Goal: Task Accomplishment & Management: Manage account settings

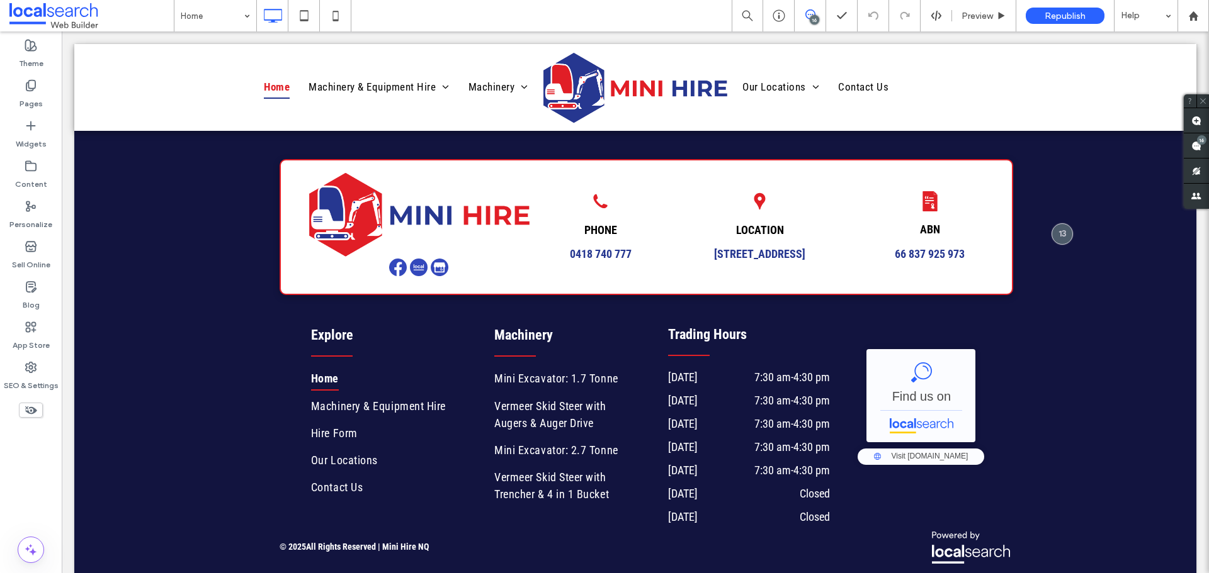
scroll to position [3095, 0]
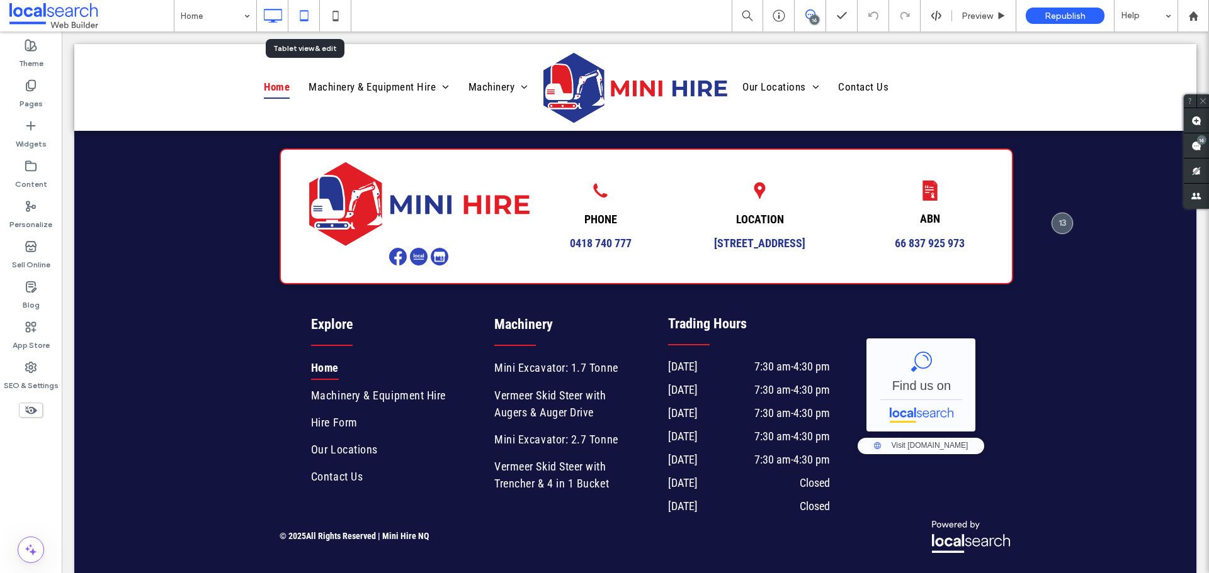
click at [303, 14] on icon at bounding box center [303, 15] width 25 height 25
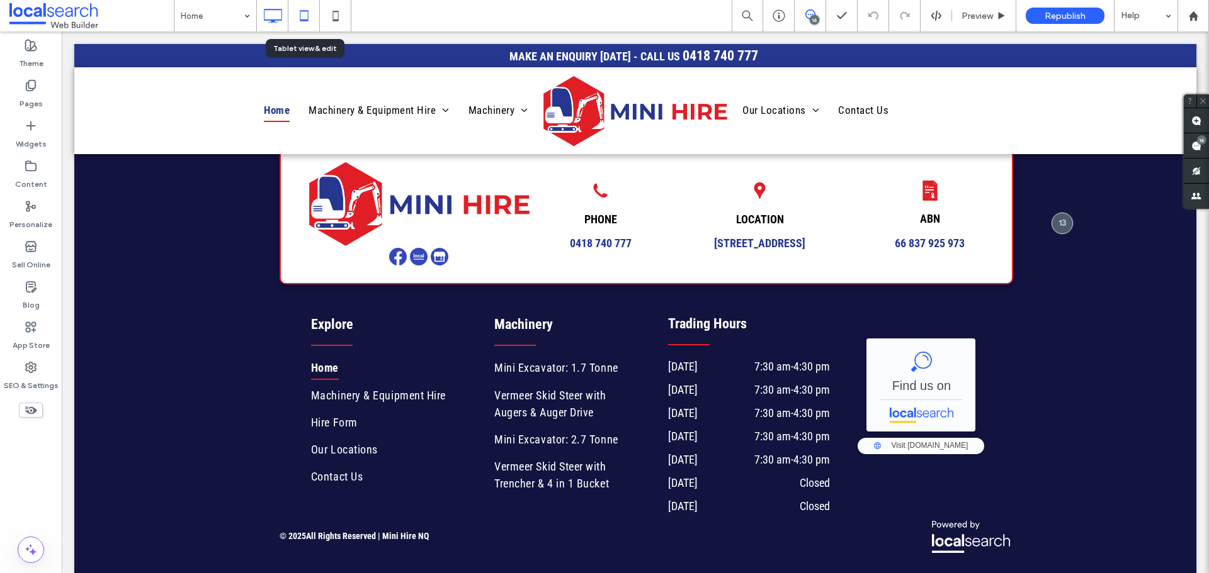
scroll to position [0, 0]
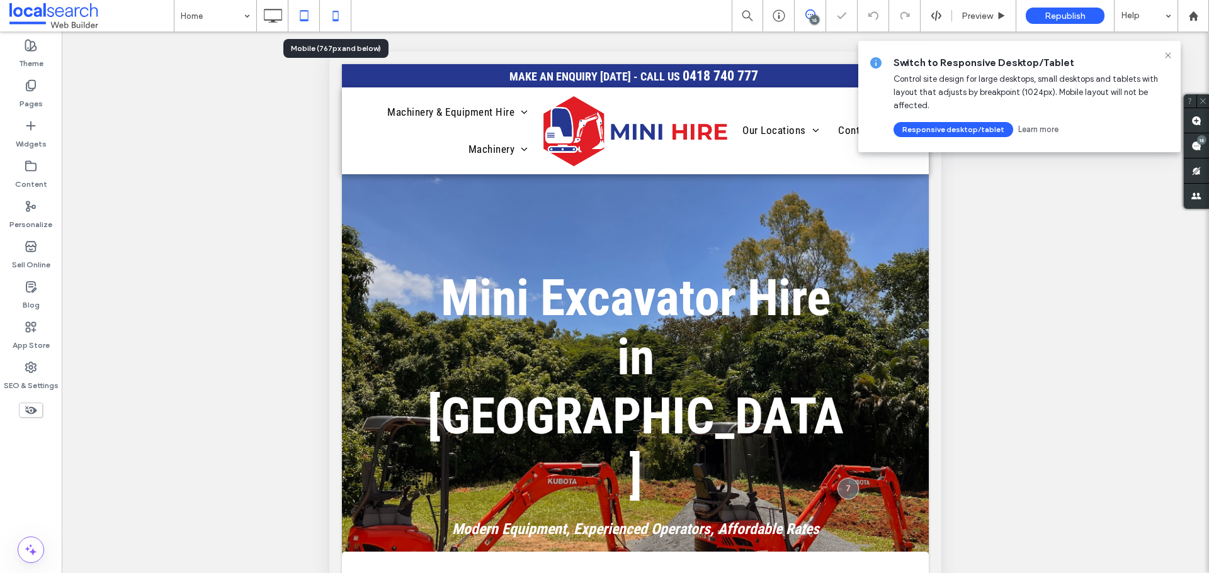
click at [335, 14] on icon at bounding box center [335, 15] width 25 height 25
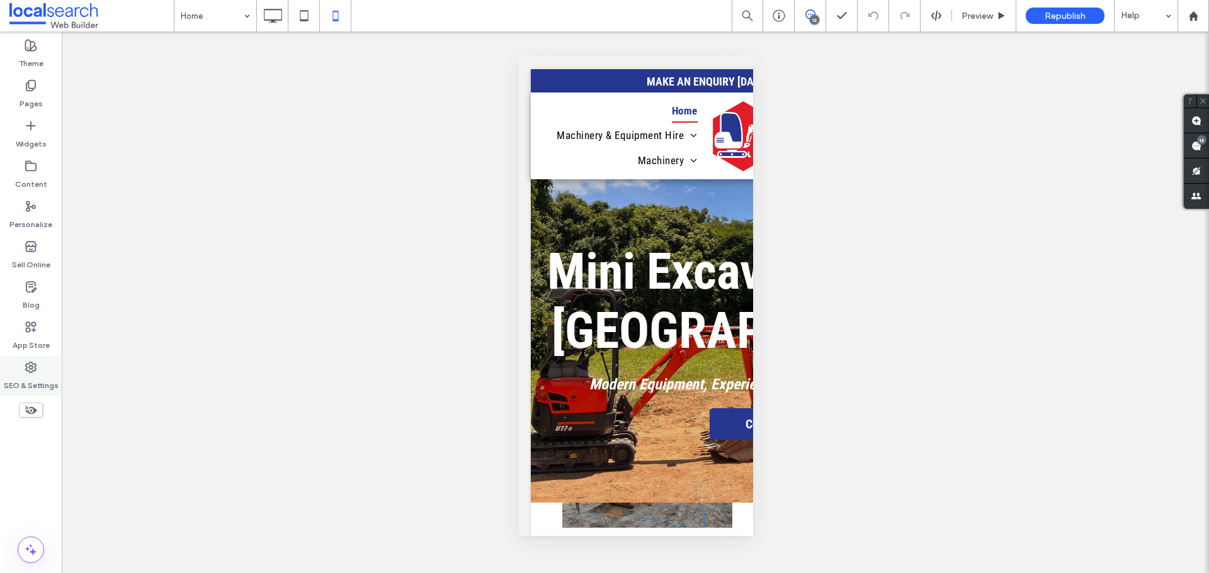
click at [42, 371] on div "SEO & Settings" at bounding box center [31, 376] width 62 height 40
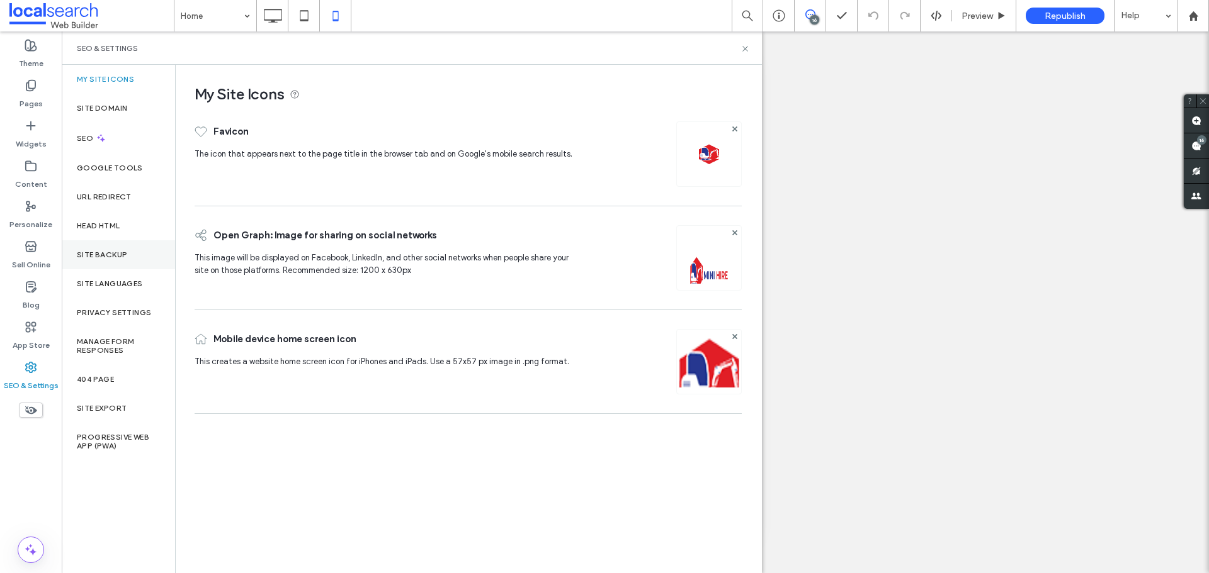
click at [106, 252] on label "Site Backup" at bounding box center [102, 255] width 50 height 9
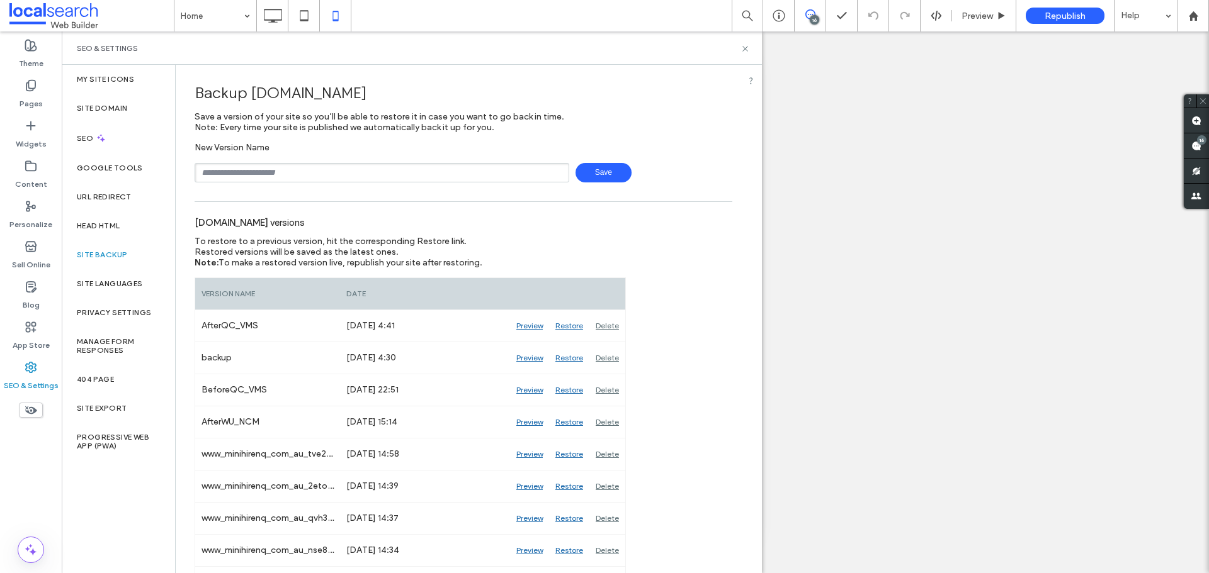
click at [745, 49] on use at bounding box center [744, 48] width 5 height 5
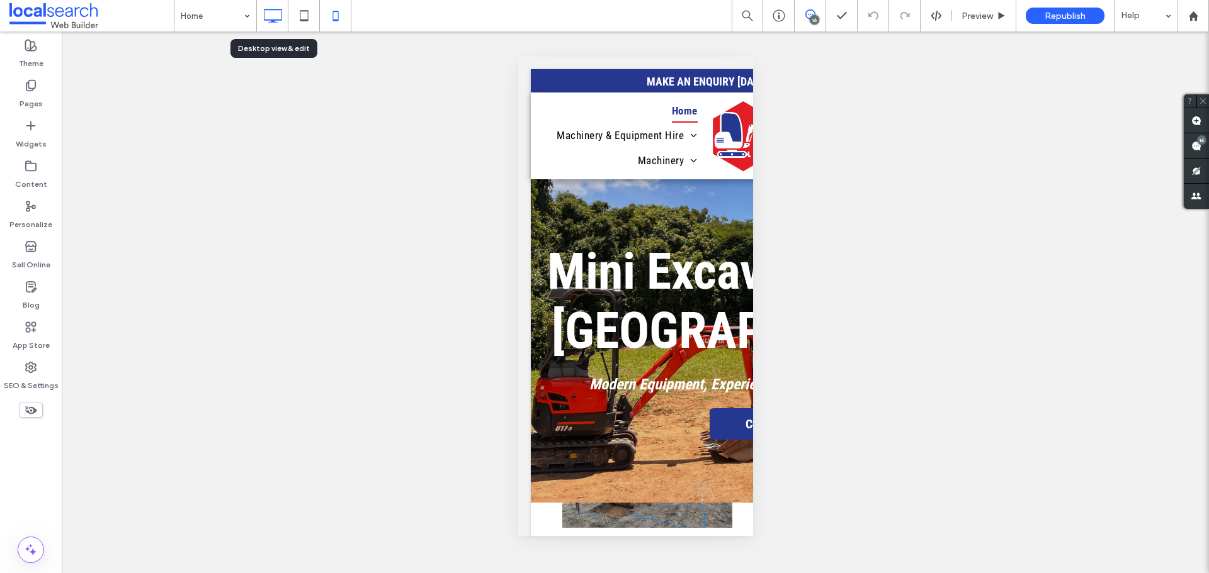
click at [281, 11] on use at bounding box center [273, 16] width 18 height 14
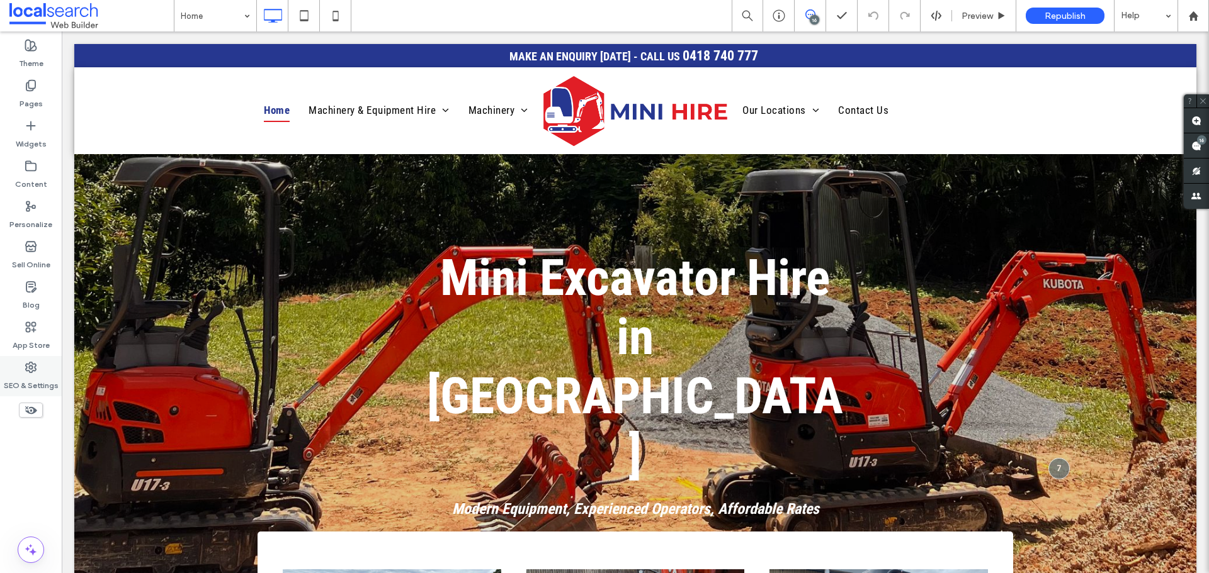
click at [28, 364] on use at bounding box center [31, 368] width 10 height 10
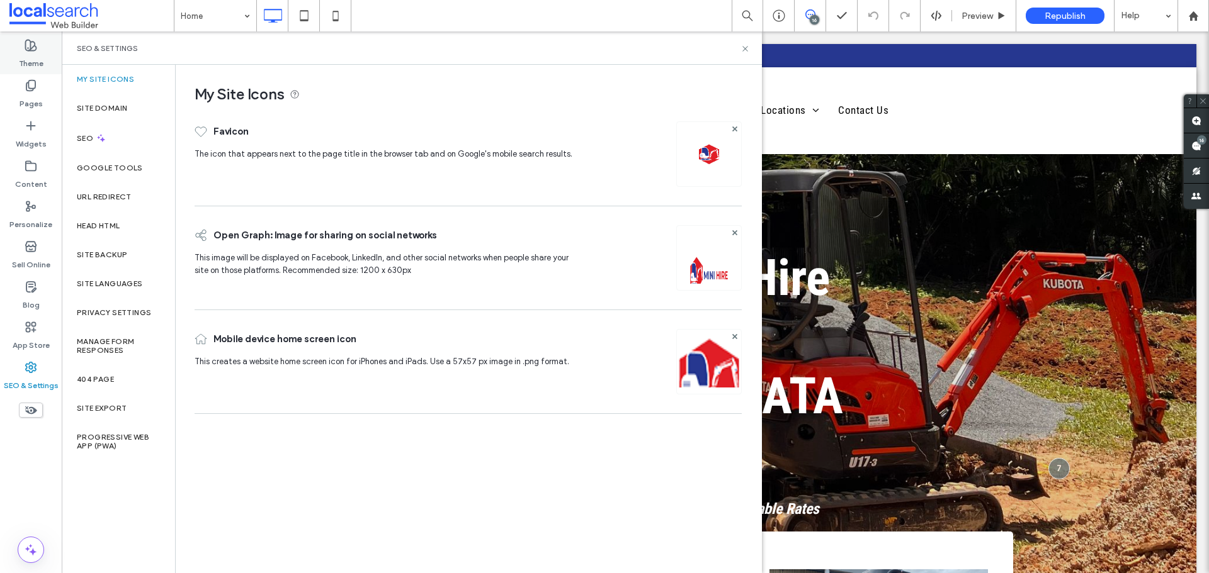
click at [32, 57] on label "Theme" at bounding box center [31, 61] width 25 height 18
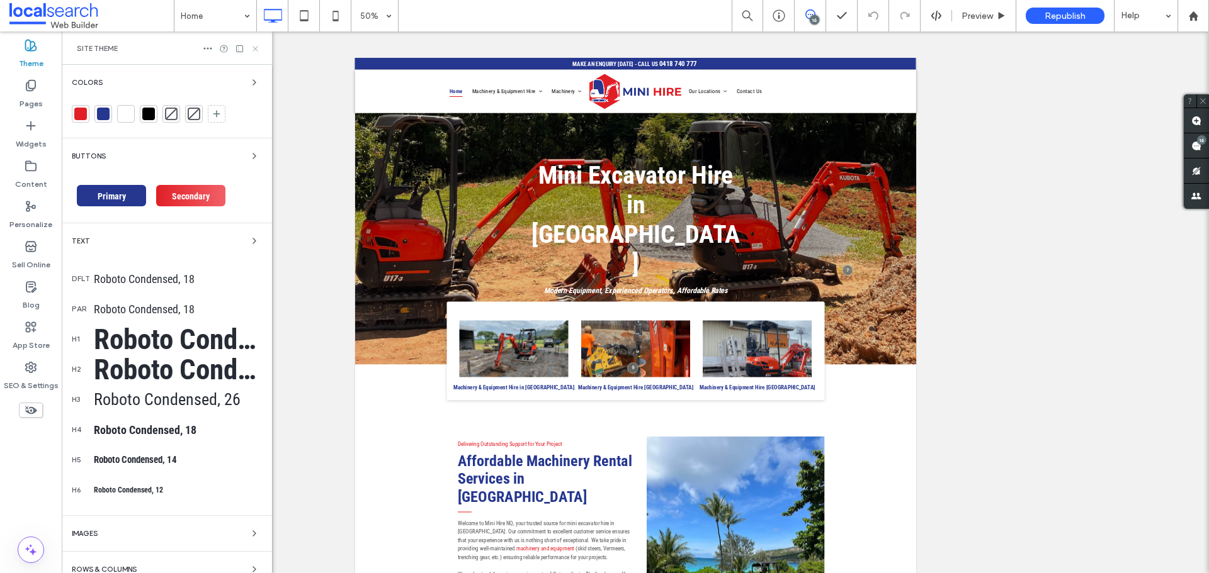
click at [253, 48] on icon at bounding box center [255, 48] width 9 height 9
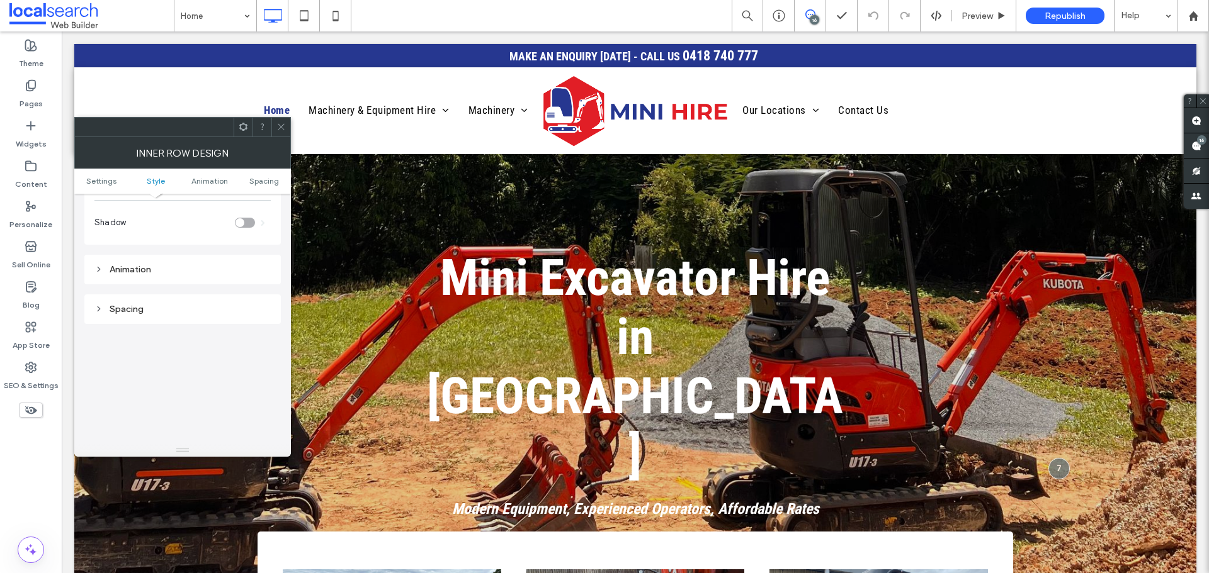
scroll to position [315, 0]
click at [31, 372] on icon at bounding box center [31, 367] width 13 height 13
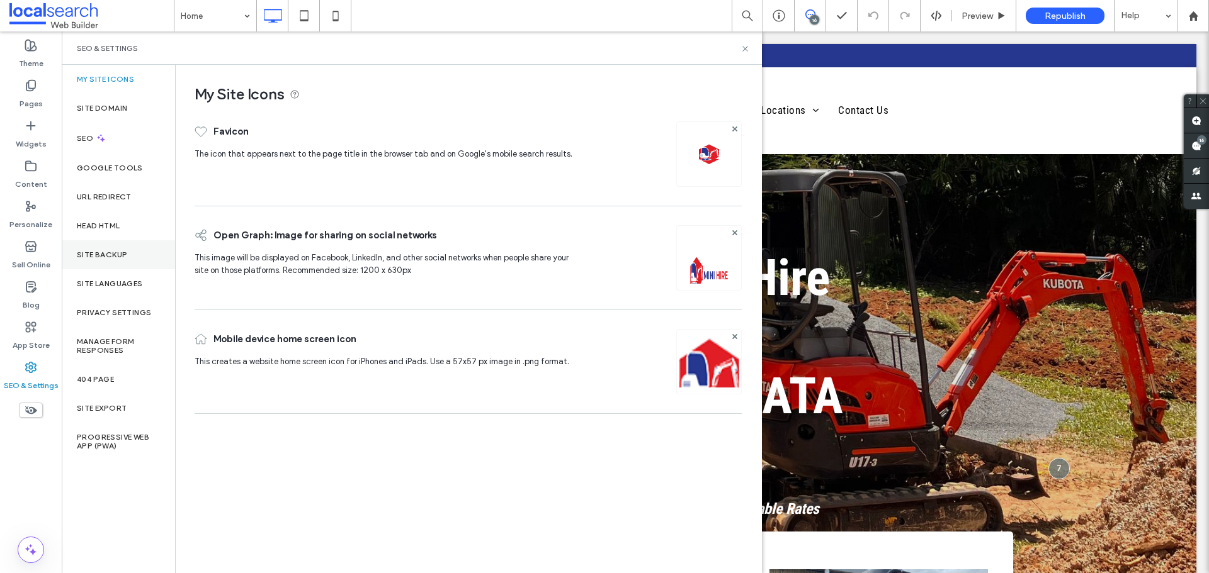
click at [120, 257] on label "Site Backup" at bounding box center [102, 255] width 50 height 9
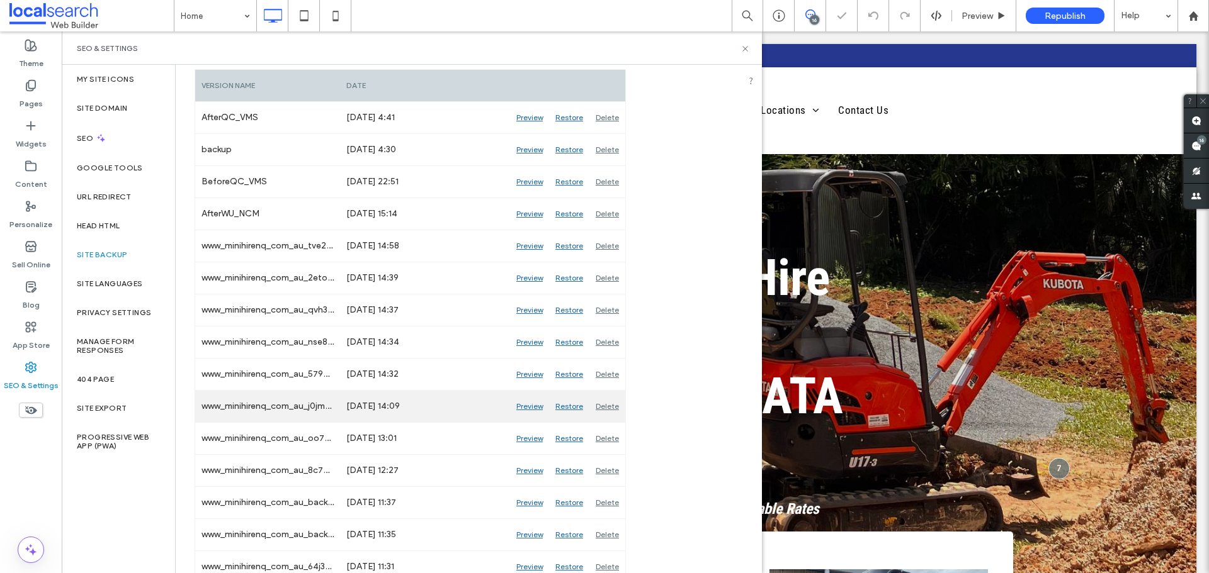
scroll to position [252, 0]
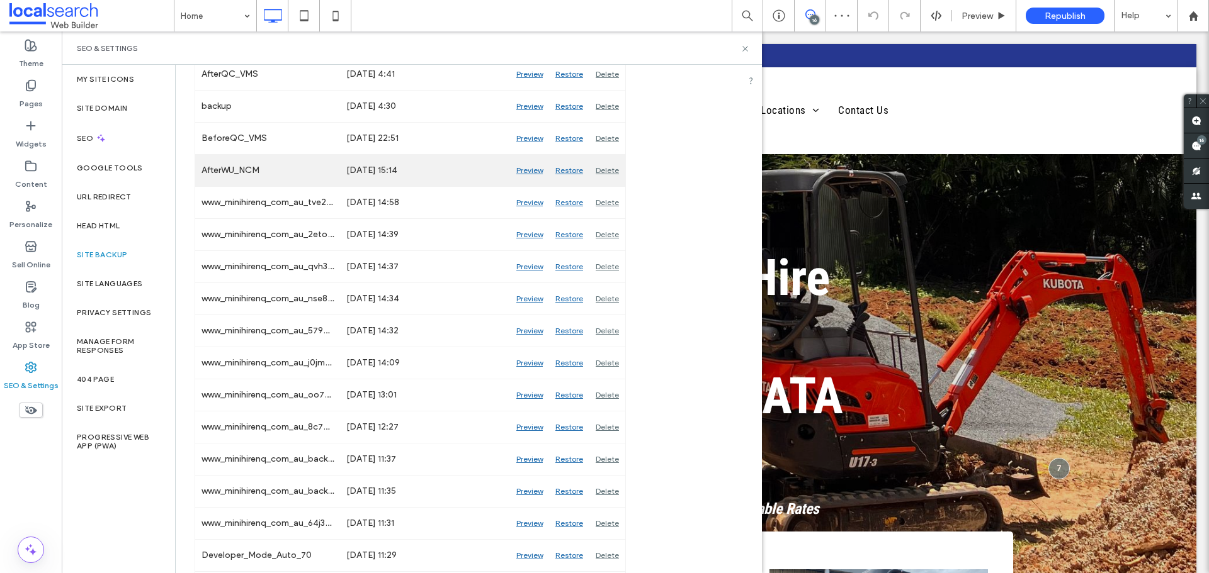
click at [523, 171] on div "Preview" at bounding box center [529, 170] width 39 height 31
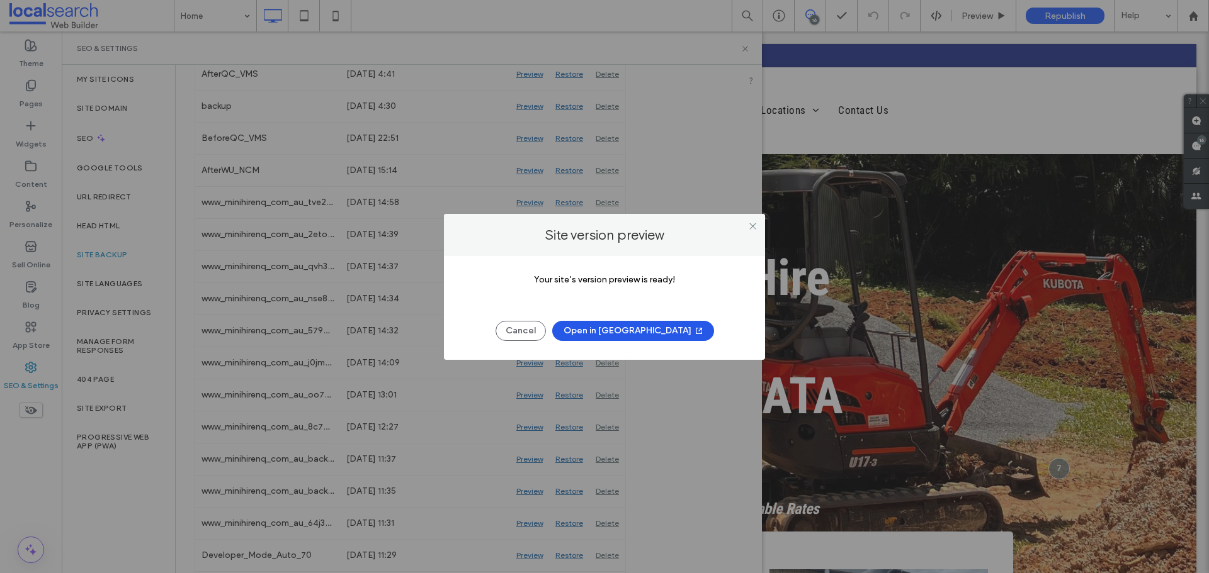
click at [694, 332] on icon "button" at bounding box center [699, 331] width 10 height 10
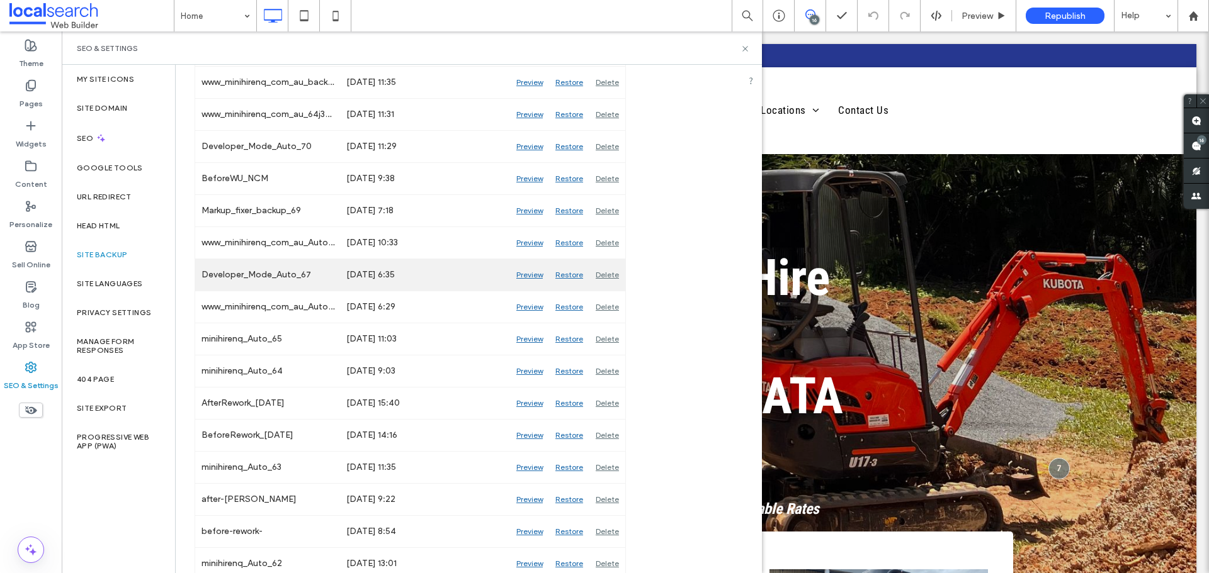
scroll to position [692, 0]
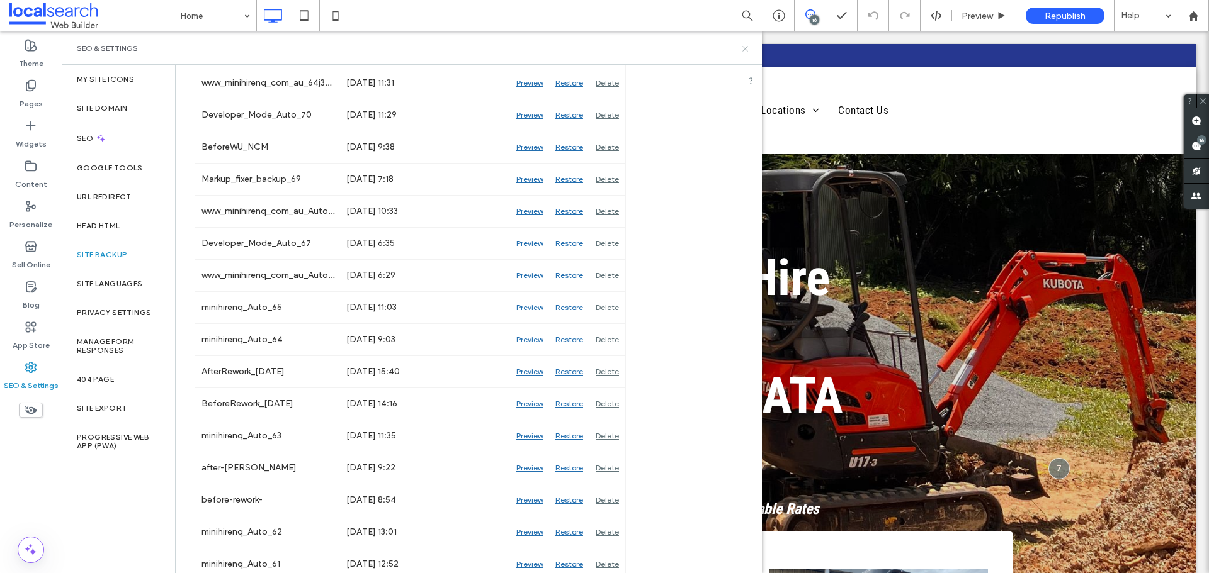
click at [745, 48] on use at bounding box center [744, 48] width 5 height 5
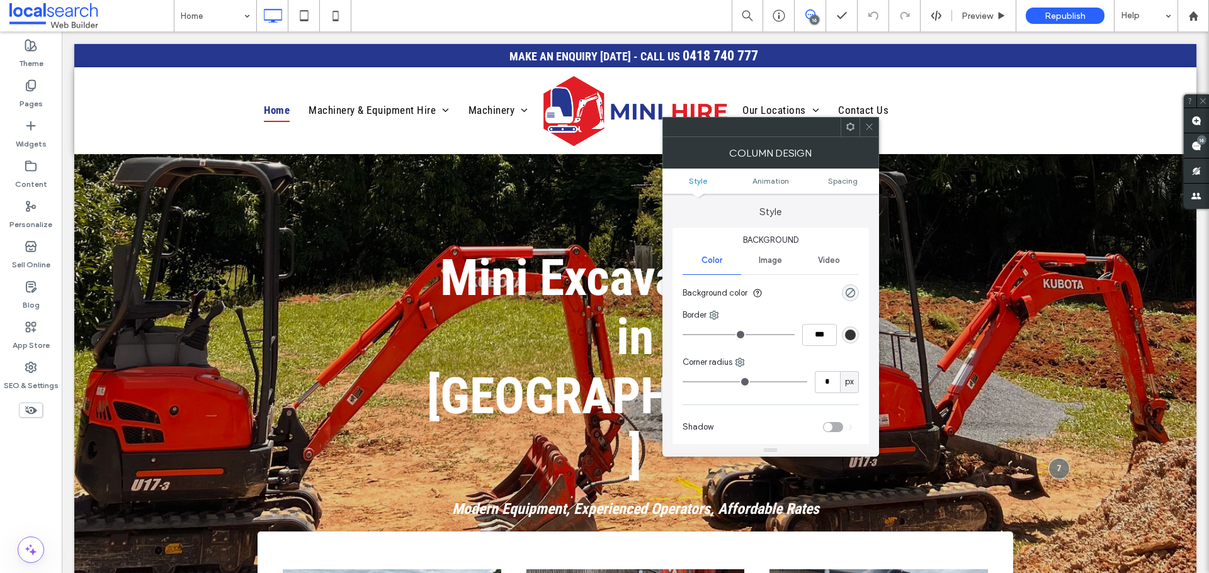
click at [867, 128] on icon at bounding box center [868, 126] width 9 height 9
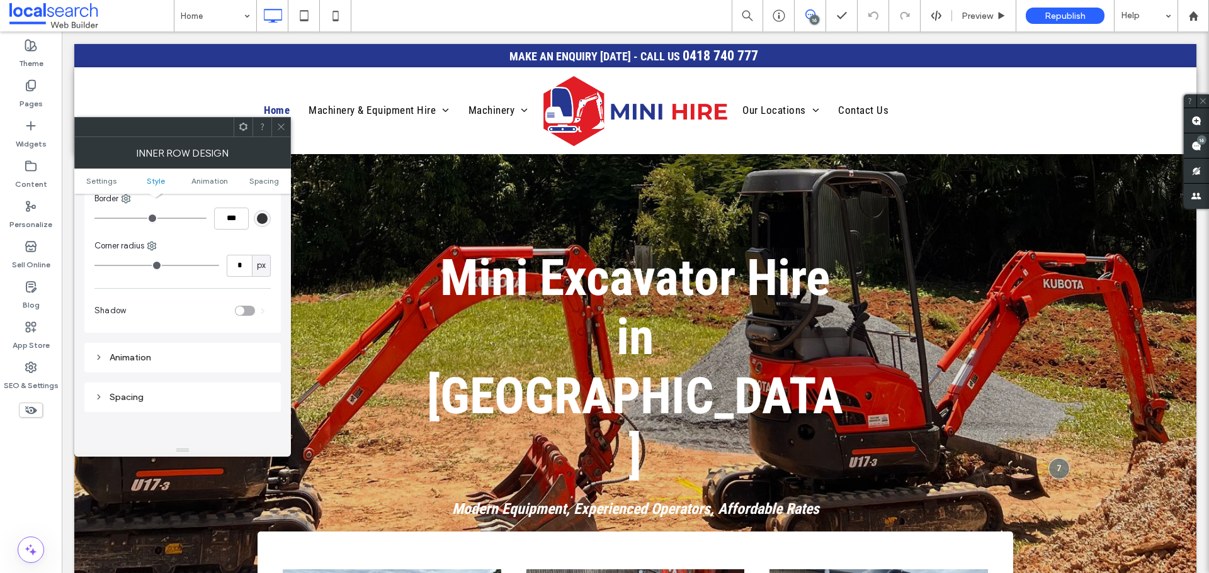
scroll to position [315, 0]
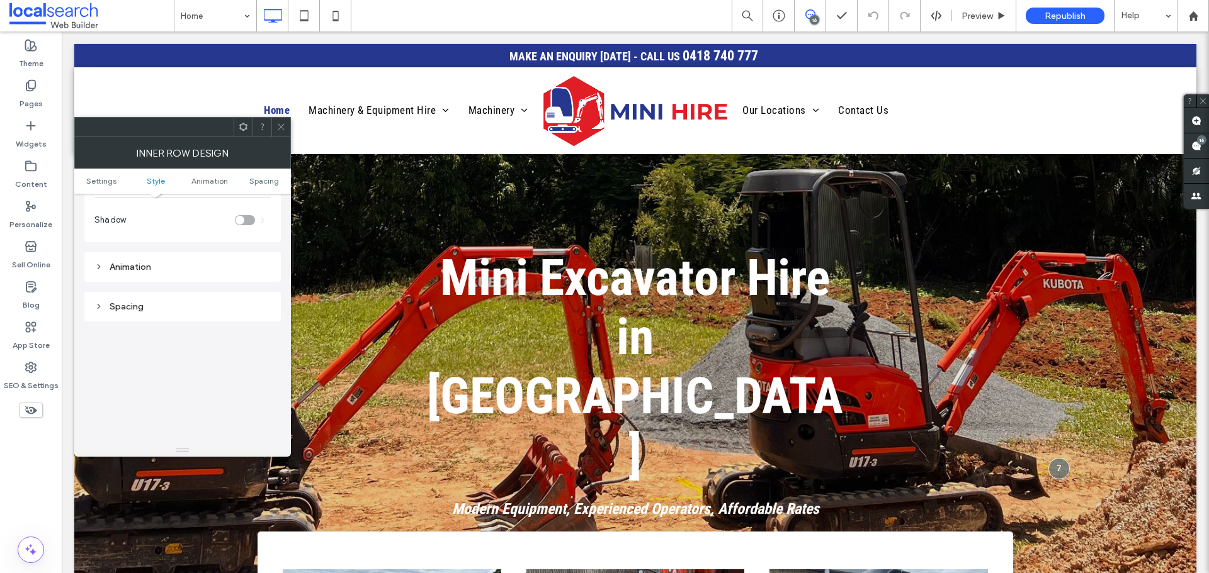
click at [244, 220] on div "toggle" at bounding box center [239, 220] width 9 height 9
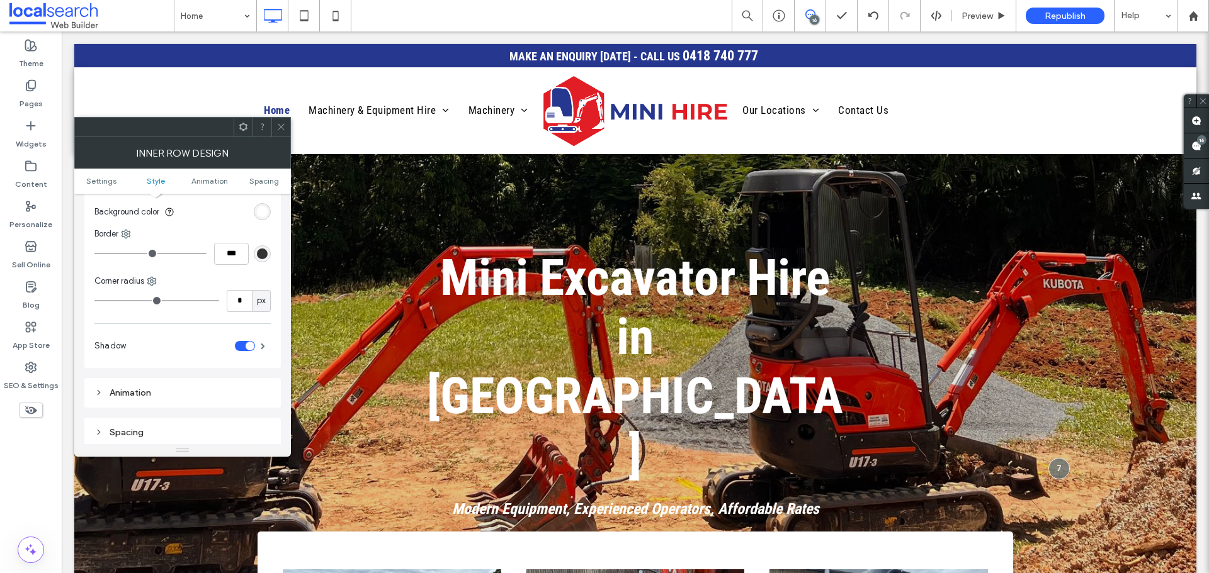
scroll to position [252, 0]
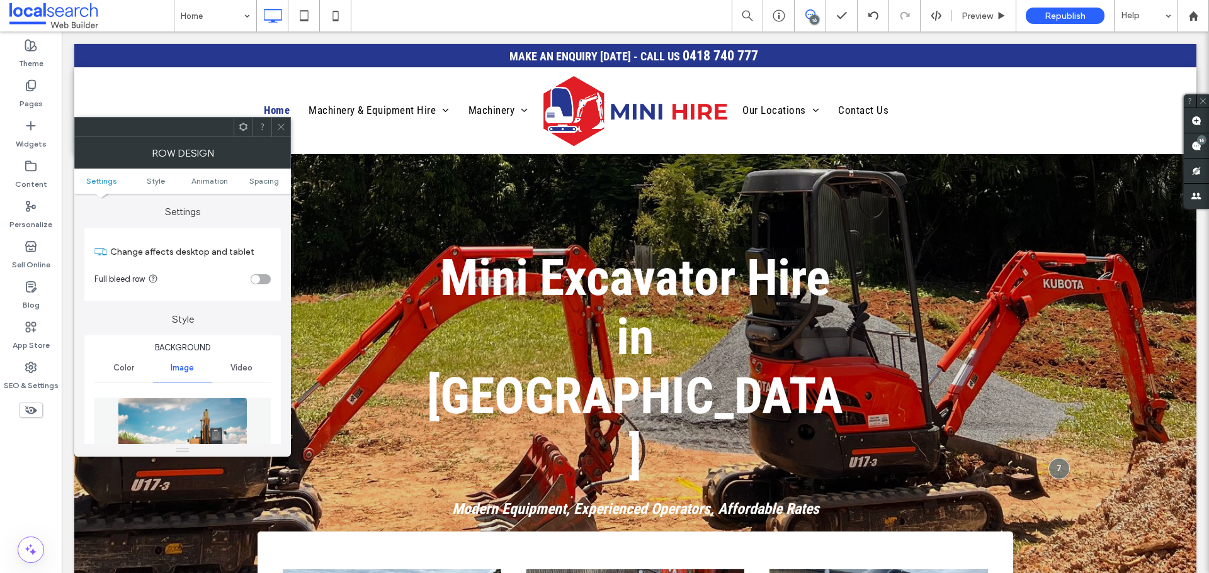
click at [284, 121] on span at bounding box center [280, 127] width 9 height 19
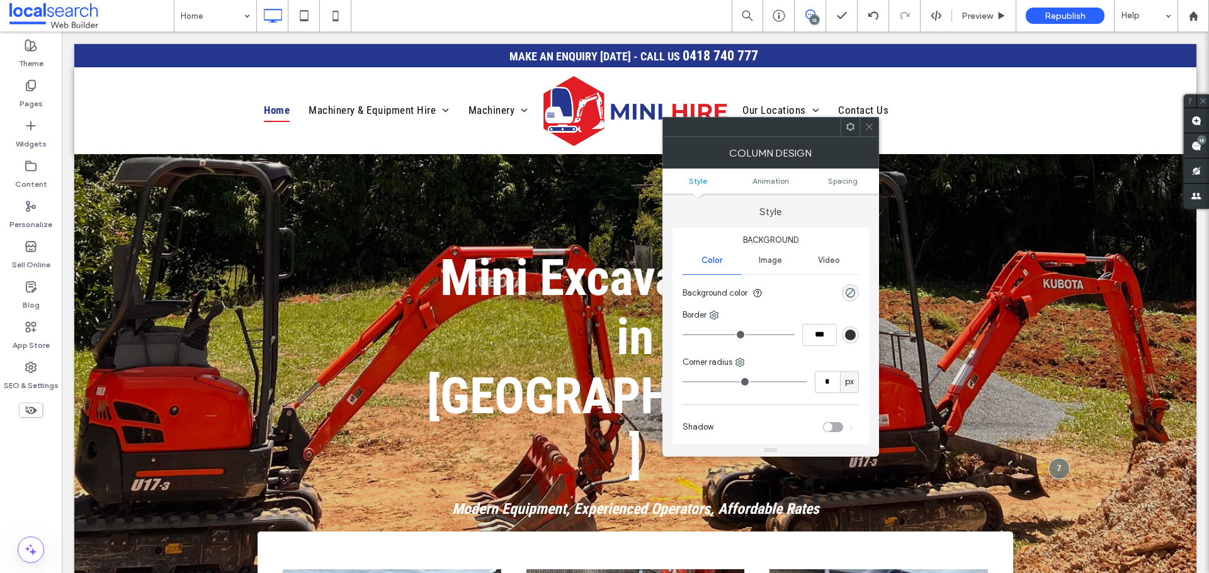
click at [865, 123] on icon at bounding box center [868, 126] width 9 height 9
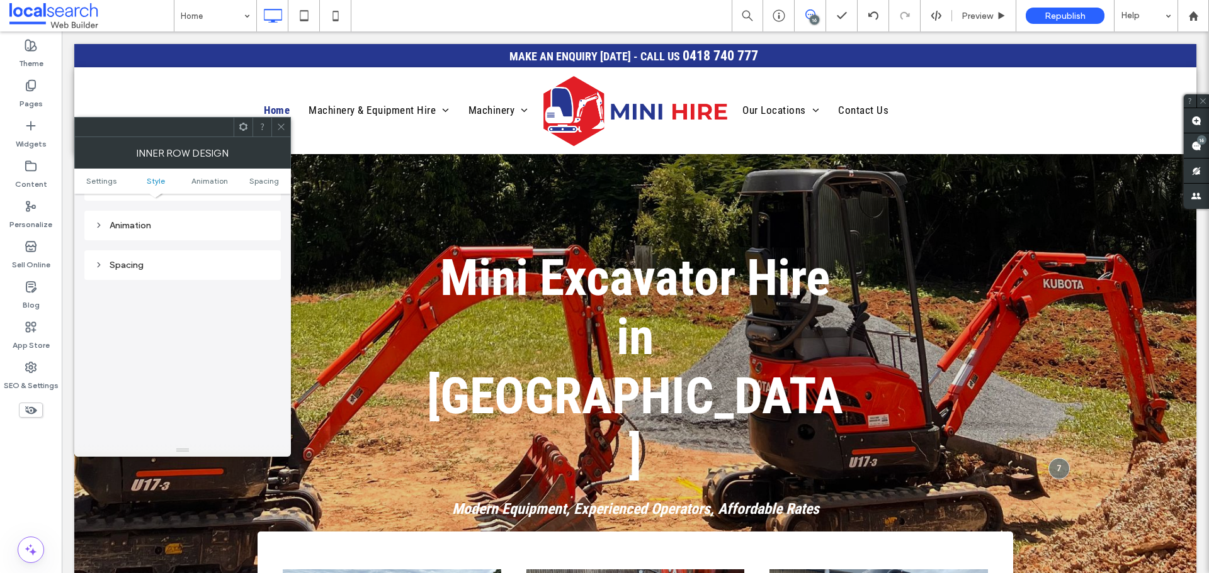
scroll to position [277, 0]
click at [252, 258] on div "toggle" at bounding box center [249, 258] width 9 height 9
click at [287, 125] on div at bounding box center [280, 127] width 19 height 19
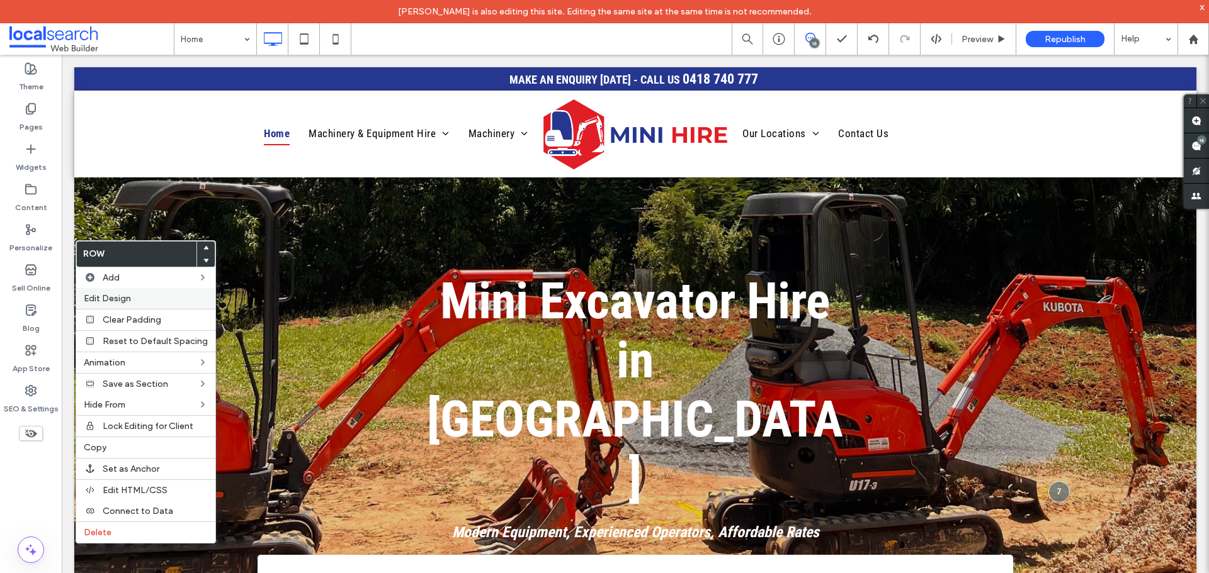
click at [111, 298] on span "Edit Design" at bounding box center [107, 298] width 47 height 11
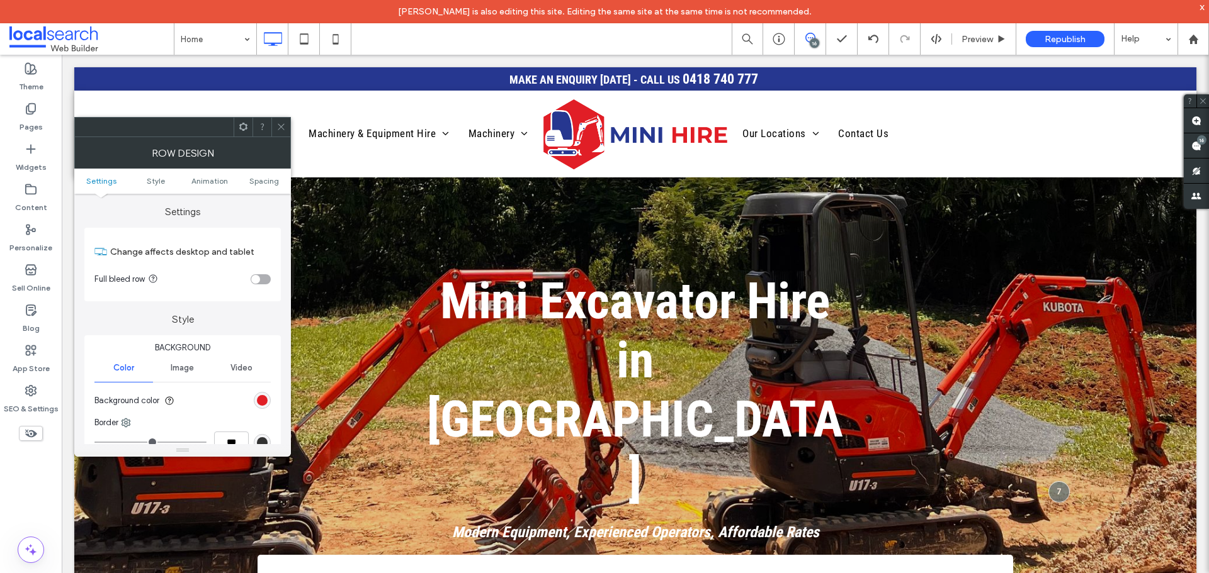
click at [259, 408] on div "rgb(225, 31, 38)" at bounding box center [262, 400] width 17 height 17
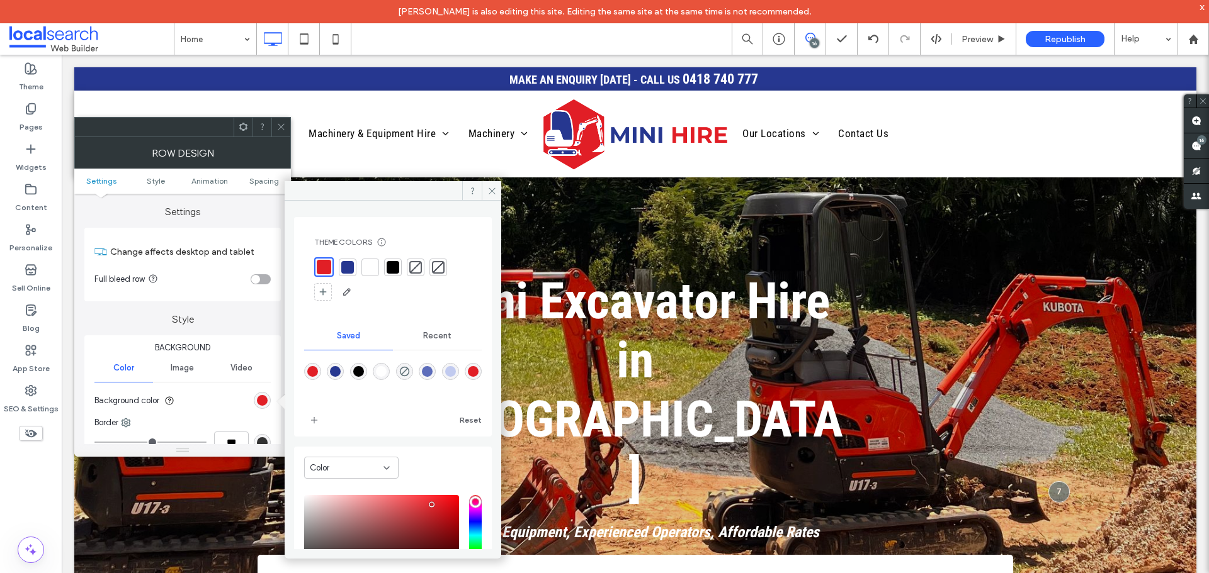
click at [366, 269] on div at bounding box center [370, 267] width 13 height 13
click at [278, 124] on icon at bounding box center [280, 126] width 9 height 9
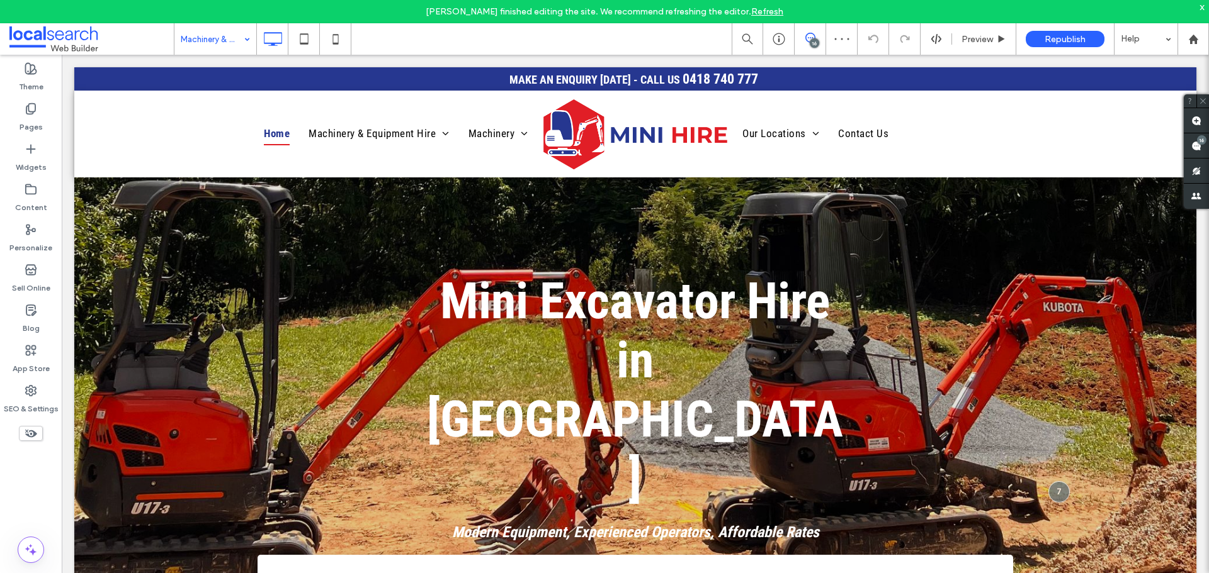
click at [220, 37] on input at bounding box center [212, 38] width 63 height 31
click at [210, 37] on input at bounding box center [212, 38] width 63 height 31
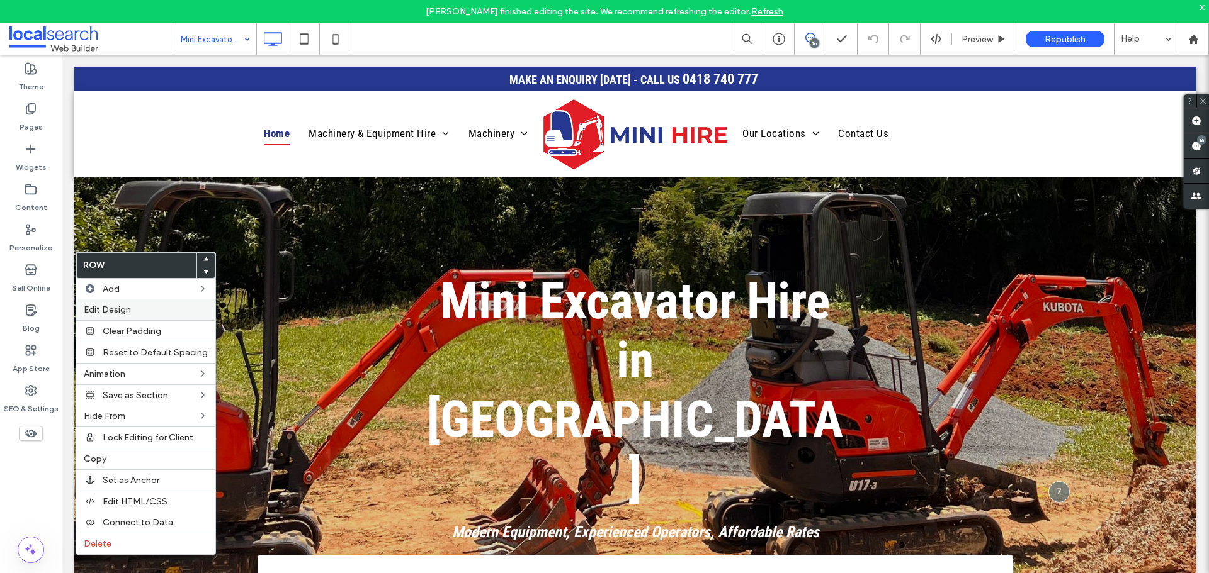
click at [124, 312] on span "Edit Design" at bounding box center [107, 310] width 47 height 11
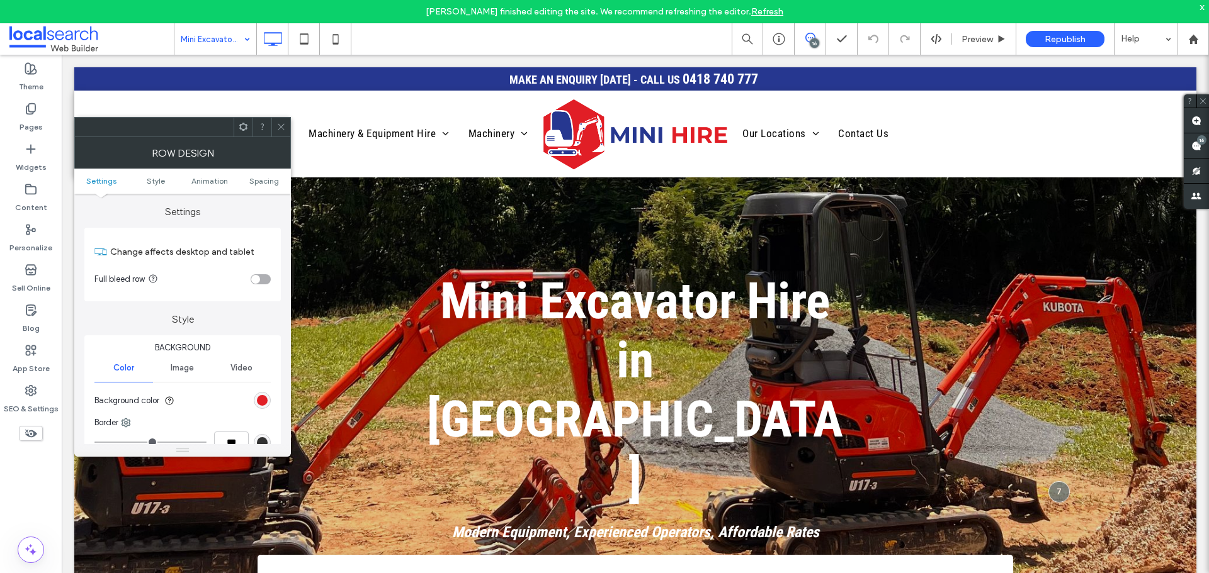
click at [268, 406] on div "rgb(225, 31, 38)" at bounding box center [262, 400] width 17 height 17
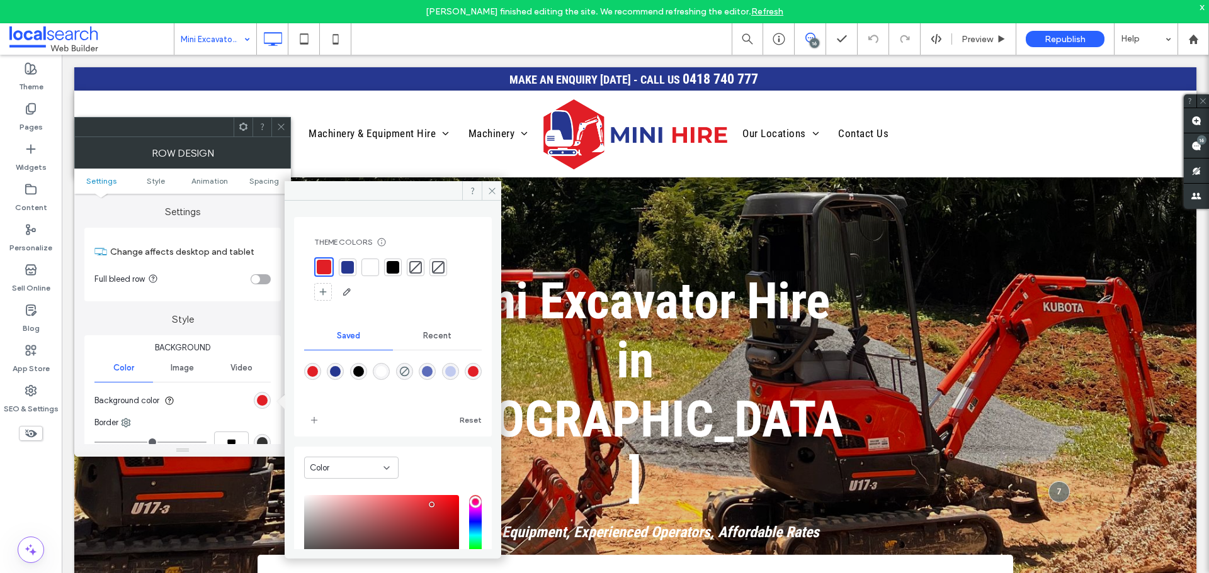
click at [368, 272] on div at bounding box center [370, 267] width 13 height 13
click at [281, 127] on icon at bounding box center [280, 126] width 9 height 9
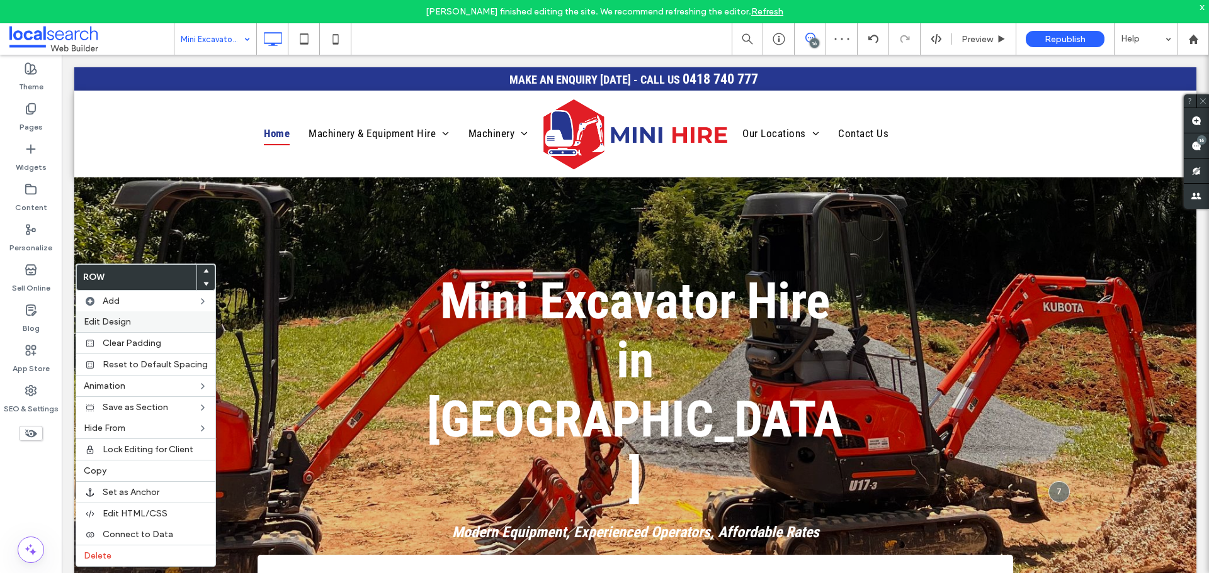
click at [142, 317] on label "Edit Design" at bounding box center [146, 322] width 124 height 11
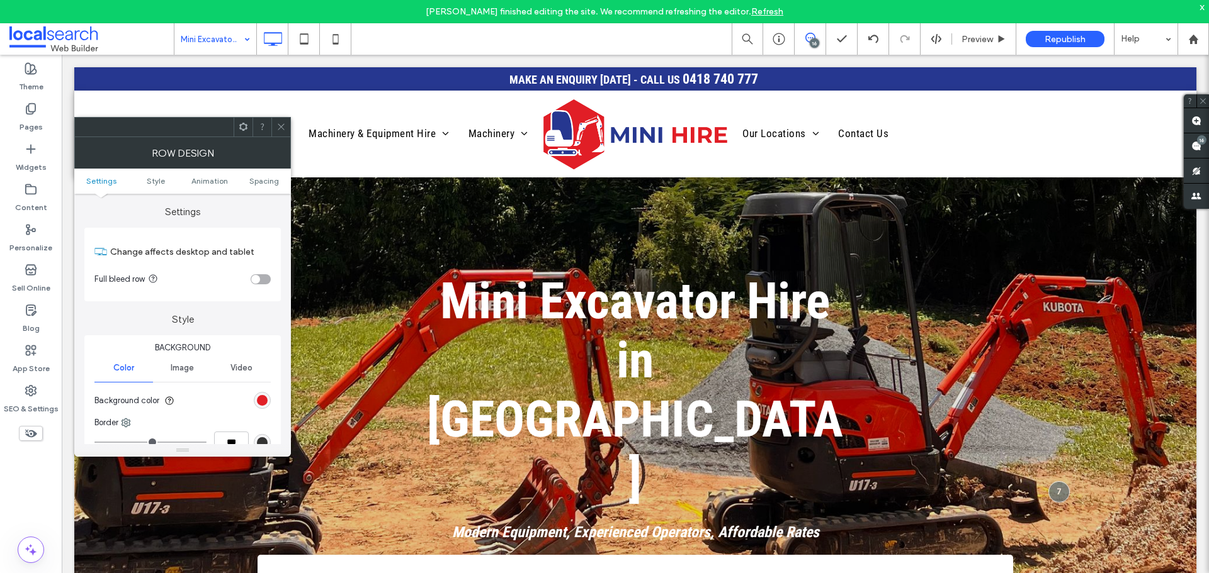
click at [257, 397] on div "rgb(225, 31, 38)" at bounding box center [262, 400] width 11 height 11
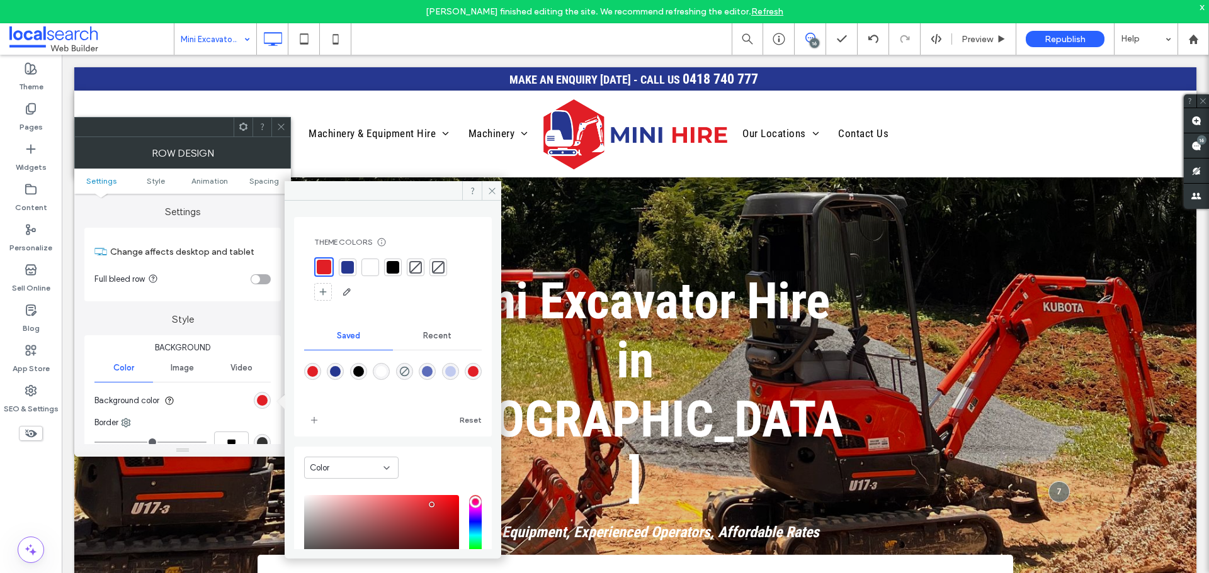
click at [369, 269] on div at bounding box center [370, 267] width 13 height 13
click at [277, 119] on span at bounding box center [280, 127] width 9 height 19
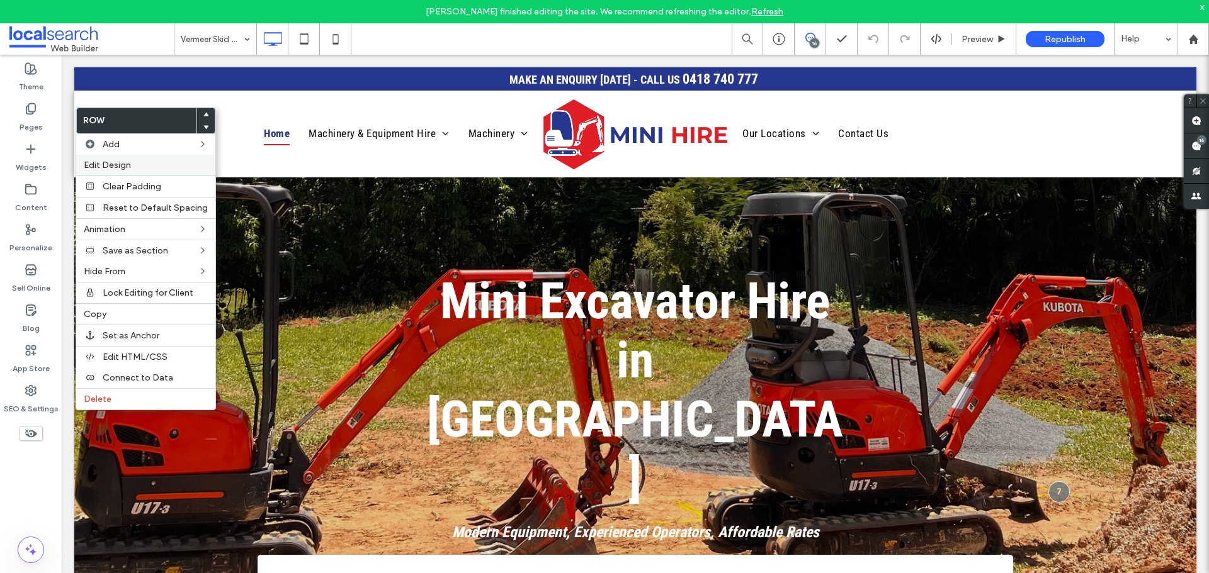
click at [109, 166] on span "Edit Design" at bounding box center [107, 165] width 47 height 11
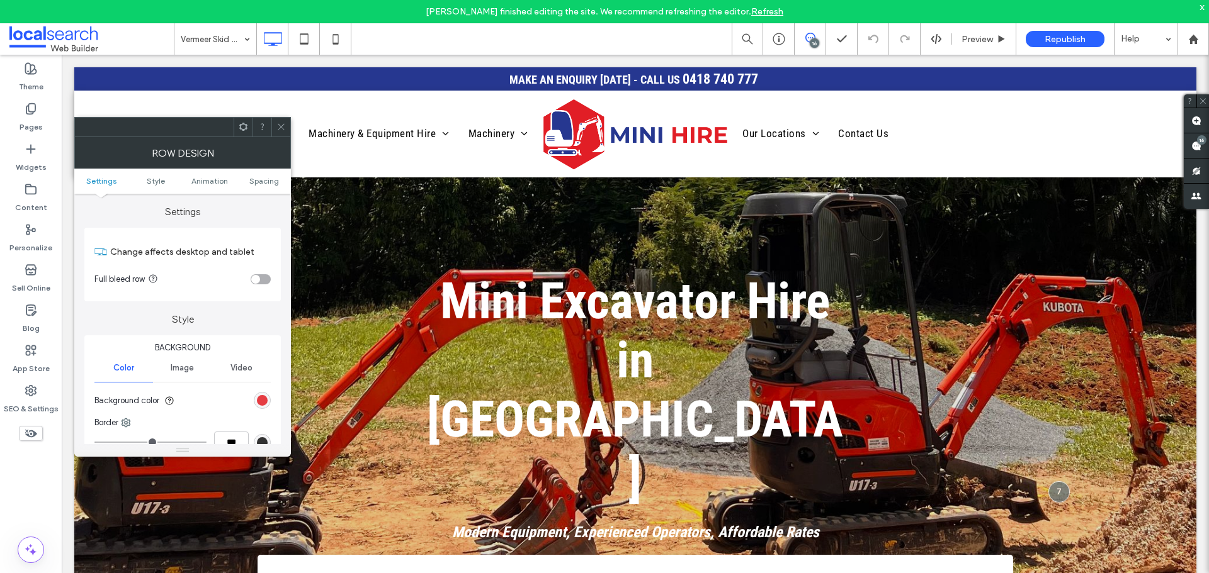
click at [261, 395] on div "rgb(225, 31, 38)" at bounding box center [262, 400] width 11 height 11
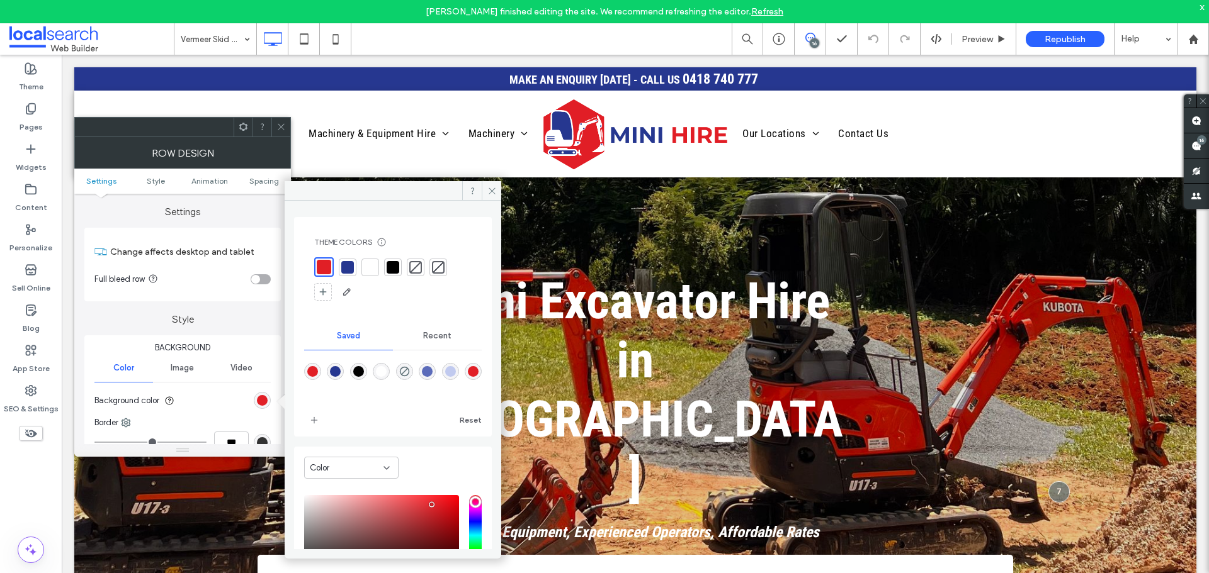
click at [369, 264] on div at bounding box center [370, 267] width 13 height 13
click at [278, 128] on icon at bounding box center [280, 126] width 9 height 9
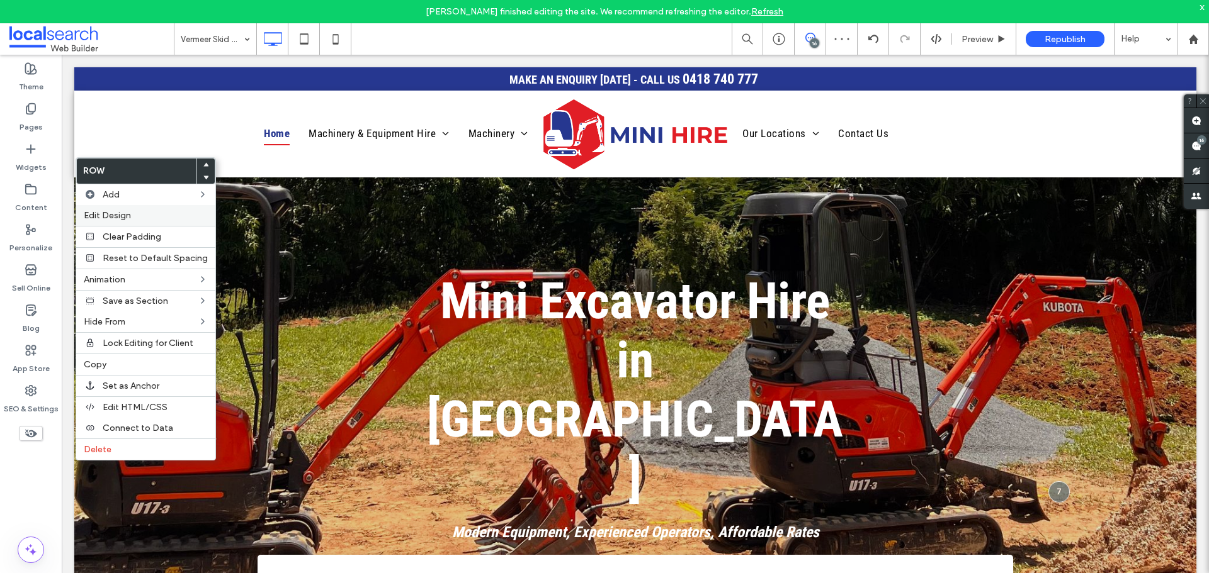
click at [124, 217] on span "Edit Design" at bounding box center [107, 215] width 47 height 11
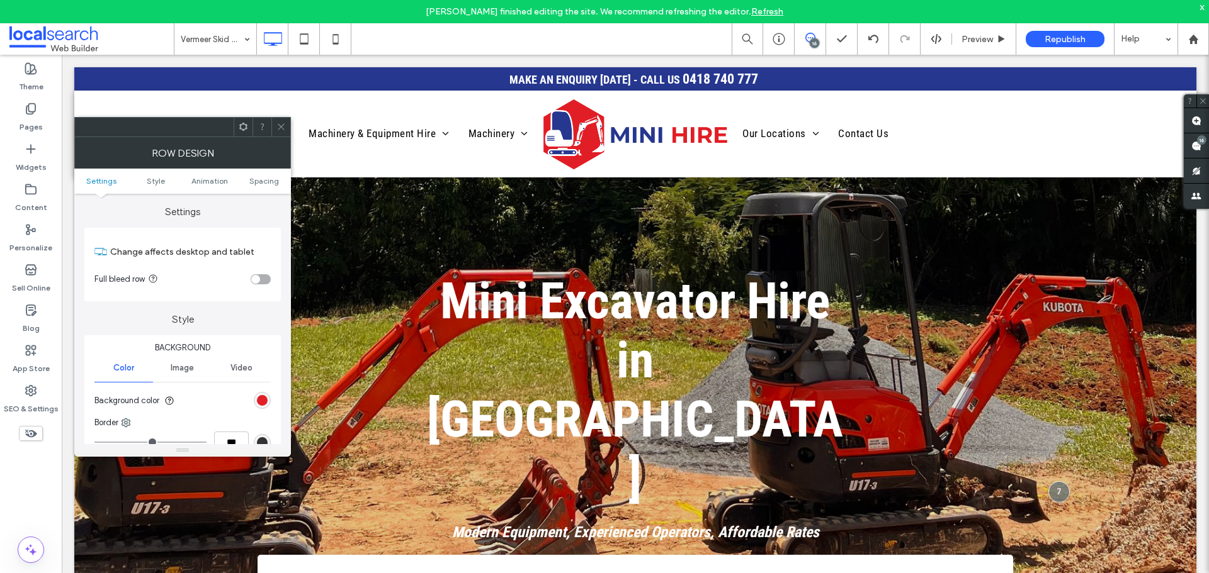
click at [254, 398] on div "rgb(225, 31, 38)" at bounding box center [262, 400] width 17 height 17
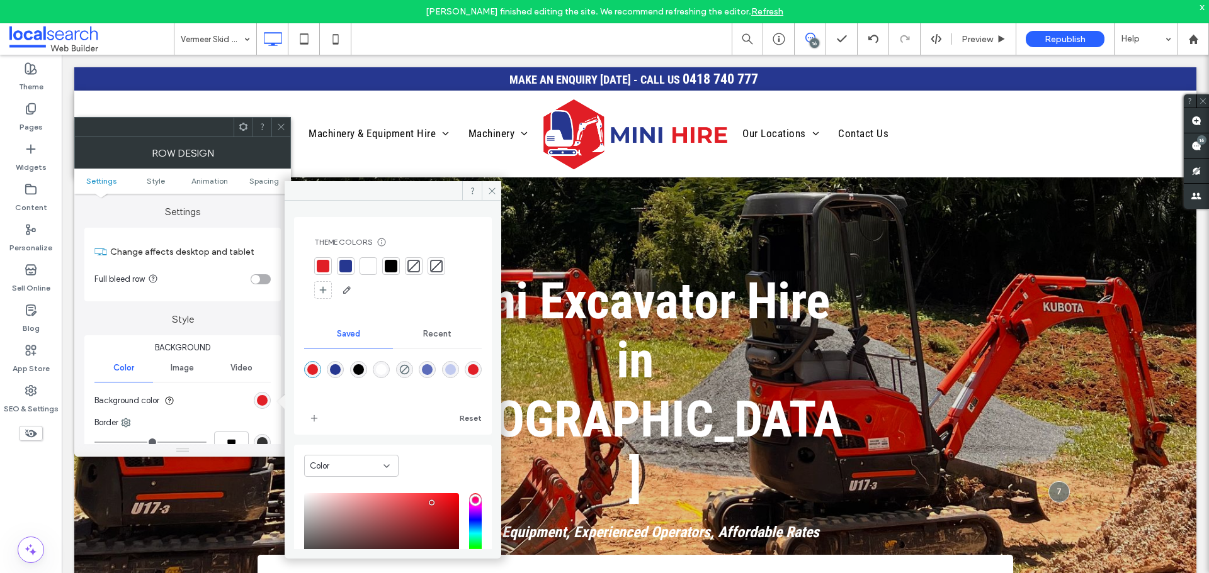
click at [367, 268] on div at bounding box center [368, 266] width 13 height 13
click at [279, 125] on icon at bounding box center [280, 126] width 9 height 9
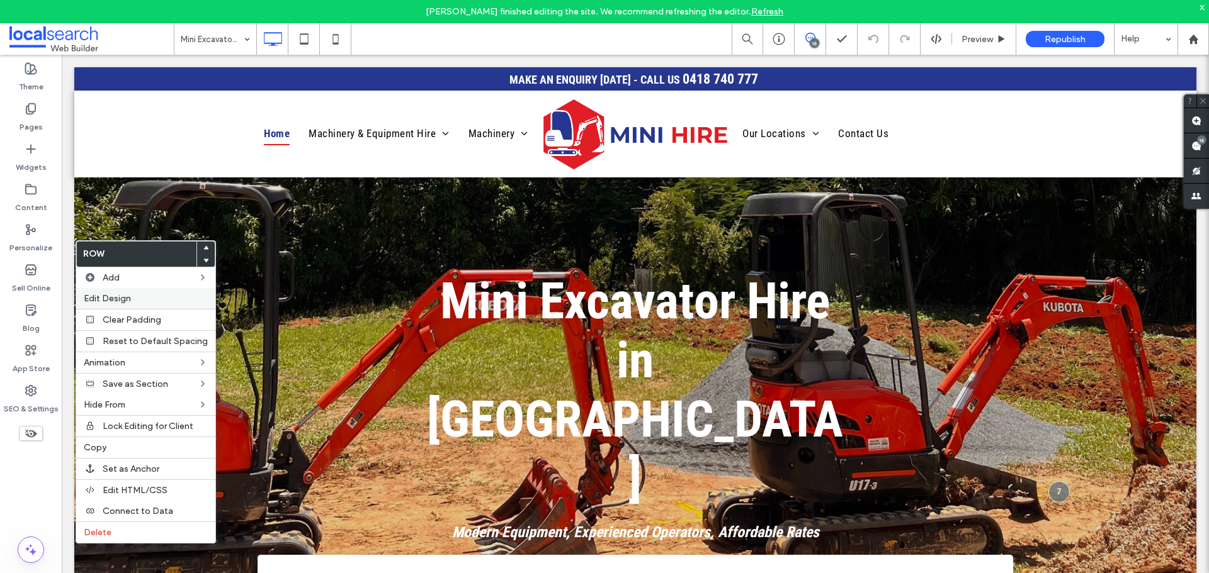
click at [140, 293] on label "Edit Design" at bounding box center [146, 298] width 124 height 11
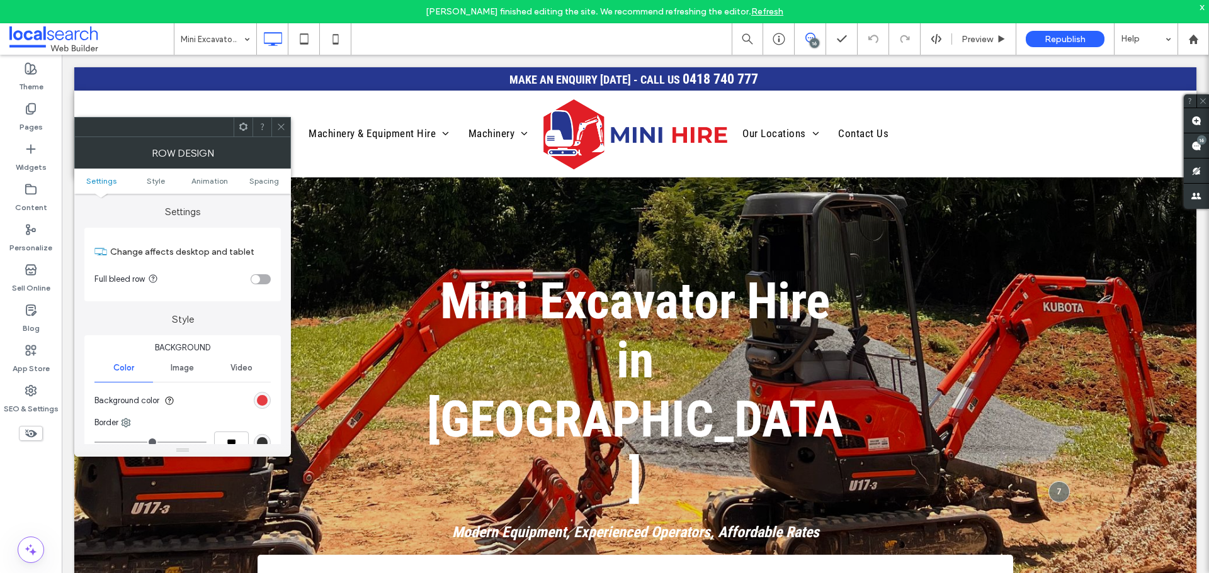
click at [265, 404] on div "rgb(225, 31, 38)" at bounding box center [262, 400] width 11 height 11
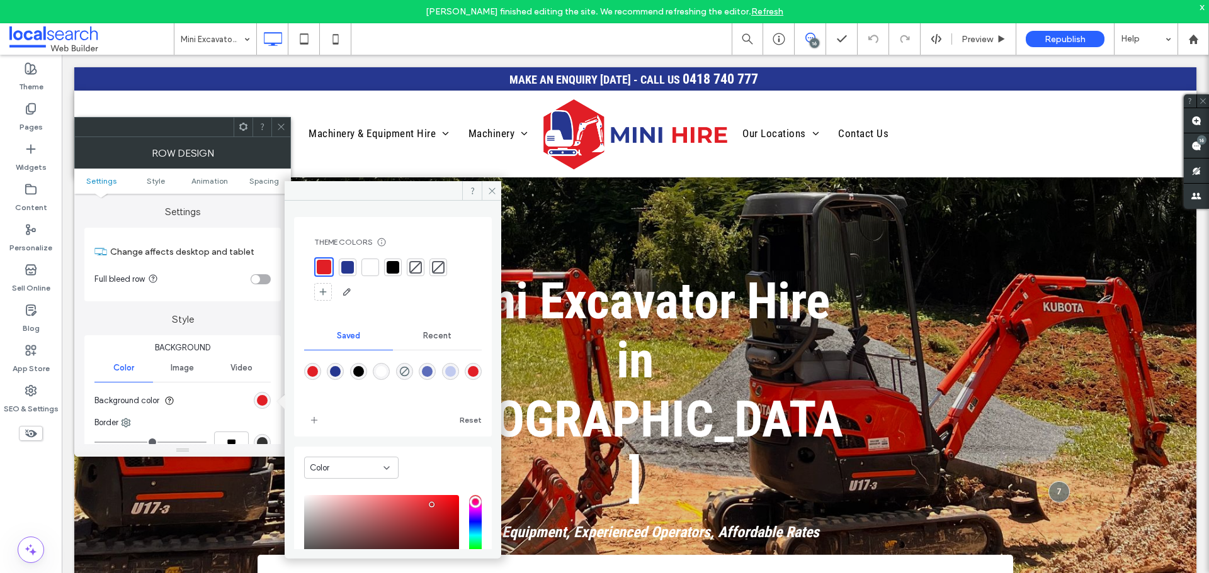
click at [368, 268] on div at bounding box center [370, 267] width 13 height 13
click at [281, 126] on icon at bounding box center [280, 126] width 9 height 9
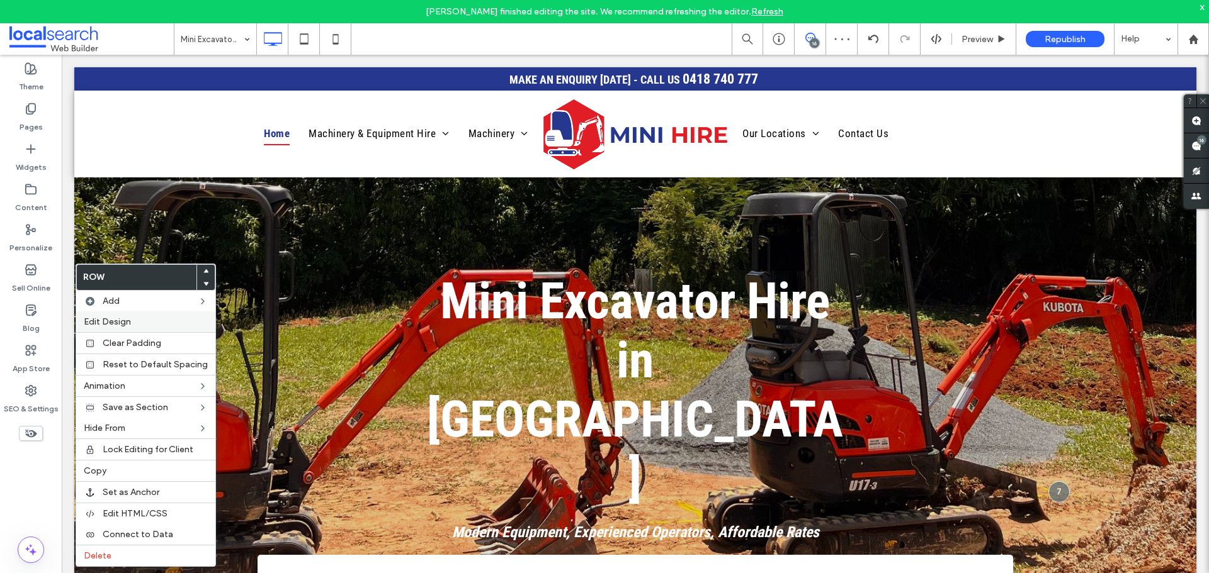
click at [112, 319] on span "Edit Design" at bounding box center [107, 322] width 47 height 11
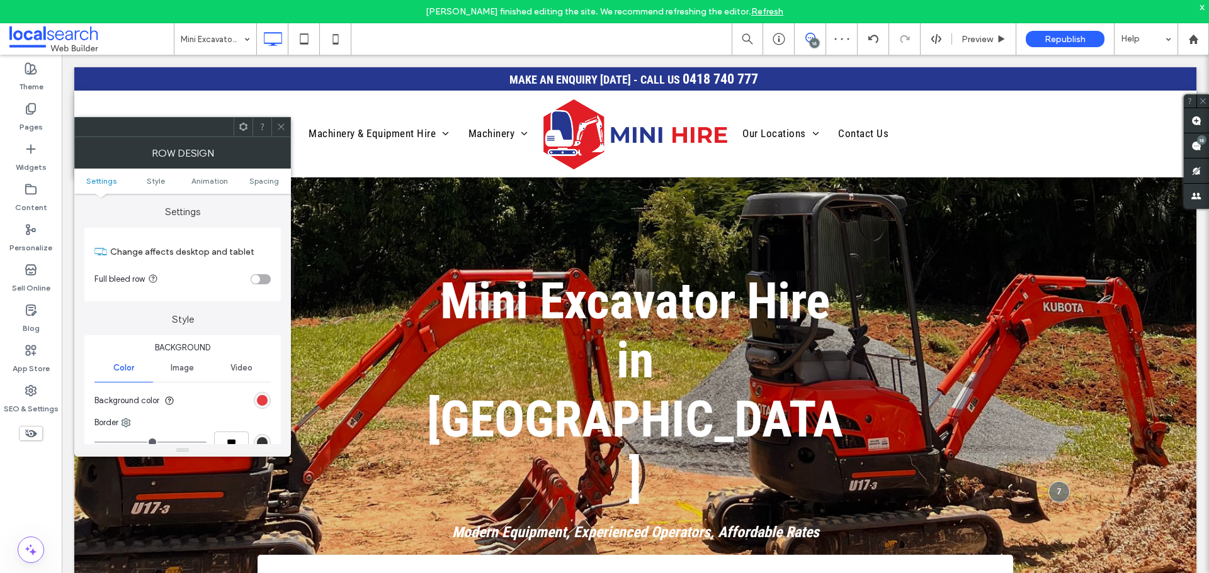
click at [261, 402] on div "rgb(225, 31, 38)" at bounding box center [262, 400] width 11 height 11
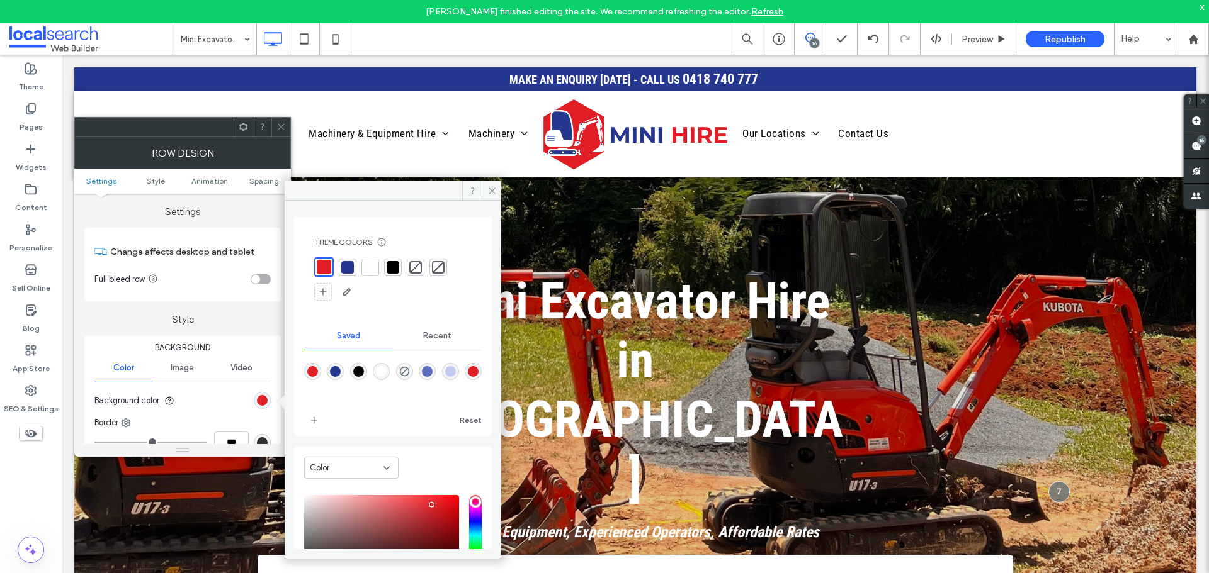
click at [368, 267] on div at bounding box center [370, 267] width 13 height 13
click at [286, 133] on div at bounding box center [280, 127] width 19 height 19
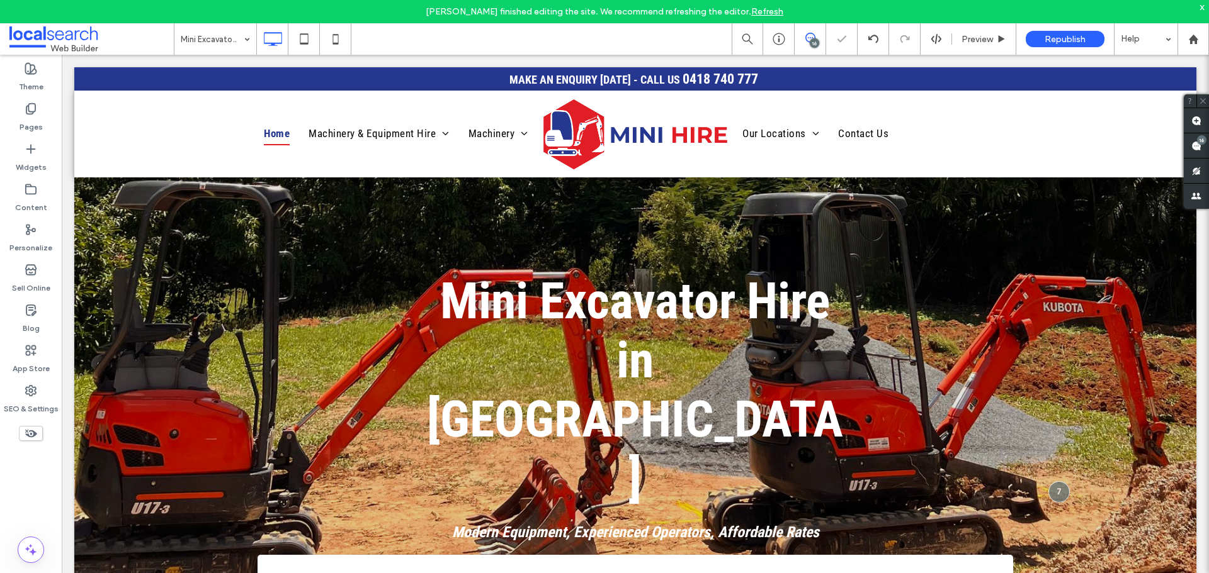
click at [199, 19] on div "Vanessa Sabate finished editing the site. We recommend refreshing the editor. R…" at bounding box center [604, 11] width 1209 height 23
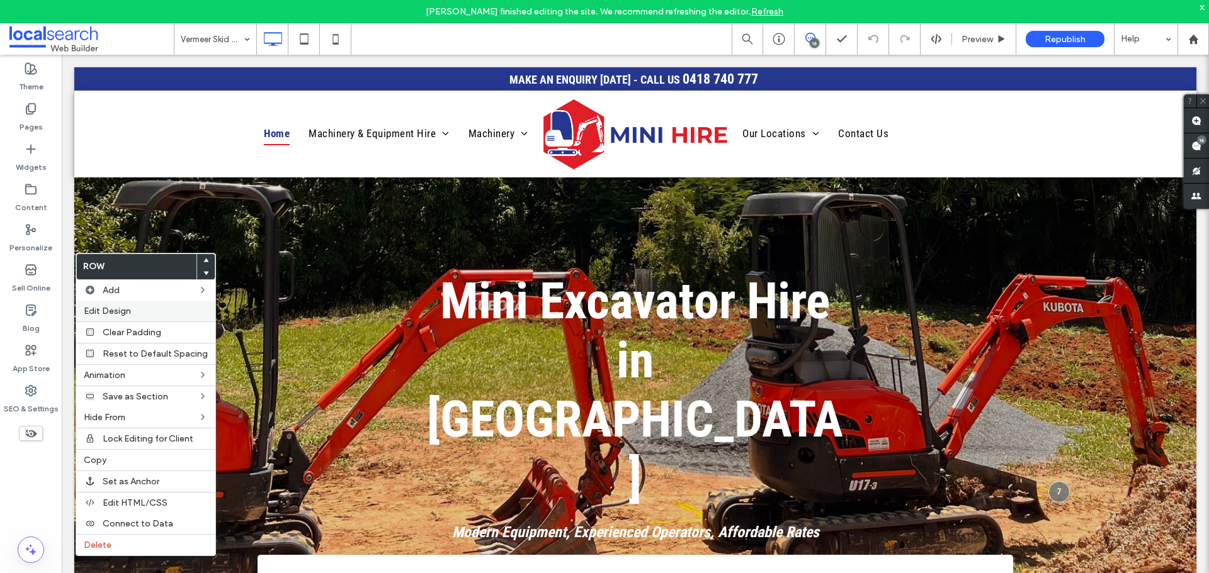
click at [147, 308] on label "Edit Design" at bounding box center [146, 311] width 124 height 11
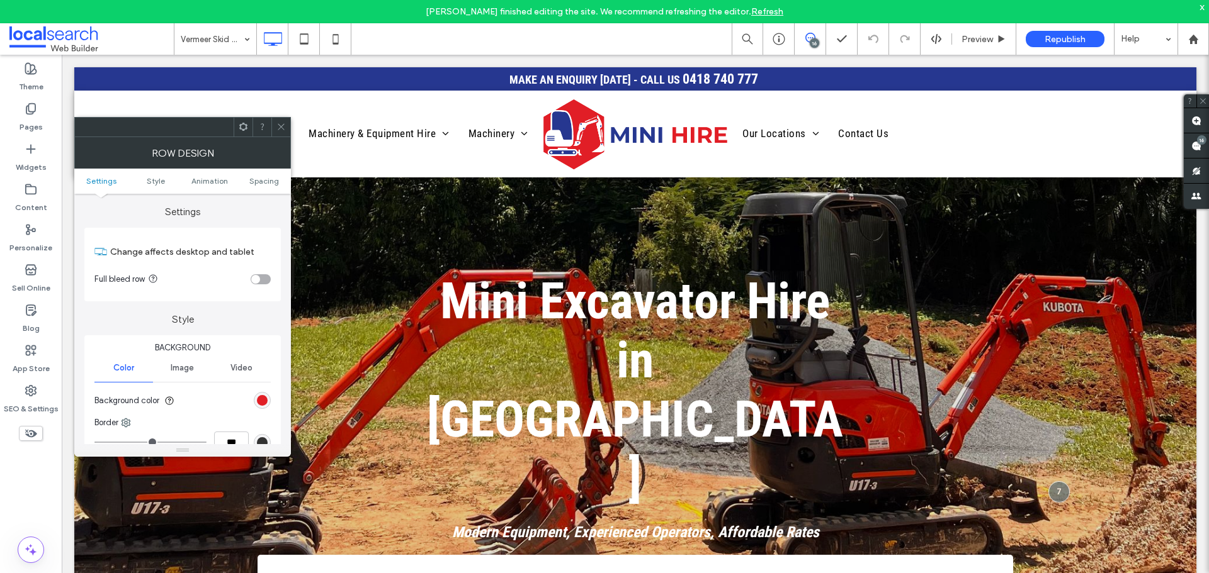
click at [261, 406] on div "rgb(225, 31, 38)" at bounding box center [262, 400] width 17 height 17
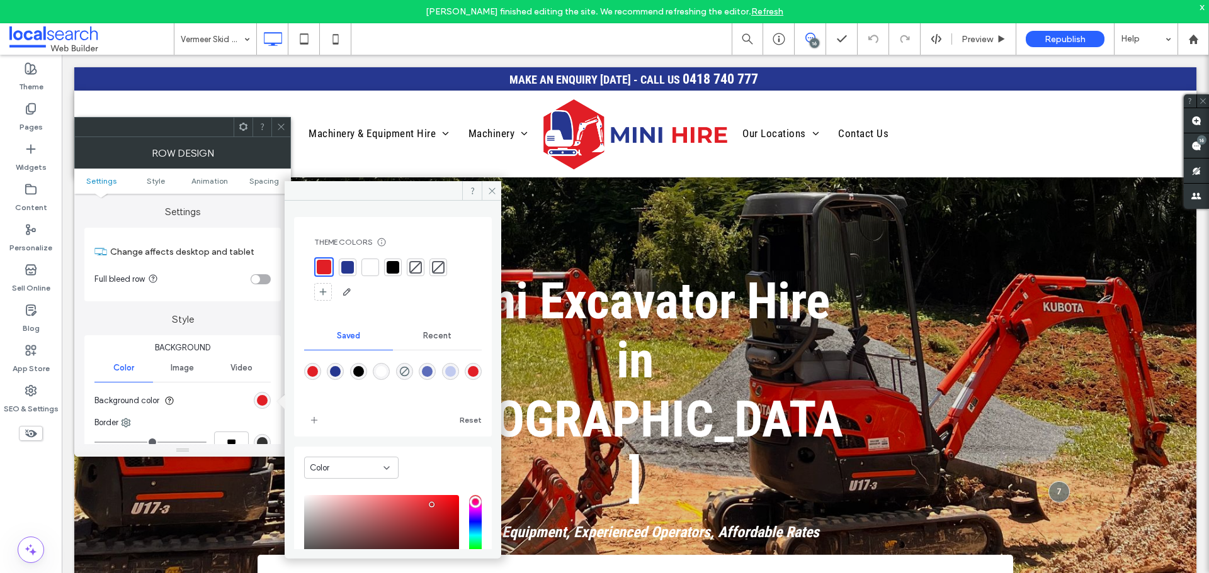
click at [373, 267] on div at bounding box center [370, 267] width 13 height 13
click at [285, 128] on icon at bounding box center [280, 126] width 9 height 9
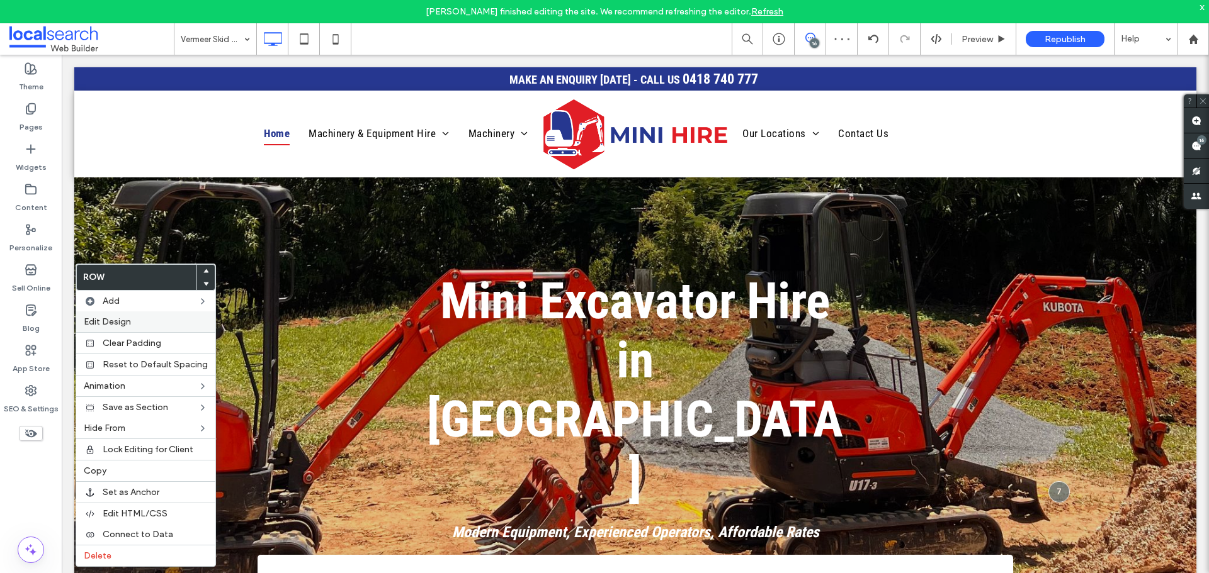
click at [111, 317] on span "Edit Design" at bounding box center [107, 322] width 47 height 11
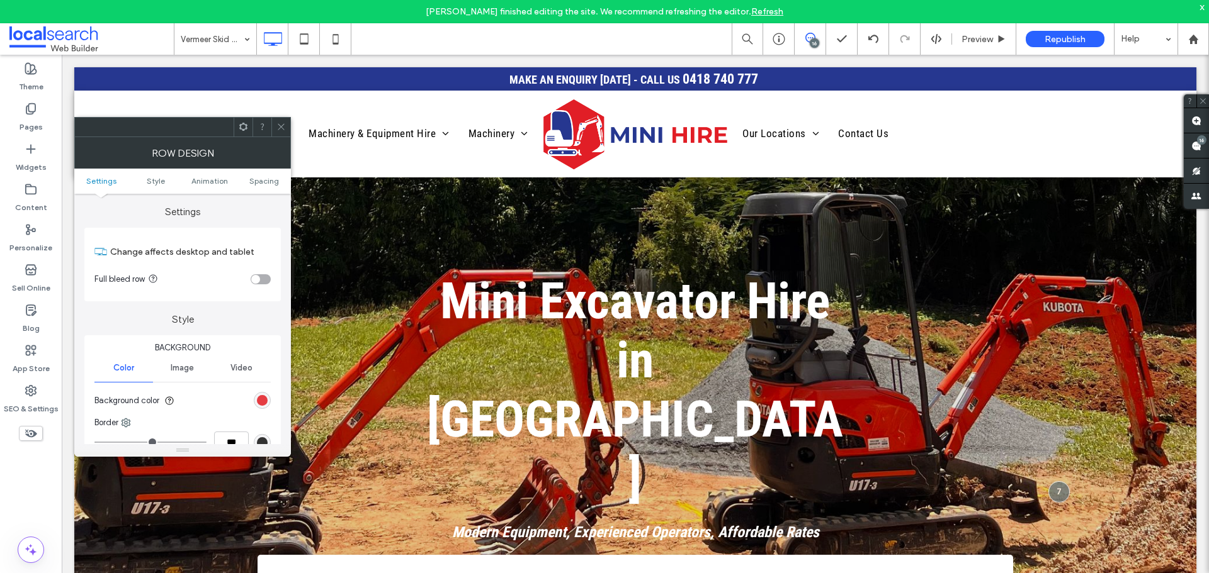
click at [264, 395] on div "rgb(225, 31, 38)" at bounding box center [262, 400] width 11 height 11
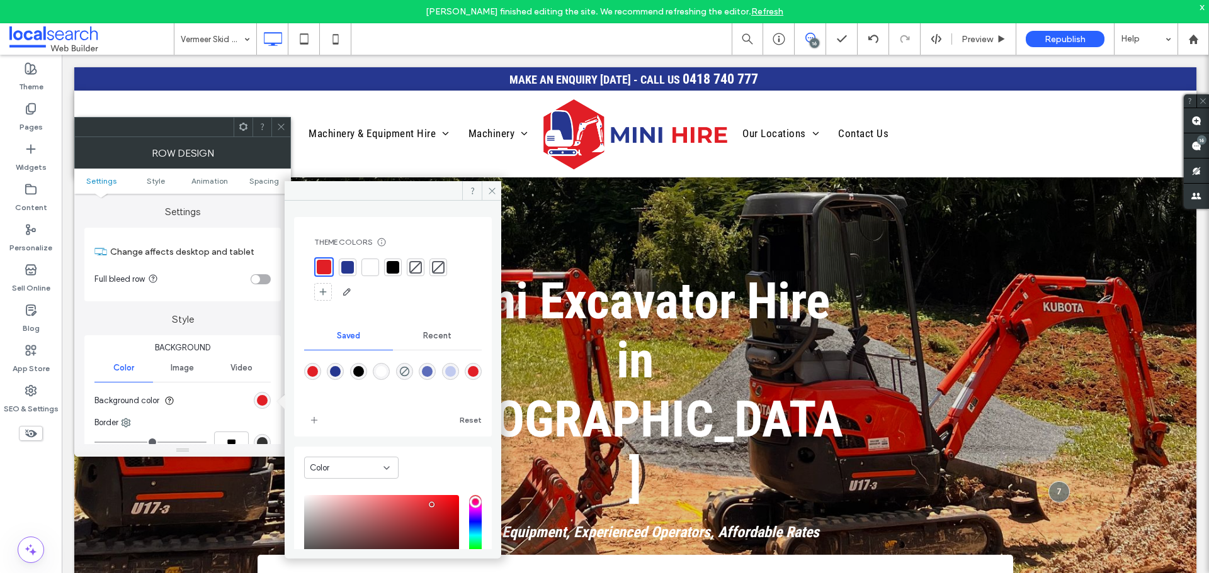
drag, startPoint x: 369, startPoint y: 271, endPoint x: 365, endPoint y: 263, distance: 8.7
click at [369, 270] on div at bounding box center [370, 267] width 13 height 13
click at [277, 135] on span at bounding box center [280, 127] width 9 height 19
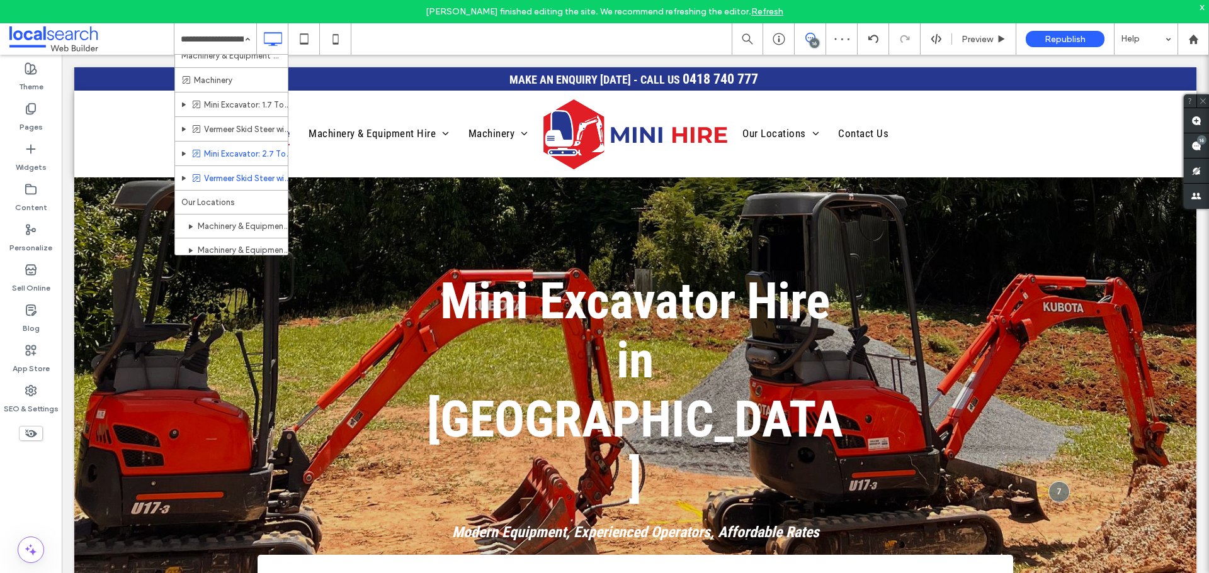
scroll to position [63, 0]
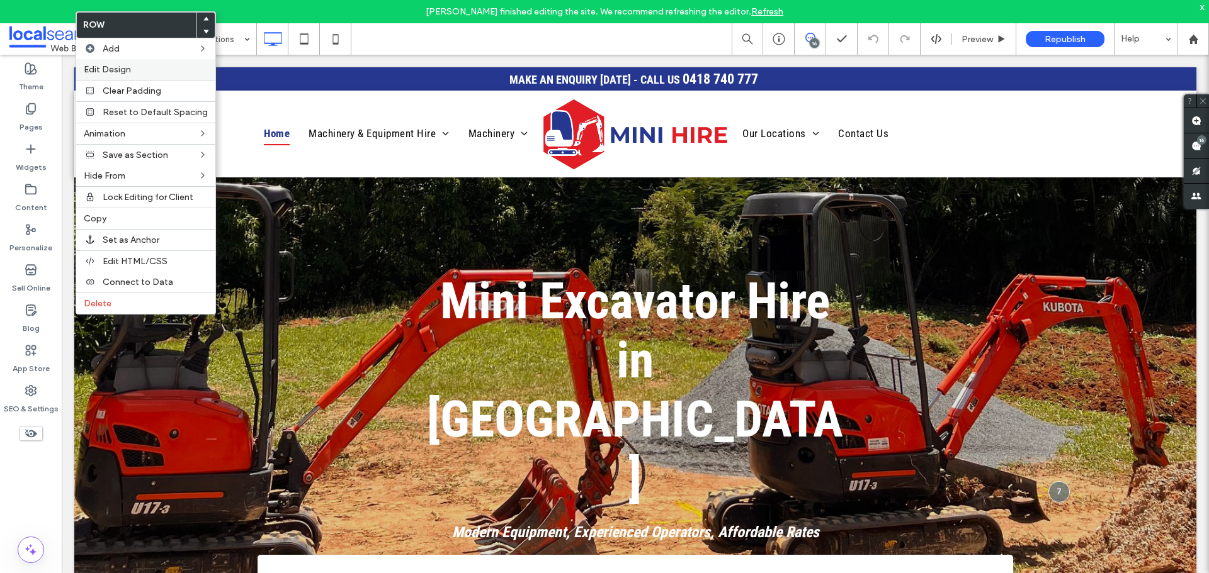
click at [118, 76] on div "Edit Design" at bounding box center [145, 69] width 139 height 21
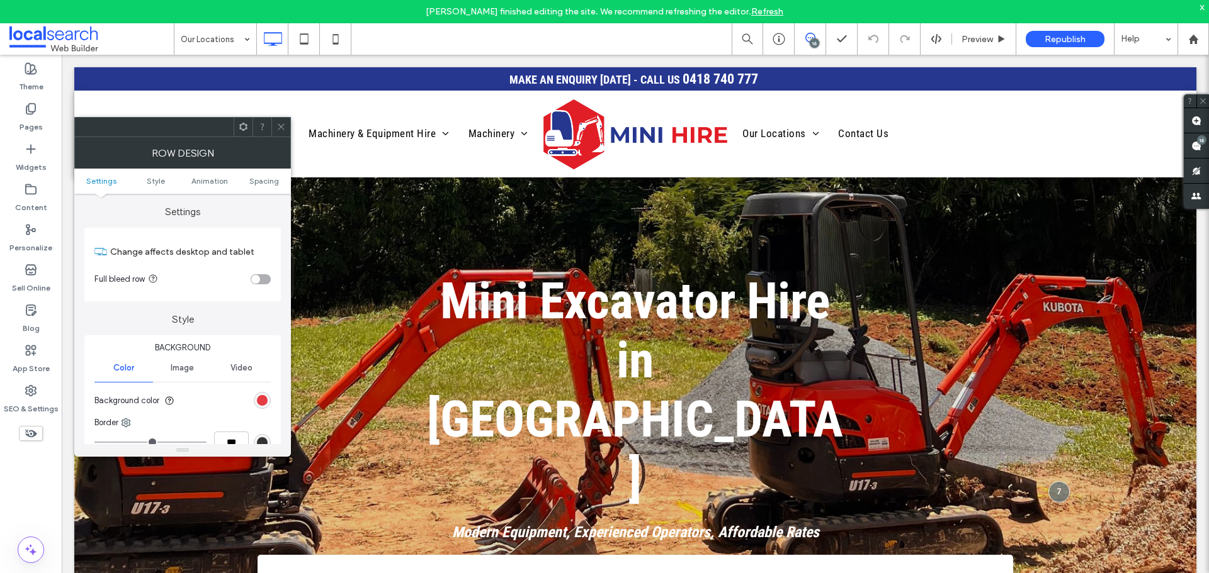
click at [264, 400] on div "rgb(225, 31, 39)" at bounding box center [262, 400] width 11 height 11
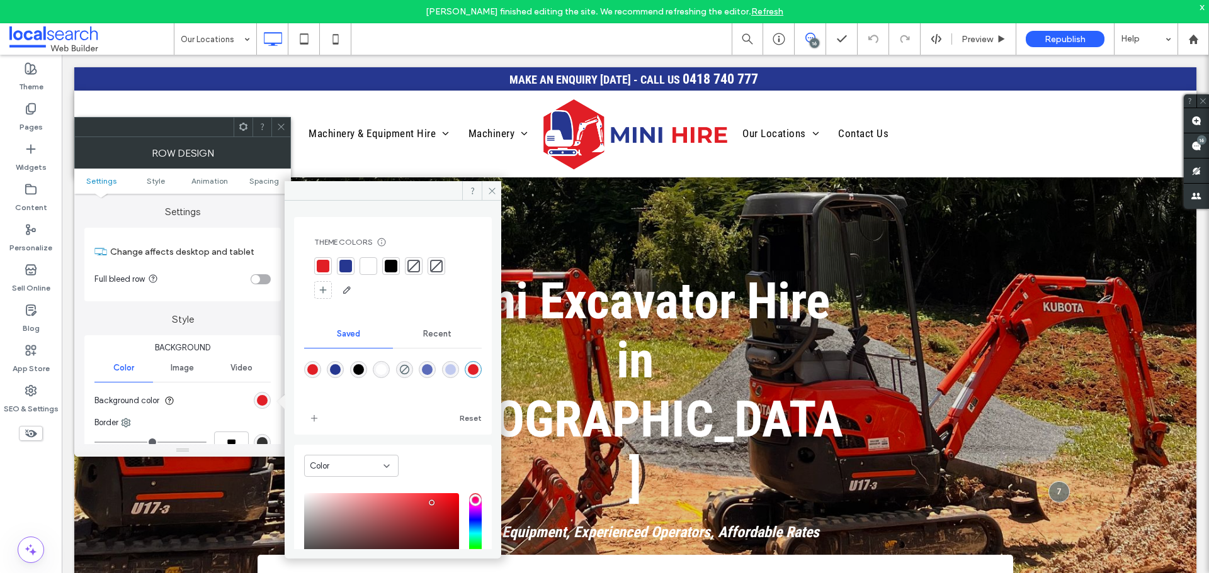
click at [371, 261] on div at bounding box center [368, 266] width 13 height 13
click at [281, 129] on icon at bounding box center [280, 126] width 9 height 9
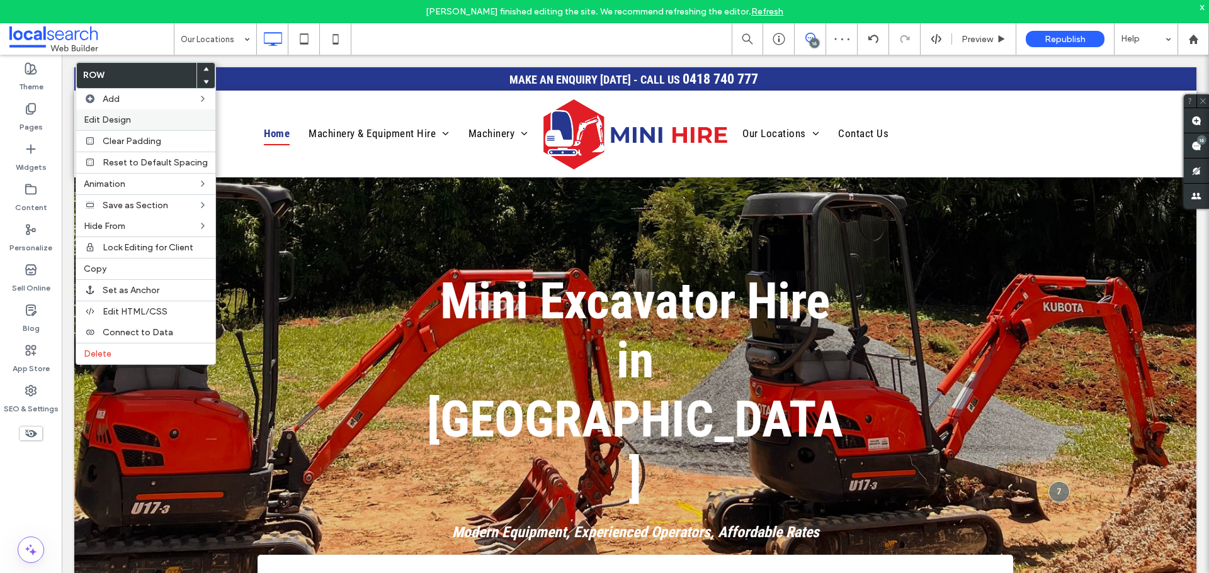
click at [159, 123] on label "Edit Design" at bounding box center [146, 120] width 124 height 11
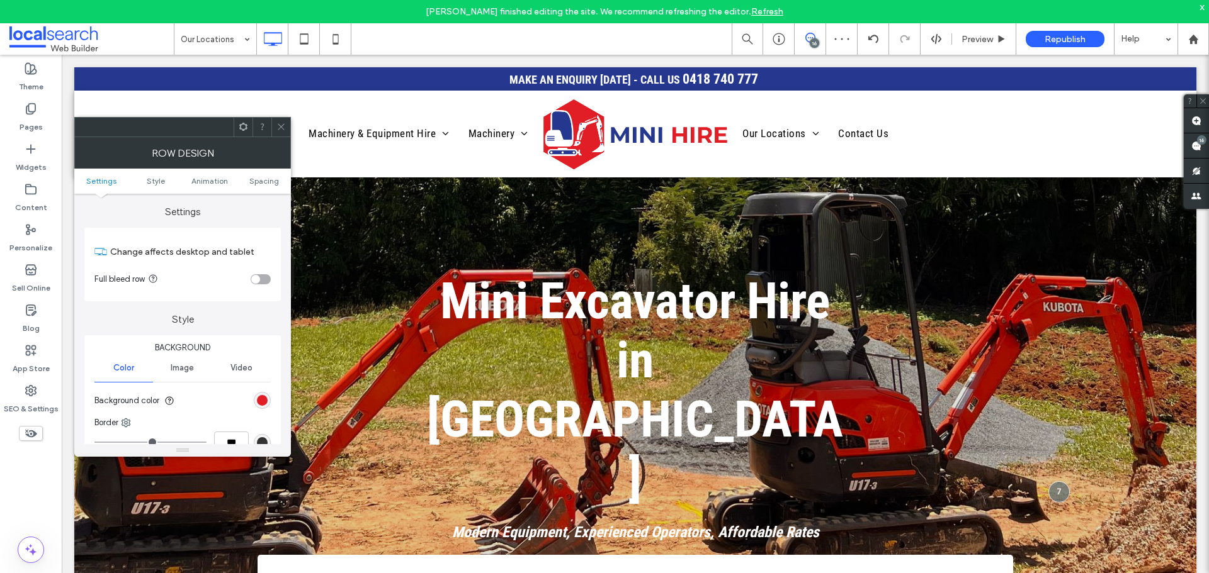
click at [255, 395] on div "rgb(225, 31, 39)" at bounding box center [262, 400] width 17 height 17
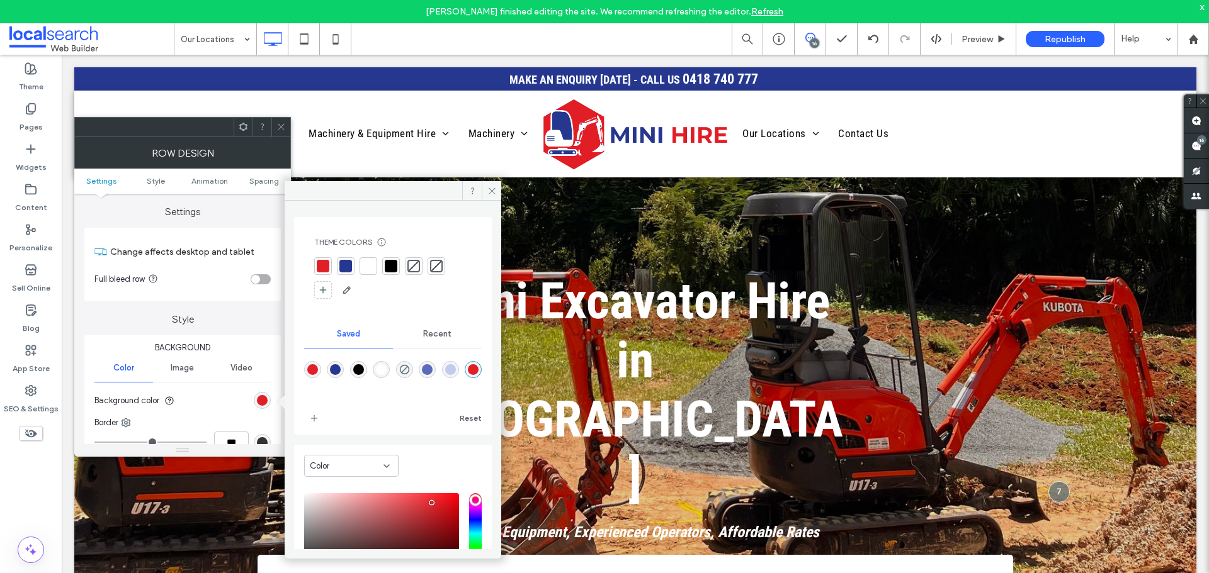
click at [370, 261] on div at bounding box center [368, 266] width 13 height 13
click at [280, 129] on icon at bounding box center [280, 126] width 9 height 9
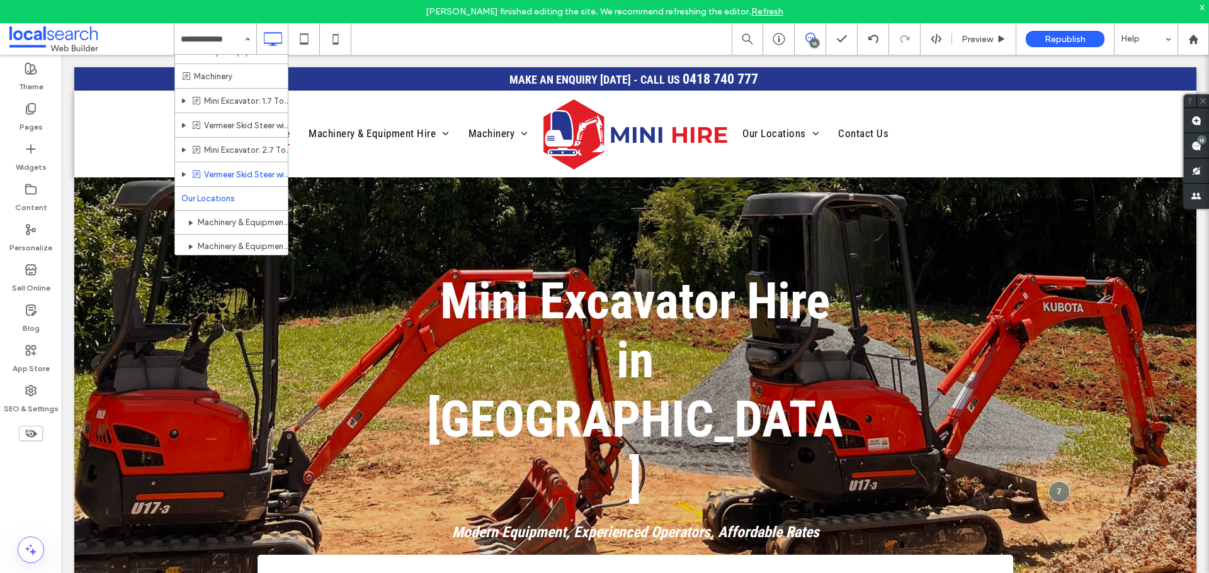
scroll to position [64, 0]
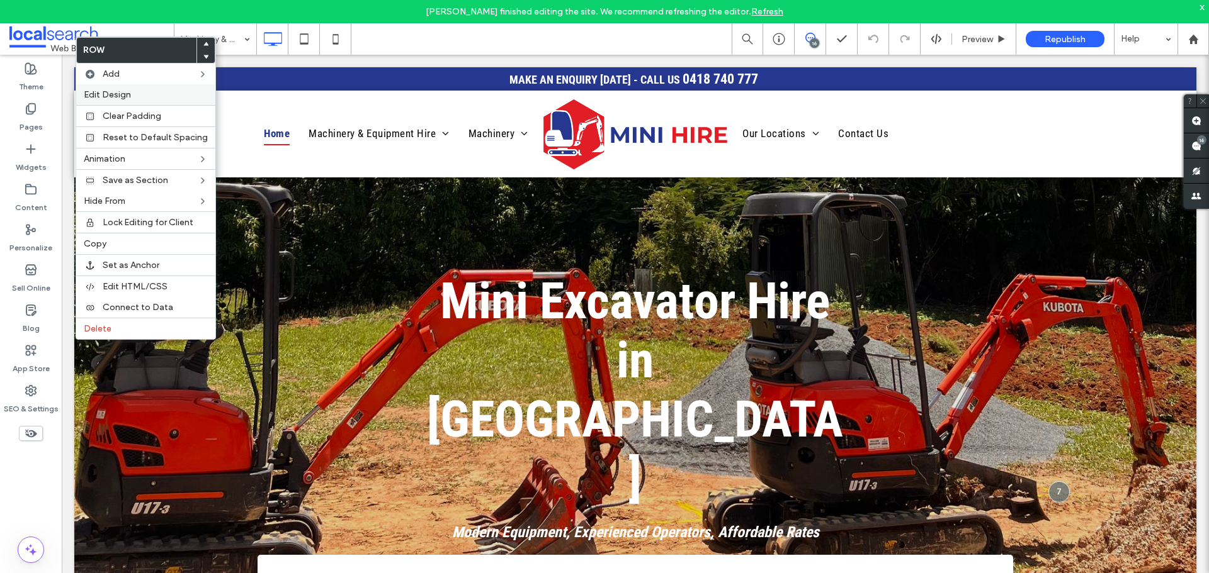
click at [116, 89] on span "Edit Design" at bounding box center [107, 94] width 47 height 11
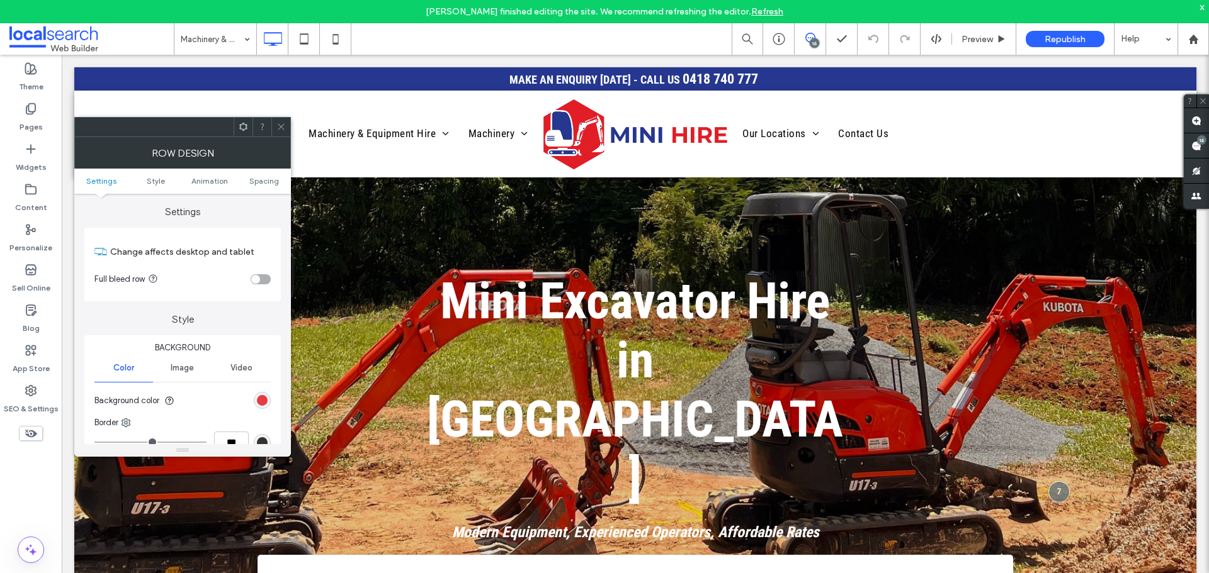
click at [259, 402] on div "rgb(225, 31, 39)" at bounding box center [262, 400] width 11 height 11
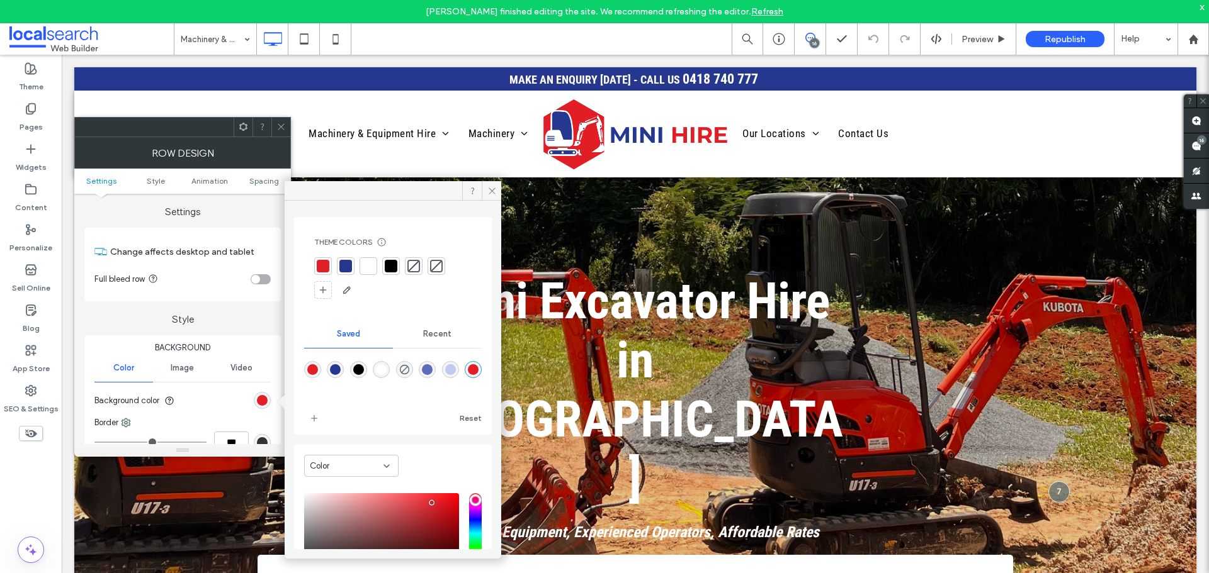
click at [367, 270] on div at bounding box center [368, 266] width 13 height 13
click at [278, 120] on span at bounding box center [280, 127] width 9 height 19
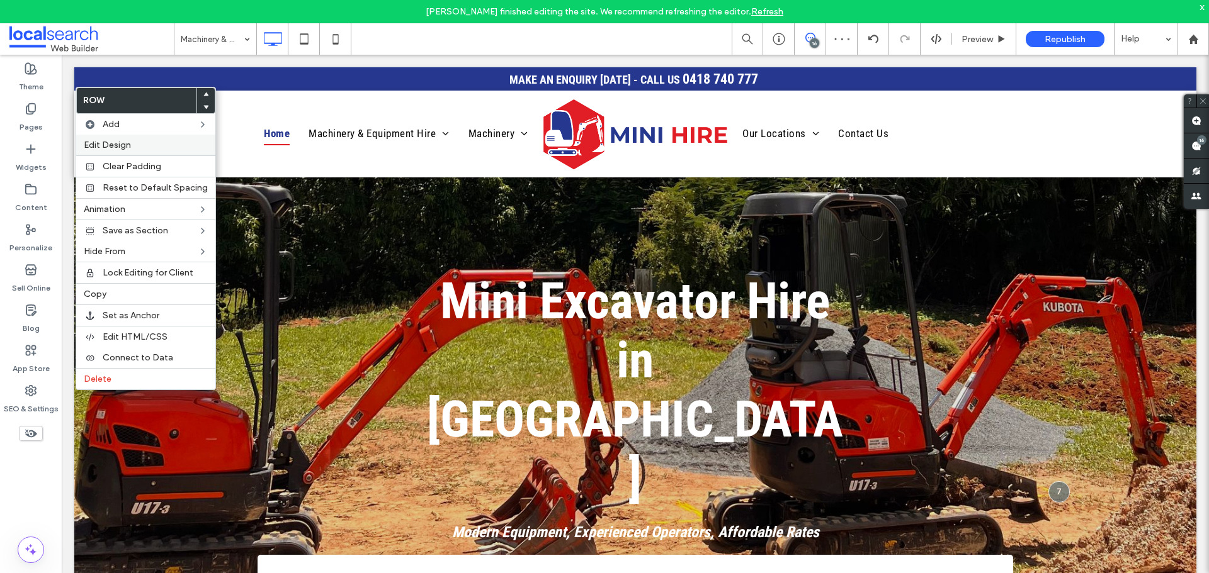
click at [138, 147] on label "Edit Design" at bounding box center [146, 145] width 124 height 11
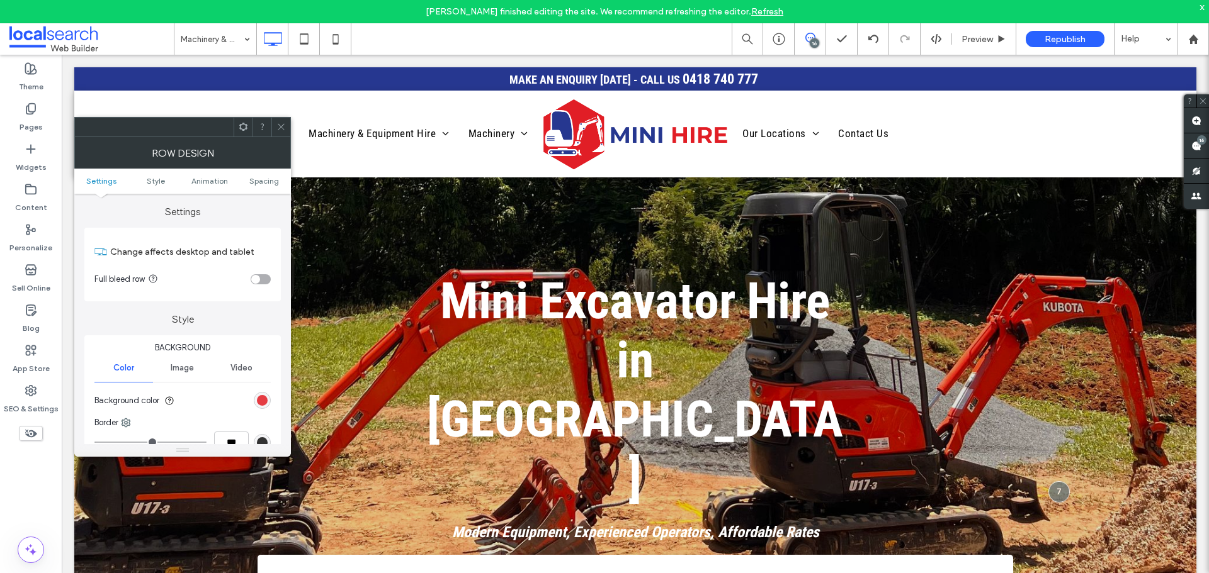
click at [264, 401] on div "rgb(225, 31, 39)" at bounding box center [262, 400] width 11 height 11
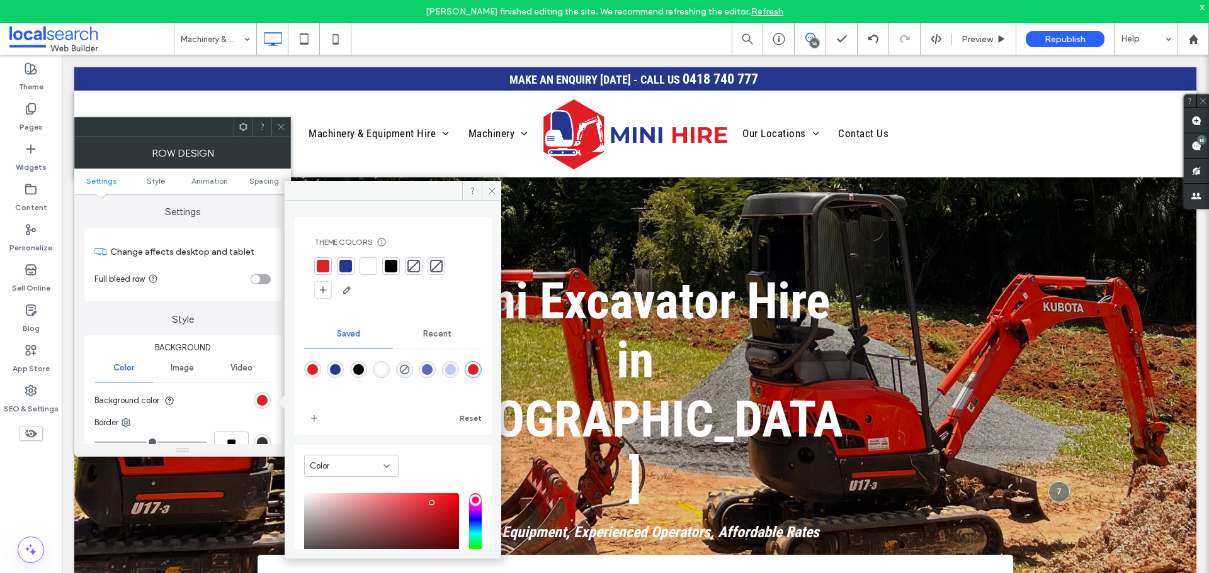
click at [366, 263] on div at bounding box center [368, 266] width 13 height 13
click at [279, 120] on span at bounding box center [280, 127] width 9 height 19
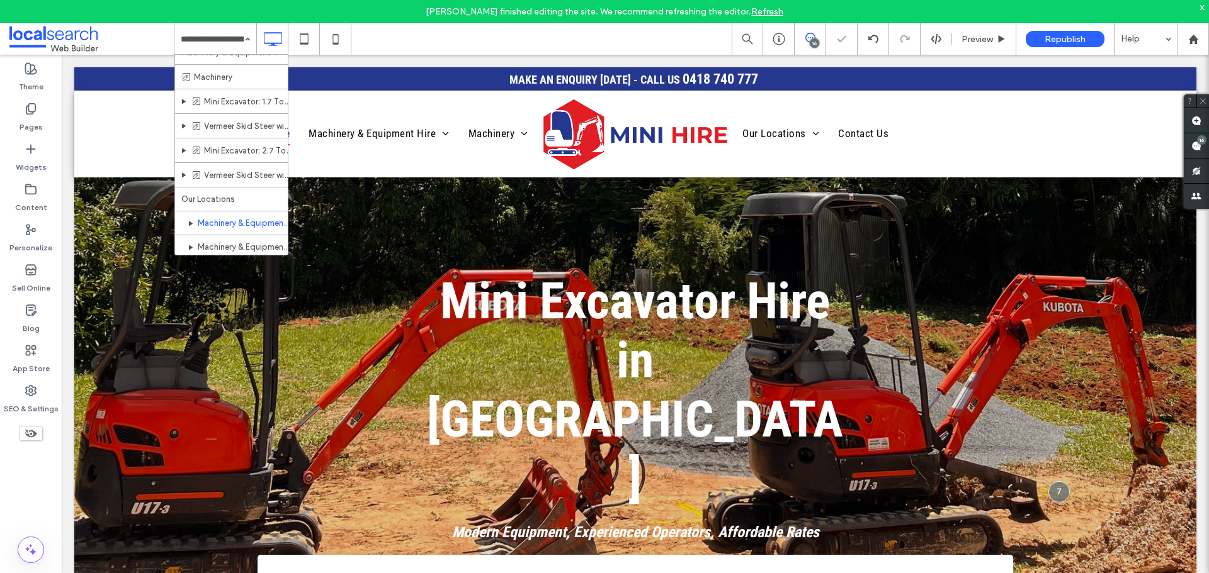
scroll to position [64, 0]
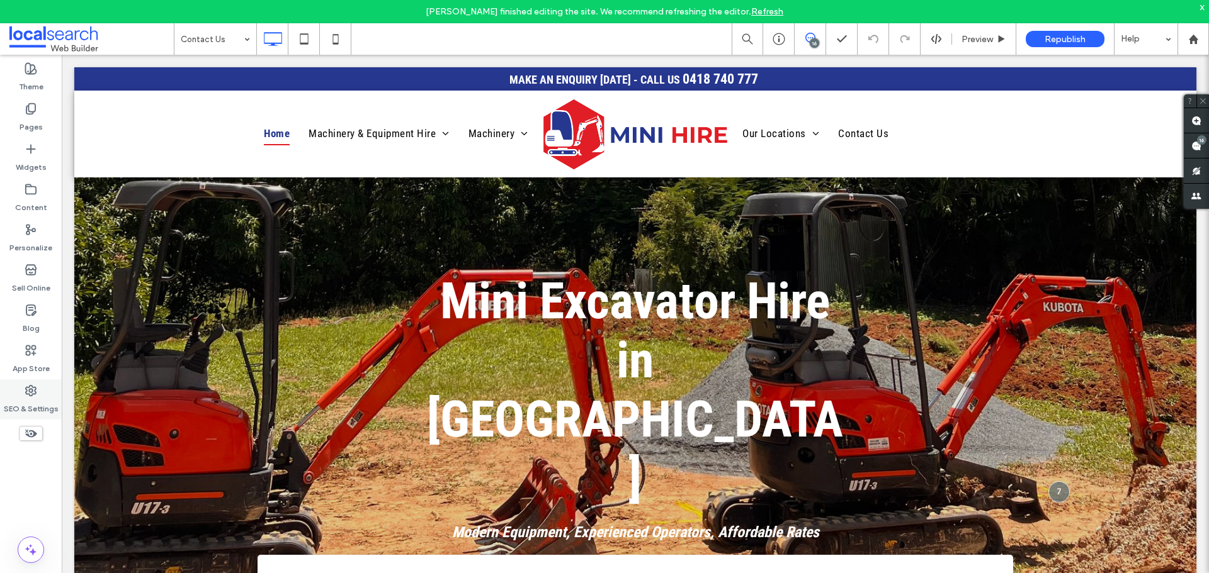
click at [40, 389] on div "SEO & Settings" at bounding box center [31, 400] width 62 height 40
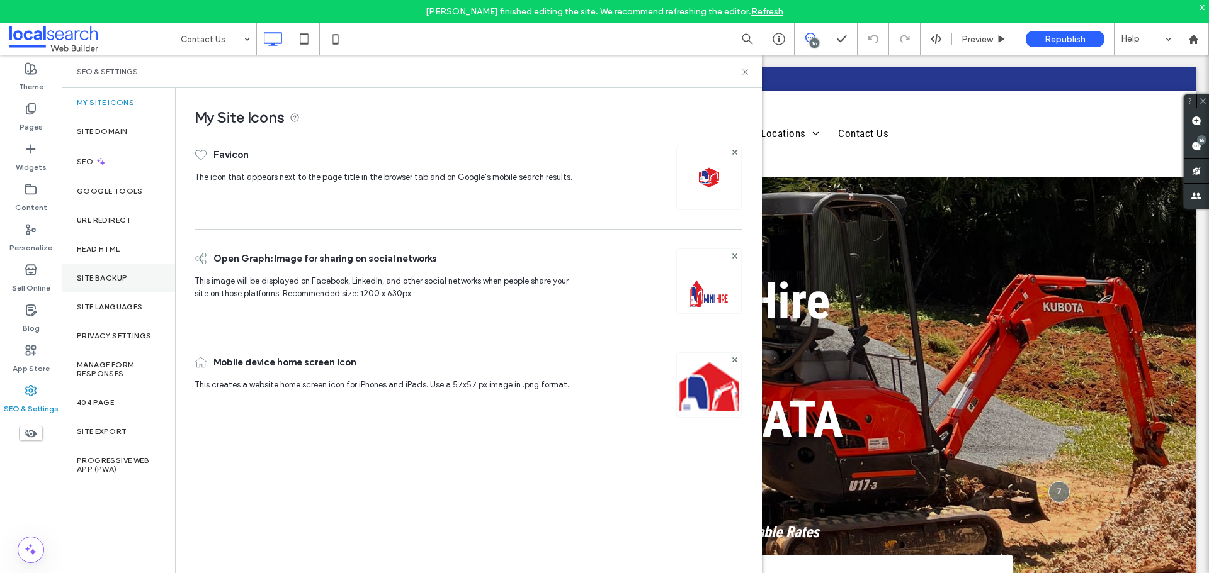
click at [110, 271] on div "Site Backup" at bounding box center [118, 278] width 113 height 29
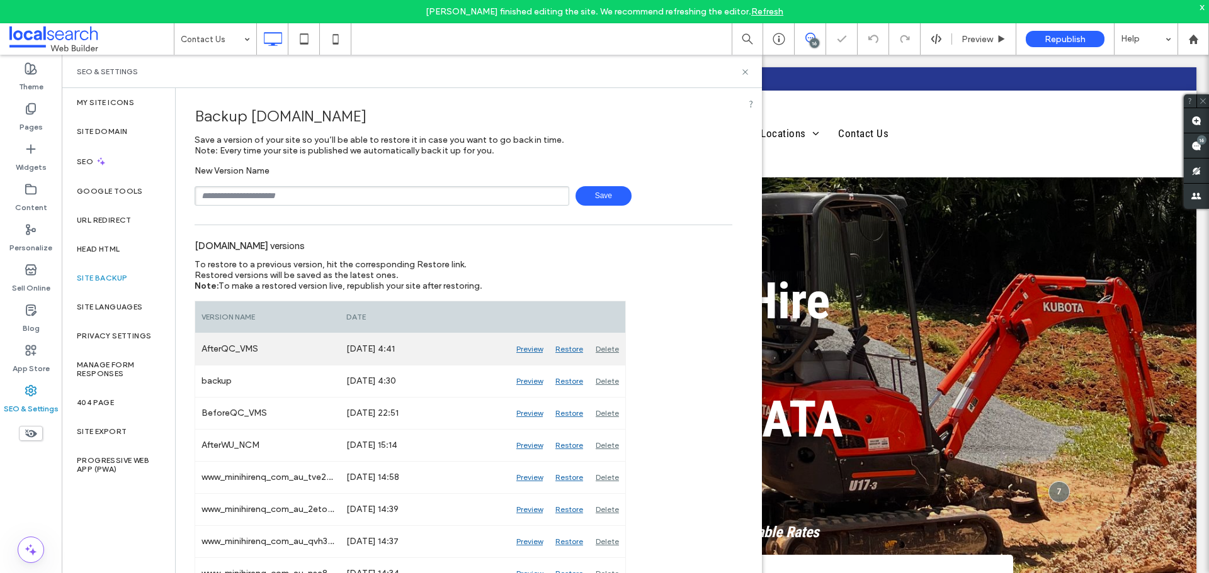
click at [597, 347] on div "Delete" at bounding box center [607, 349] width 36 height 31
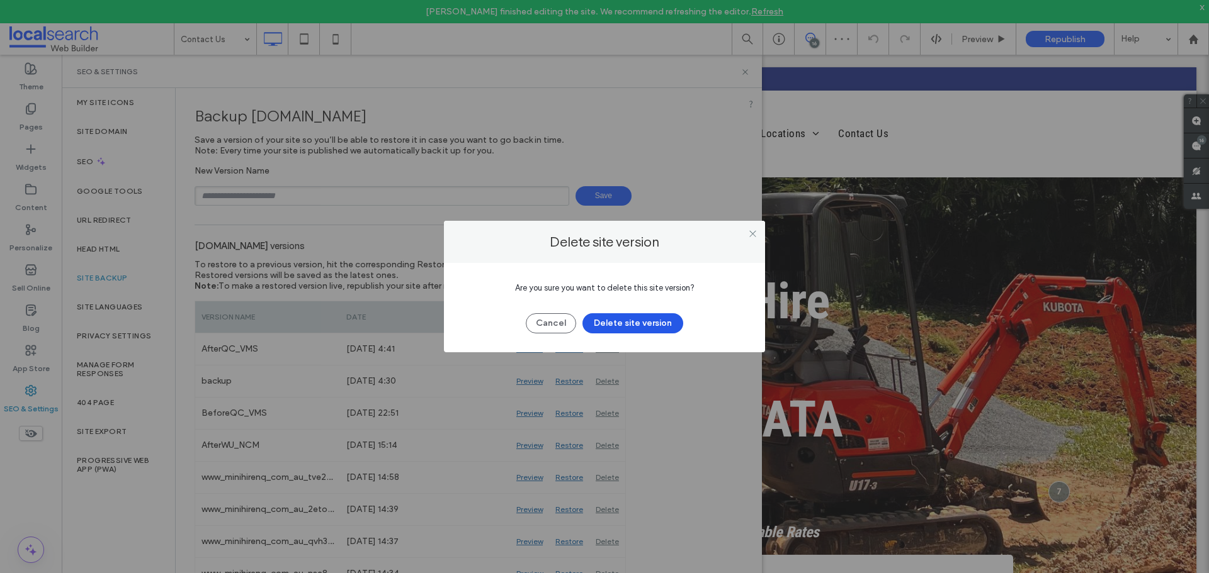
click at [602, 323] on button "Delete site version" at bounding box center [632, 323] width 101 height 20
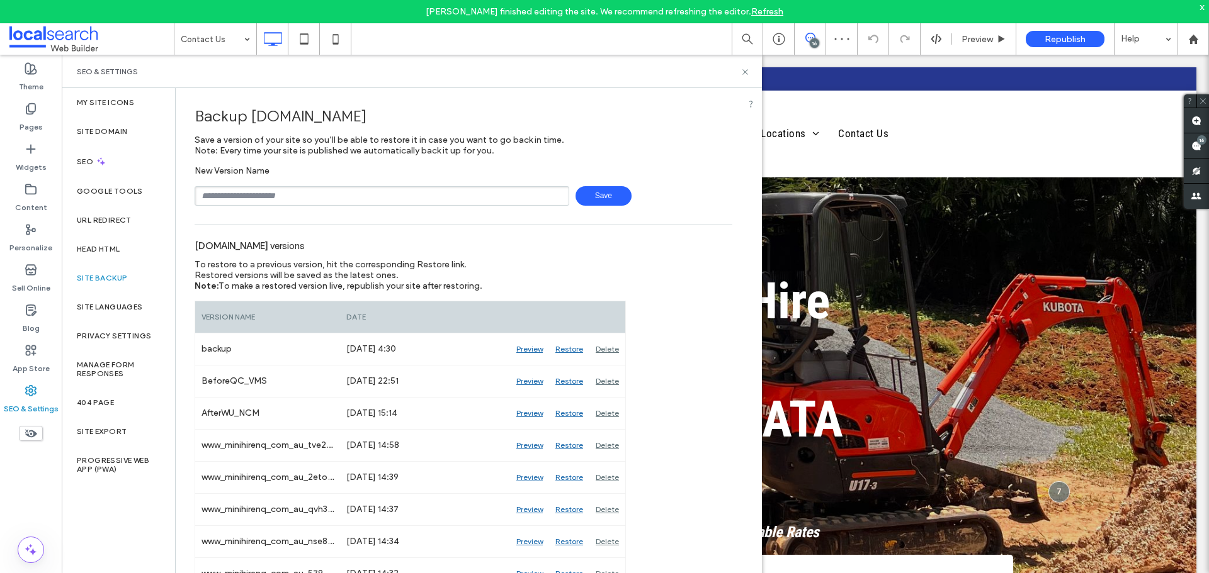
click at [368, 195] on input "text" at bounding box center [382, 196] width 375 height 20
type input "**********"
click at [586, 196] on span "Save" at bounding box center [603, 196] width 56 height 20
click at [72, 40] on span at bounding box center [91, 38] width 164 height 25
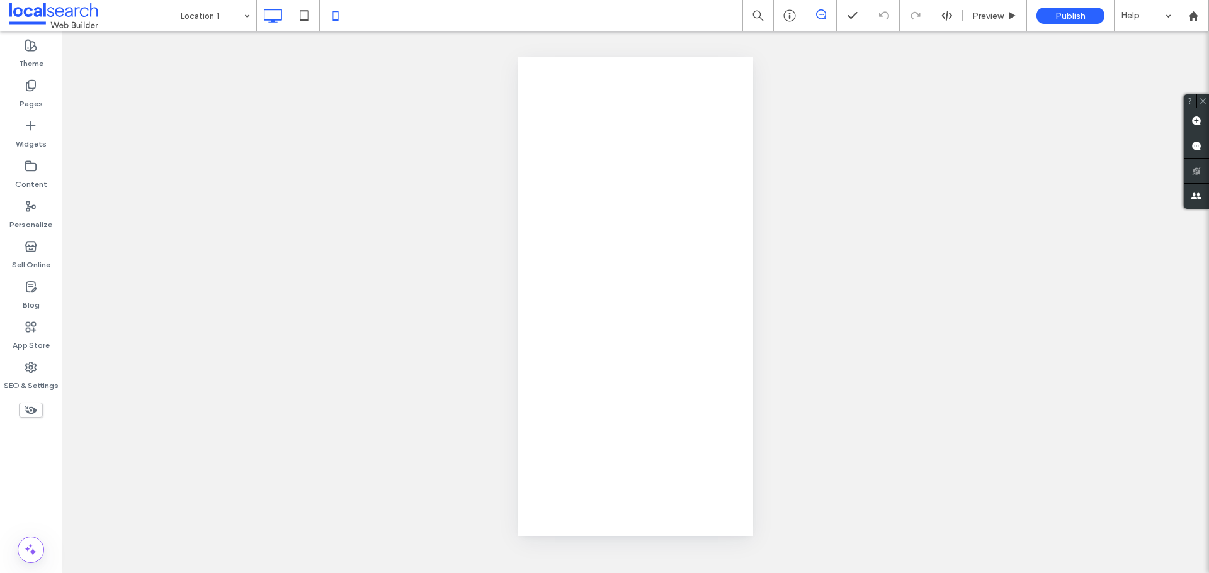
click at [277, 17] on icon at bounding box center [272, 15] width 25 height 25
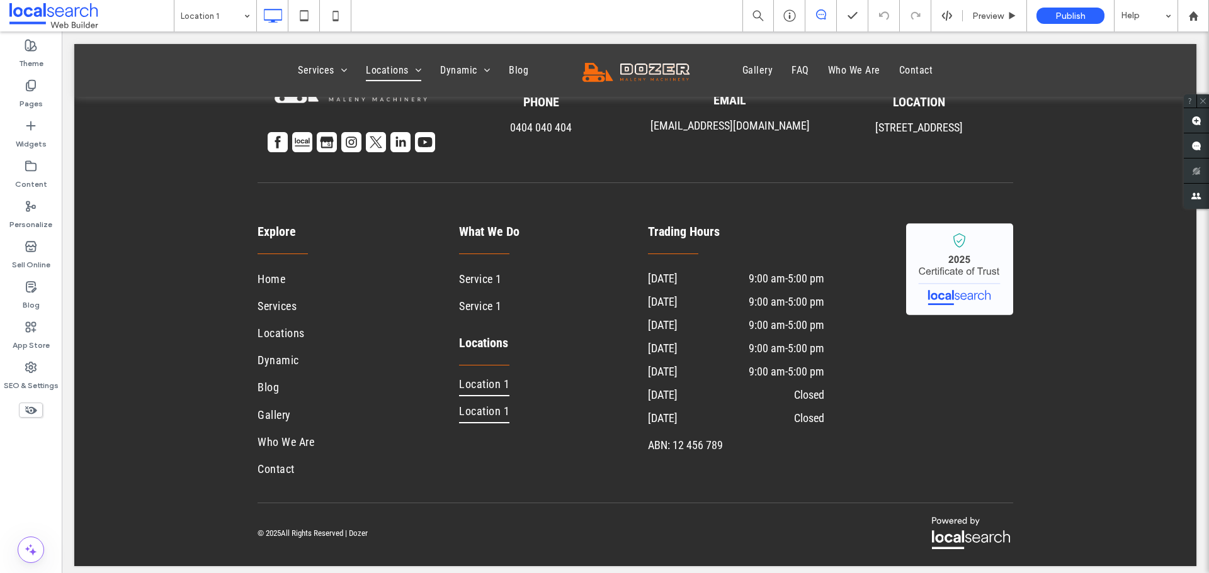
scroll to position [4997, 0]
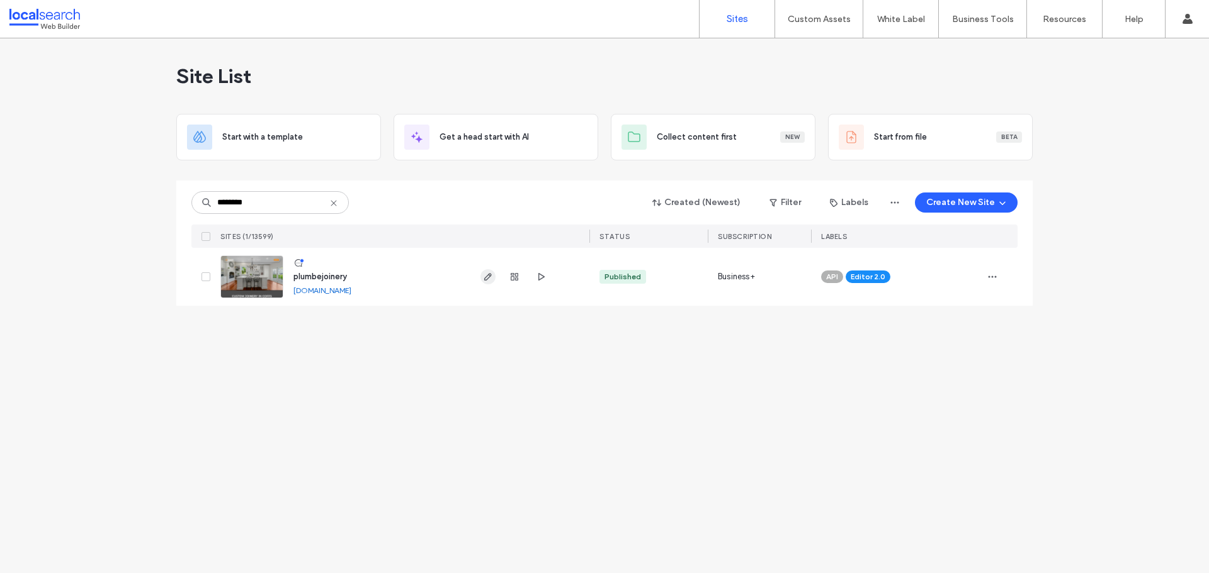
type input "********"
click at [484, 276] on icon "button" at bounding box center [488, 277] width 10 height 10
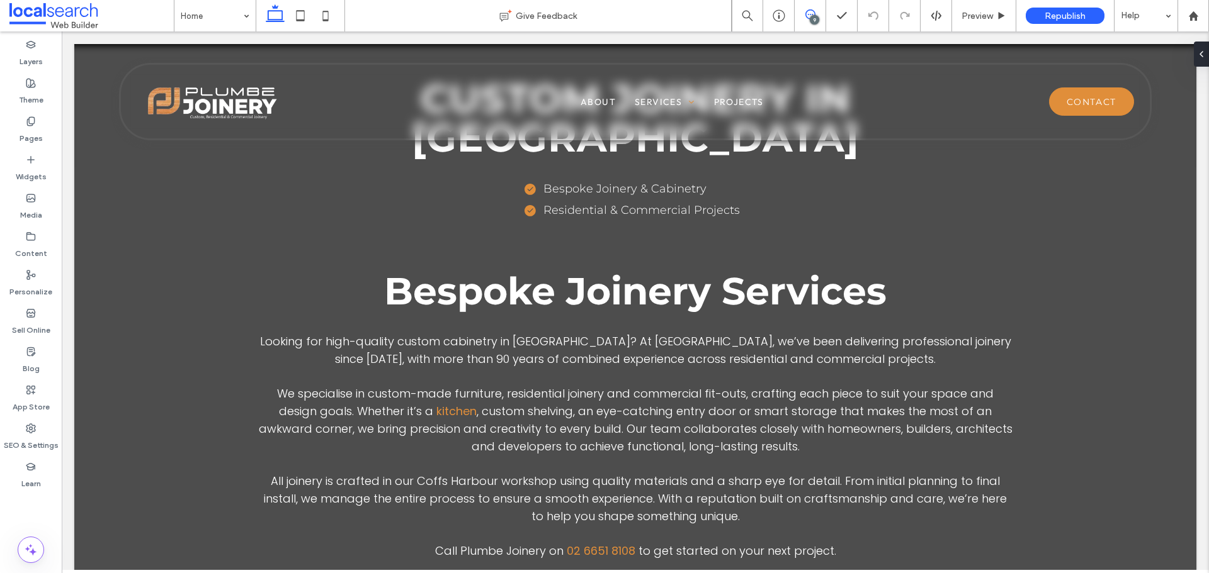
click at [813, 14] on icon at bounding box center [810, 14] width 10 height 10
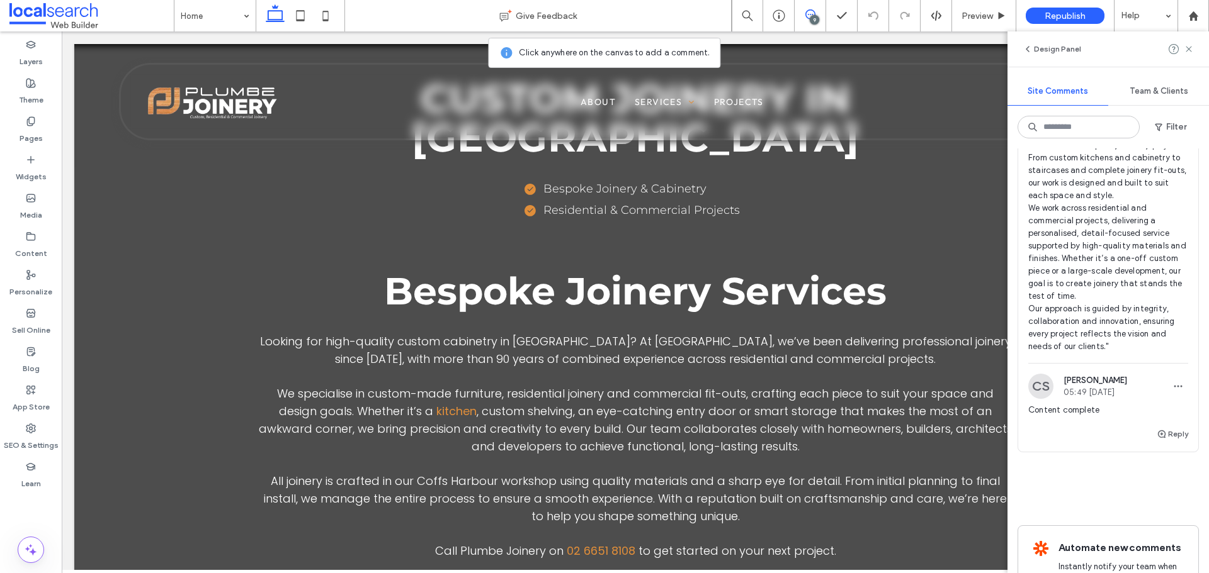
scroll to position [3084, 0]
click at [26, 436] on label "SEO & Settings" at bounding box center [31, 443] width 55 height 18
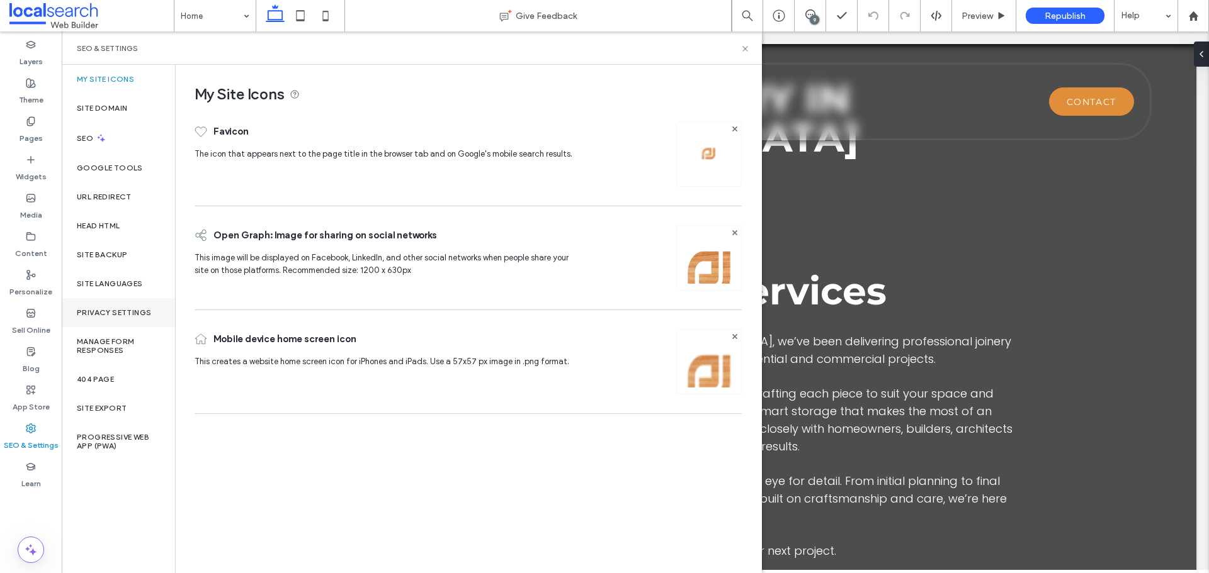
scroll to position [0, 0]
click at [113, 253] on label "Site Backup" at bounding box center [102, 255] width 50 height 9
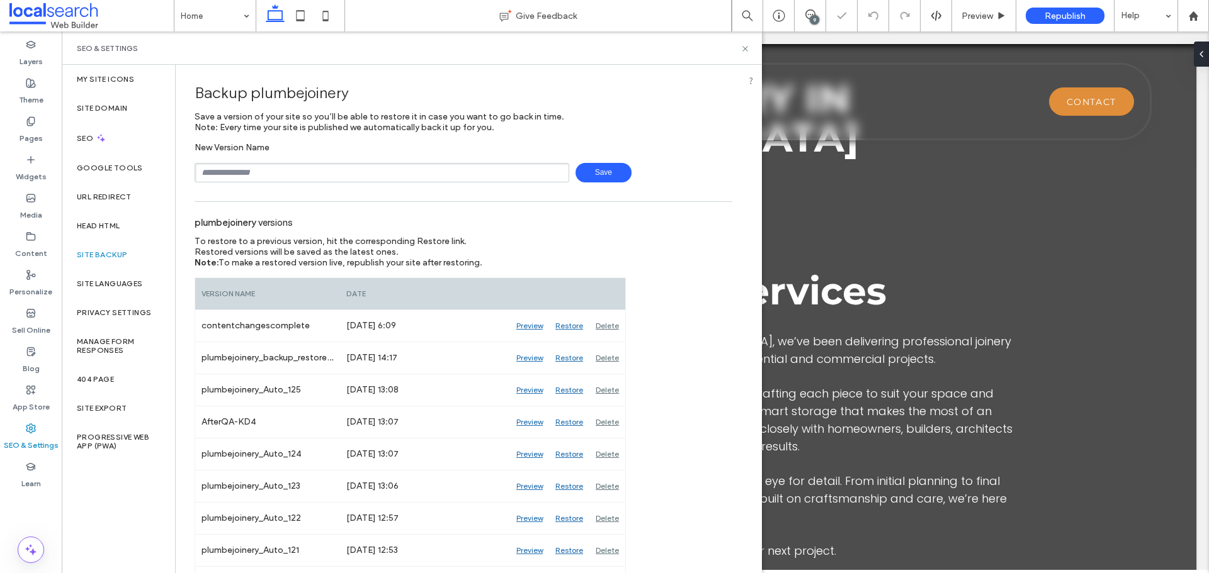
click at [279, 170] on input "text" at bounding box center [382, 173] width 375 height 20
type input "**********"
click at [217, 176] on input "**********" at bounding box center [382, 173] width 375 height 20
click at [217, 176] on input "text" at bounding box center [382, 173] width 375 height 20
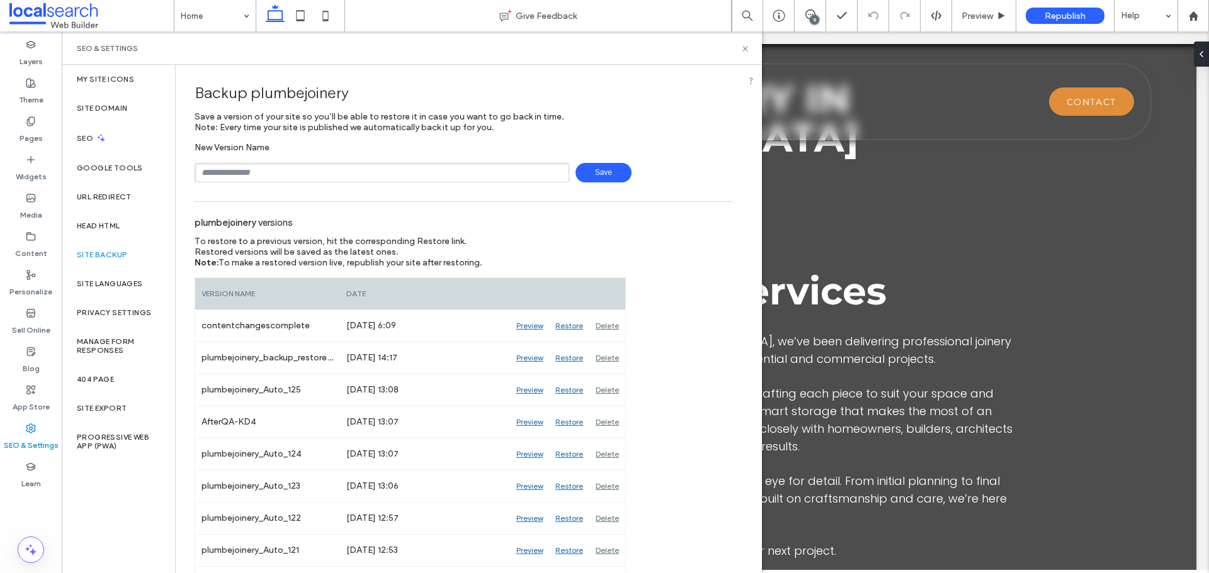
type input "**********"
click at [598, 168] on span "Save" at bounding box center [603, 173] width 56 height 20
click at [743, 48] on icon at bounding box center [744, 48] width 9 height 9
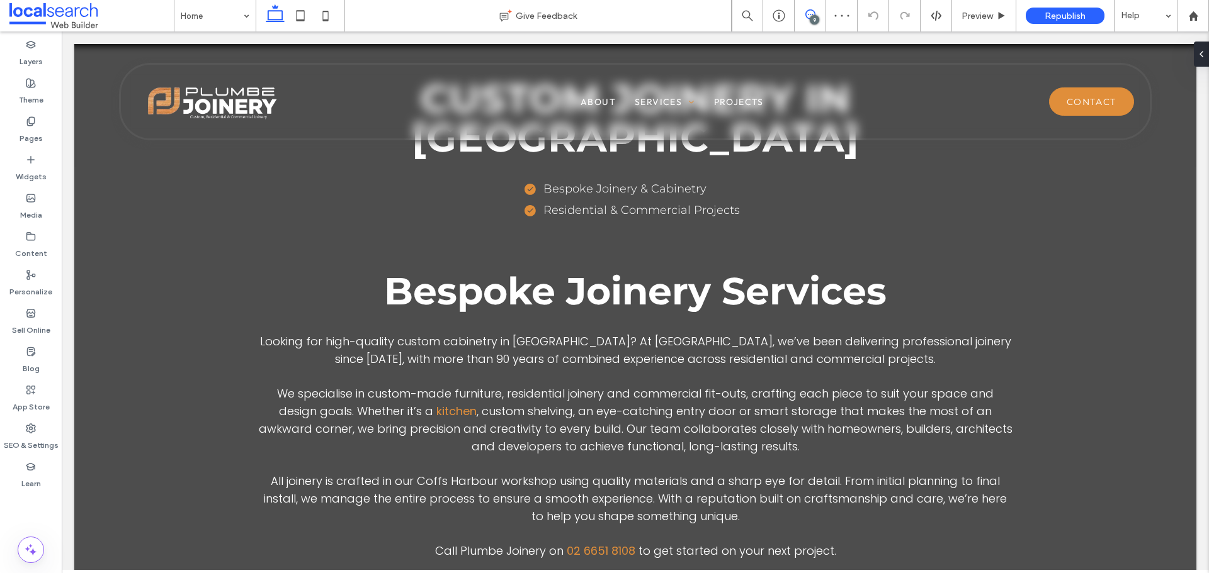
click at [808, 14] on use at bounding box center [810, 14] width 10 height 10
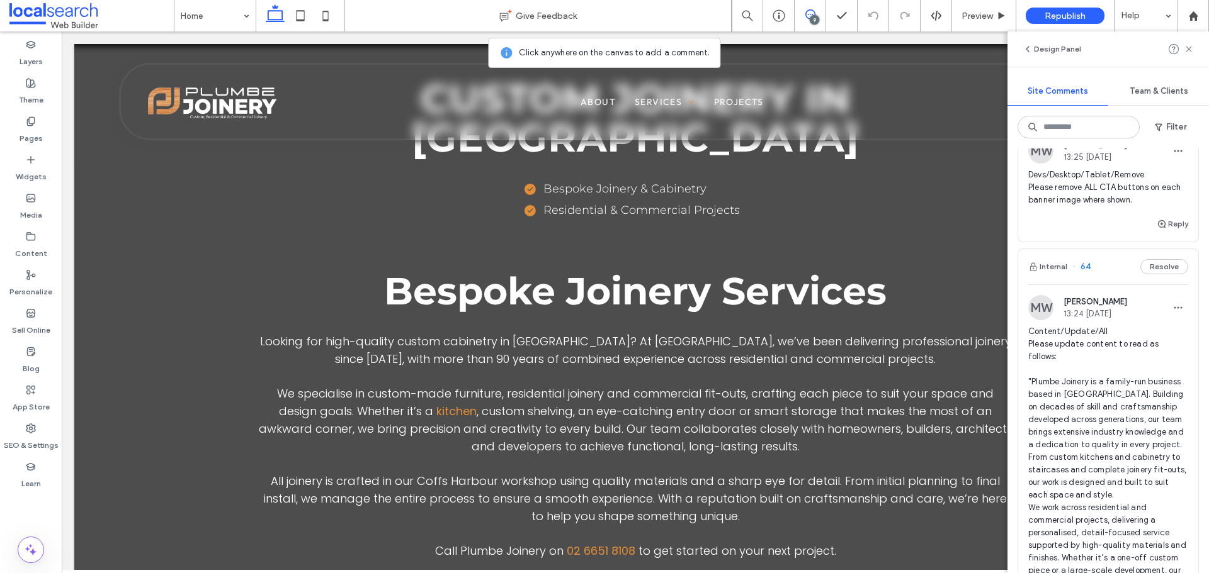
scroll to position [2688, 0]
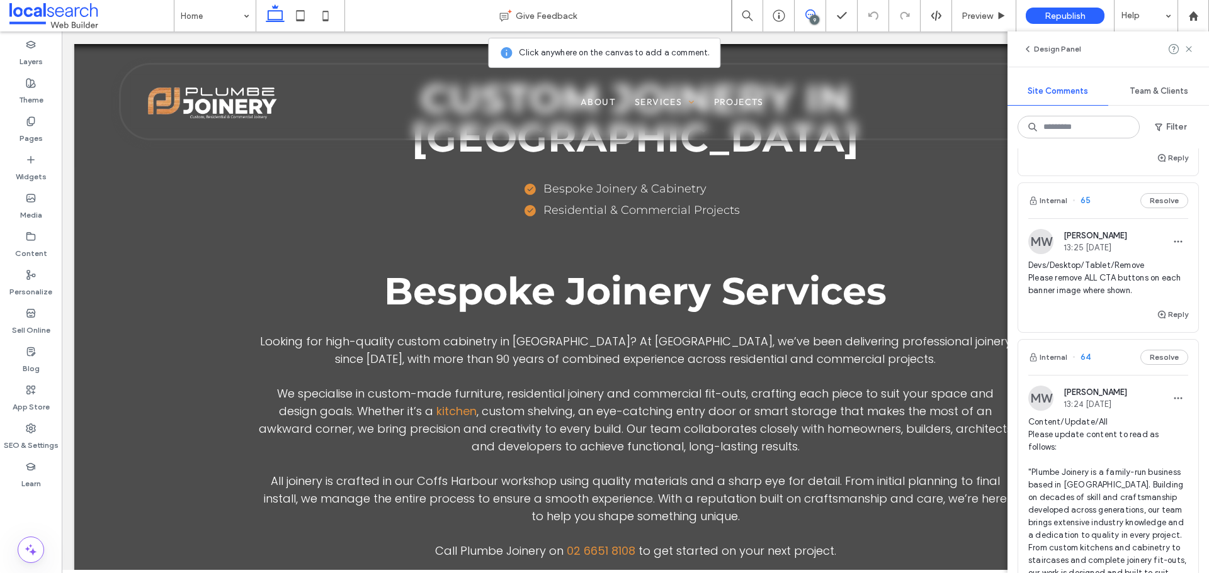
click at [1092, 297] on span "Devs/Desktop/Tablet/Remove Please remove ALL CTA buttons on each banner image w…" at bounding box center [1108, 278] width 160 height 38
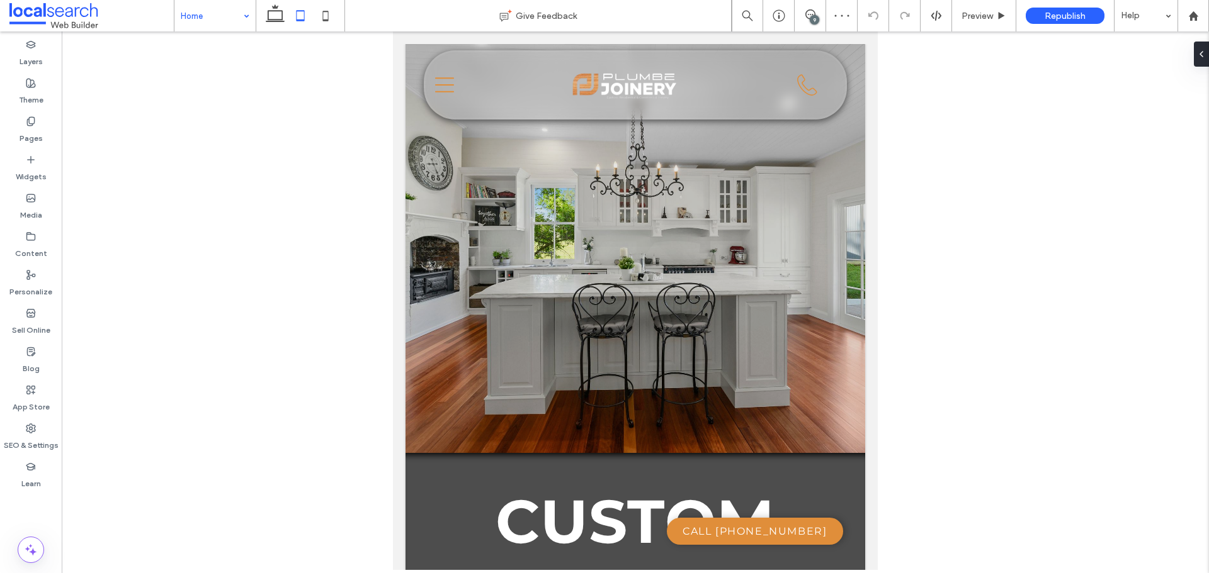
click at [232, 21] on input at bounding box center [212, 15] width 62 height 31
click at [811, 17] on div "9" at bounding box center [813, 19] width 9 height 9
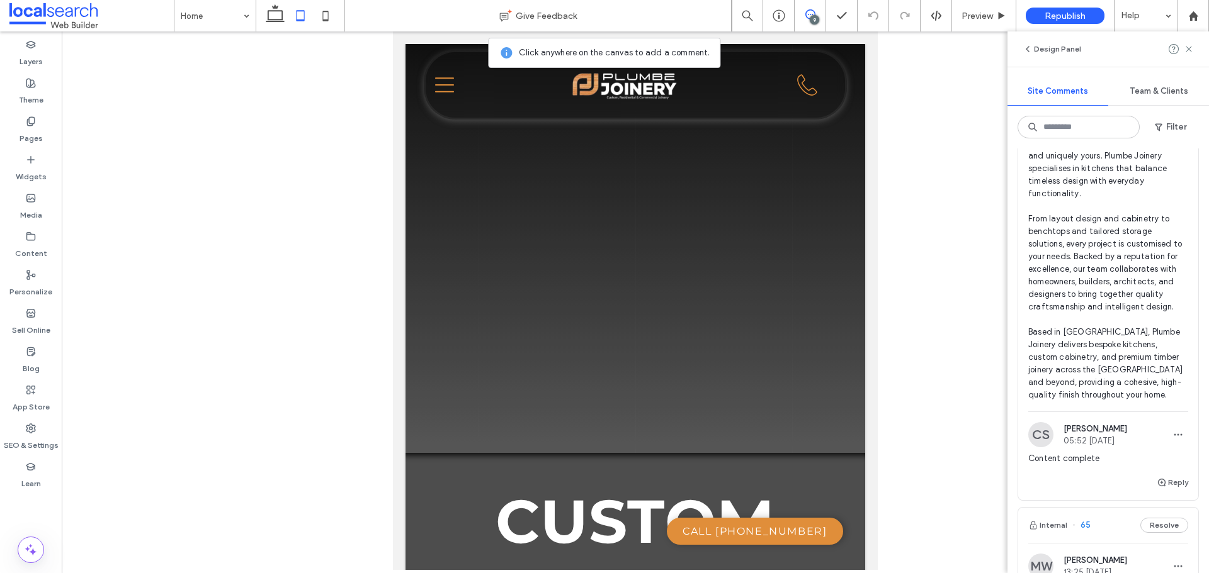
scroll to position [2581, 0]
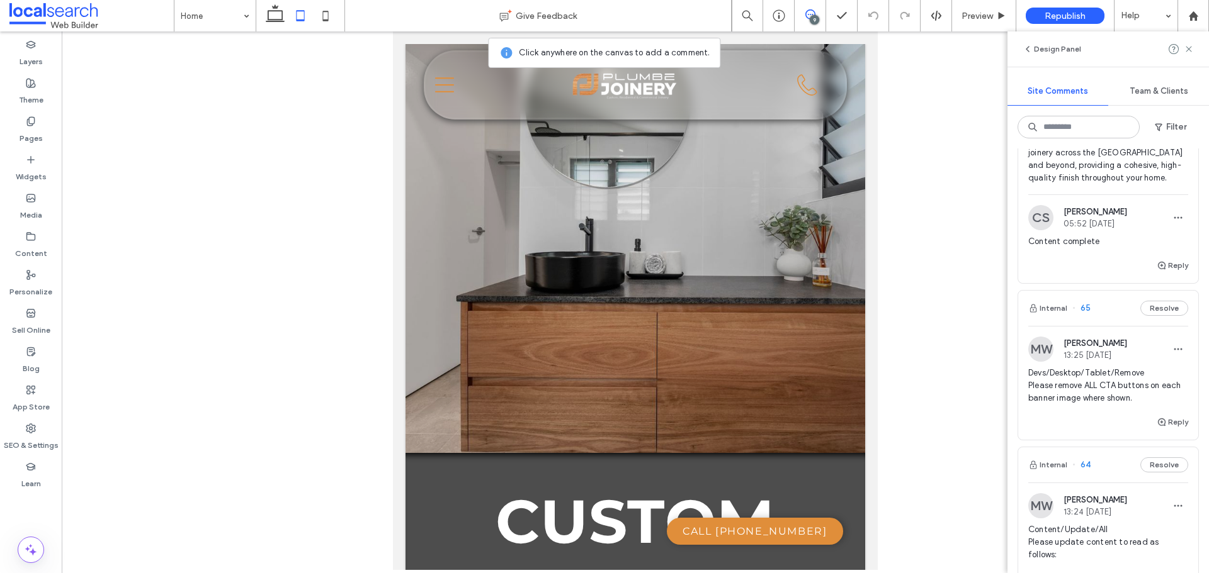
click at [1099, 405] on span "Devs/Desktop/Tablet/Remove Please remove ALL CTA buttons on each banner image w…" at bounding box center [1108, 386] width 160 height 38
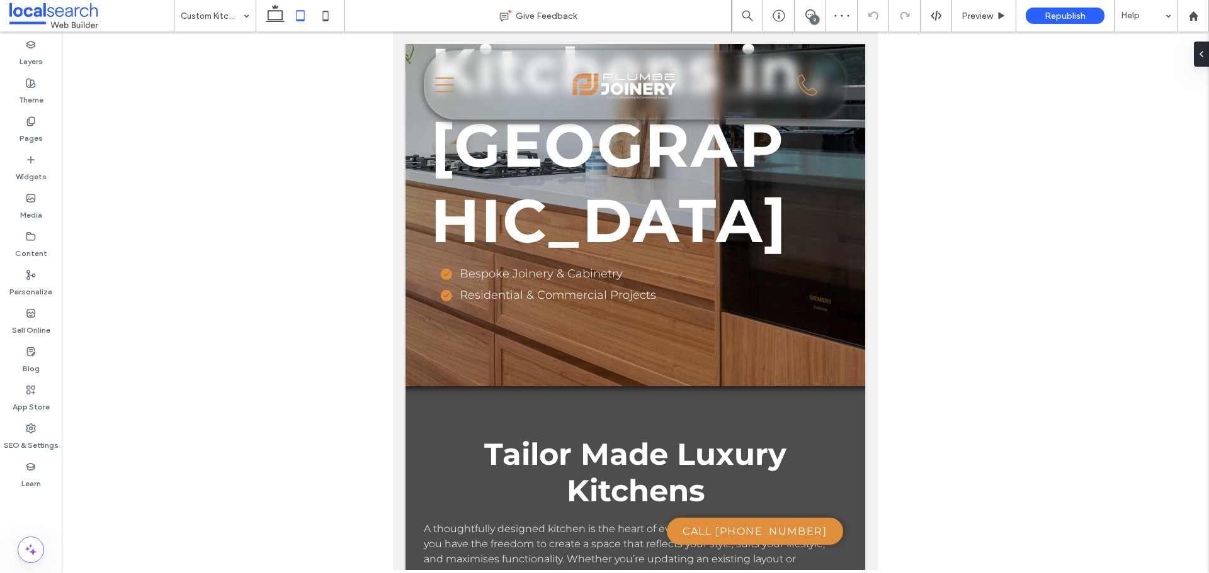
click at [812, 16] on div "9" at bounding box center [813, 19] width 9 height 9
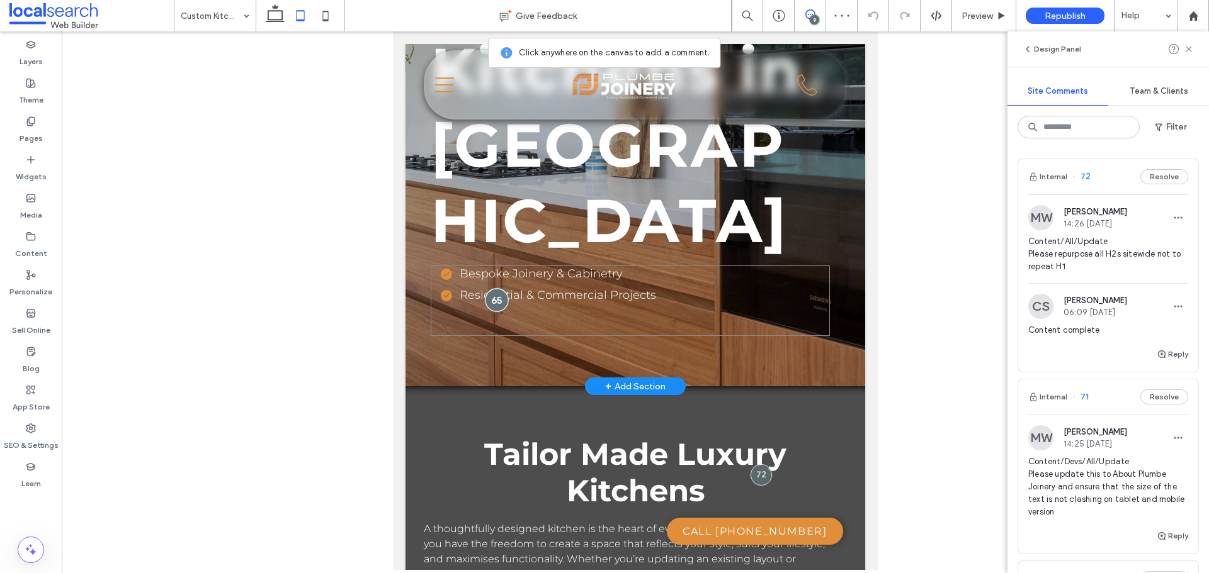
click at [496, 296] on div at bounding box center [496, 299] width 23 height 23
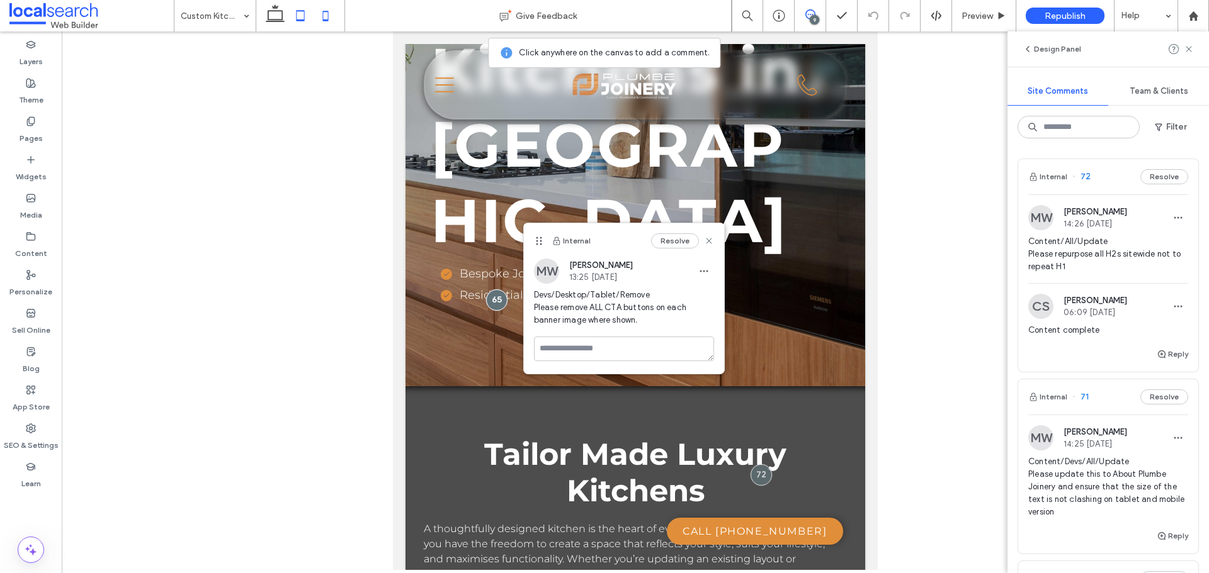
click at [324, 15] on icon at bounding box center [325, 15] width 25 height 25
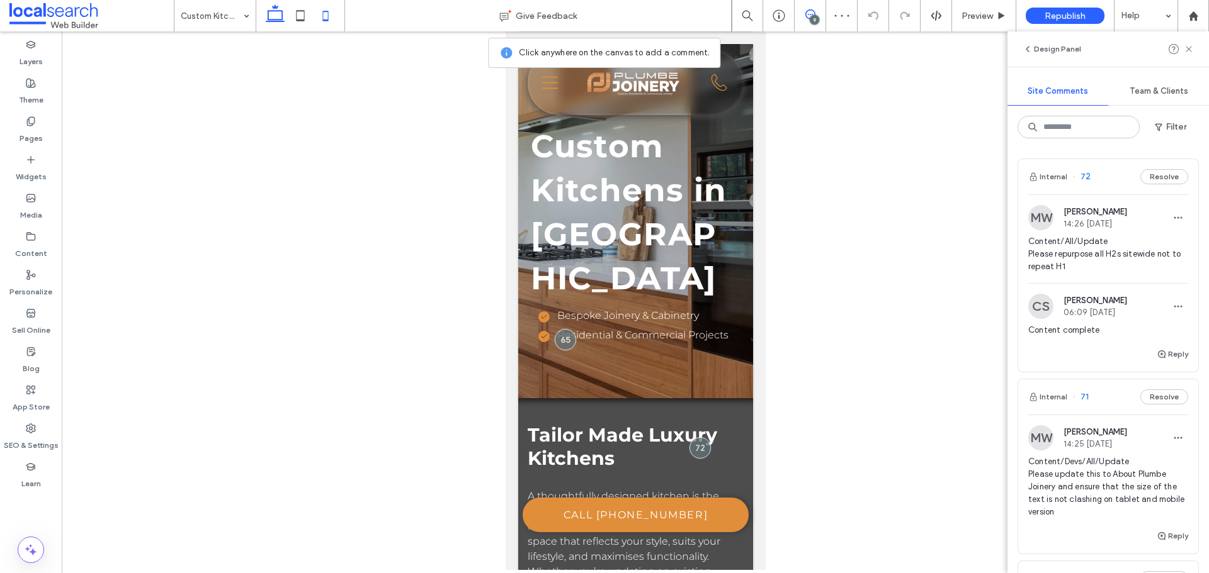
click at [273, 17] on icon at bounding box center [274, 15] width 25 height 25
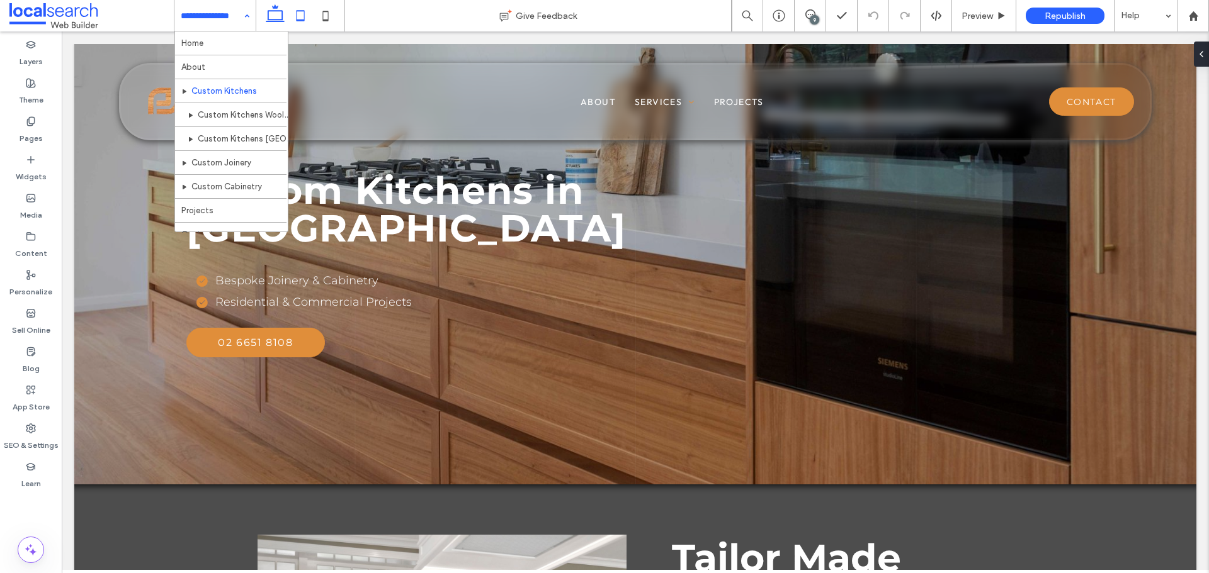
click at [308, 19] on icon at bounding box center [300, 15] width 25 height 25
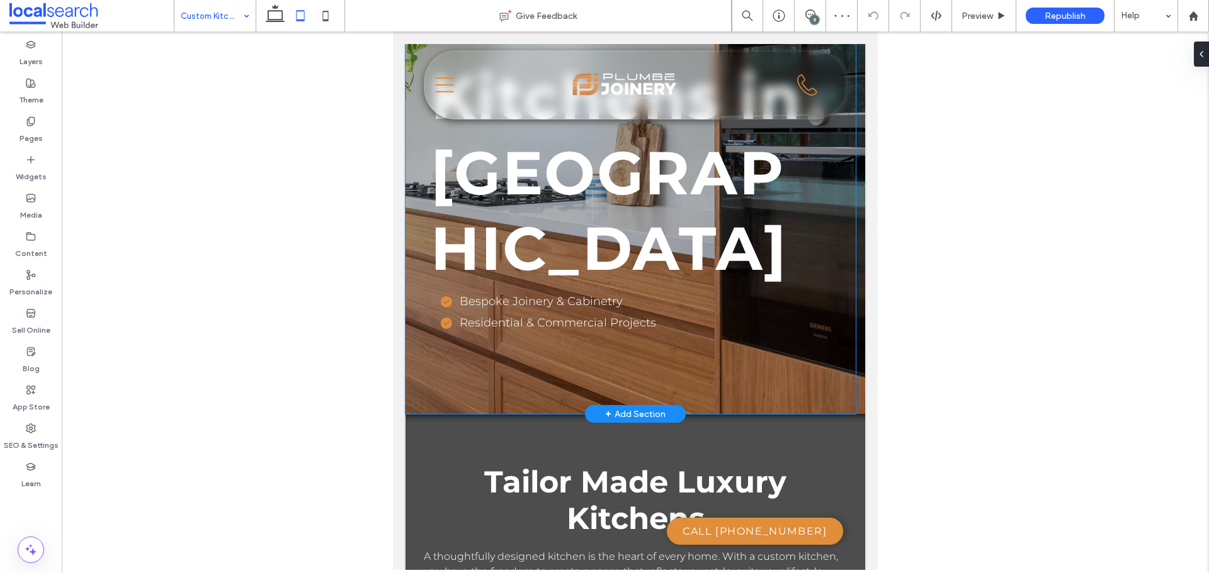
scroll to position [189, 0]
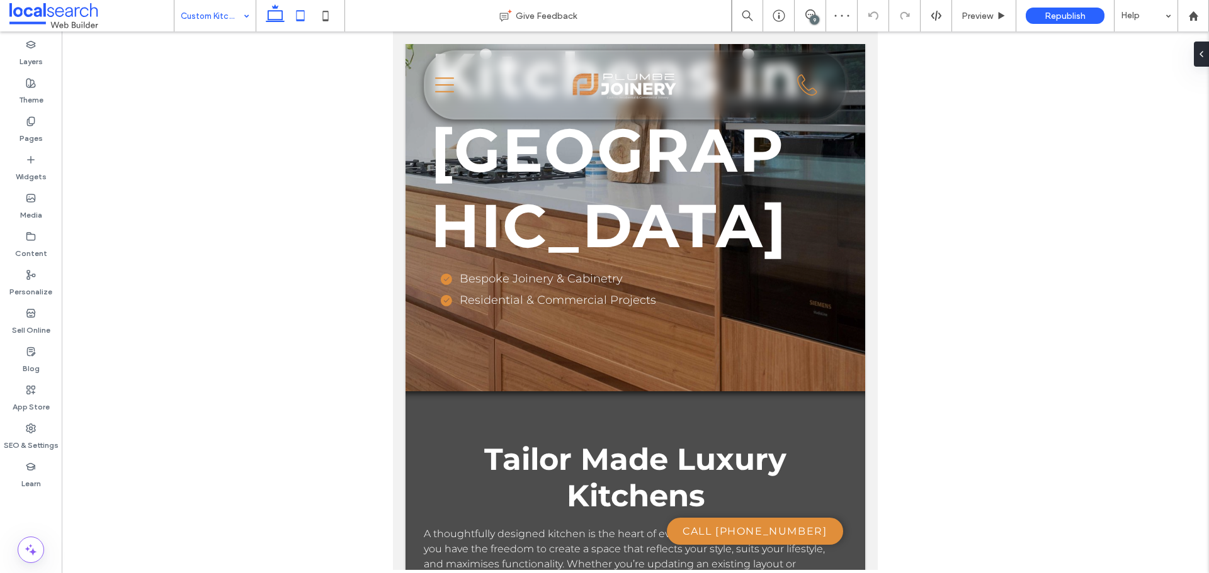
click at [277, 20] on use at bounding box center [275, 13] width 19 height 18
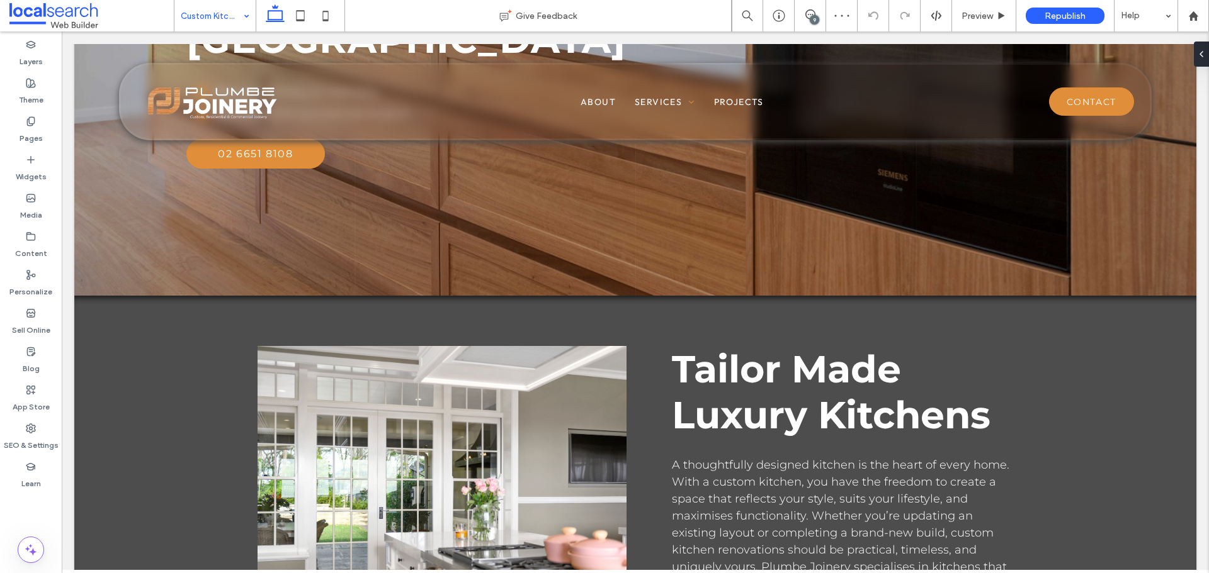
scroll to position [0, 0]
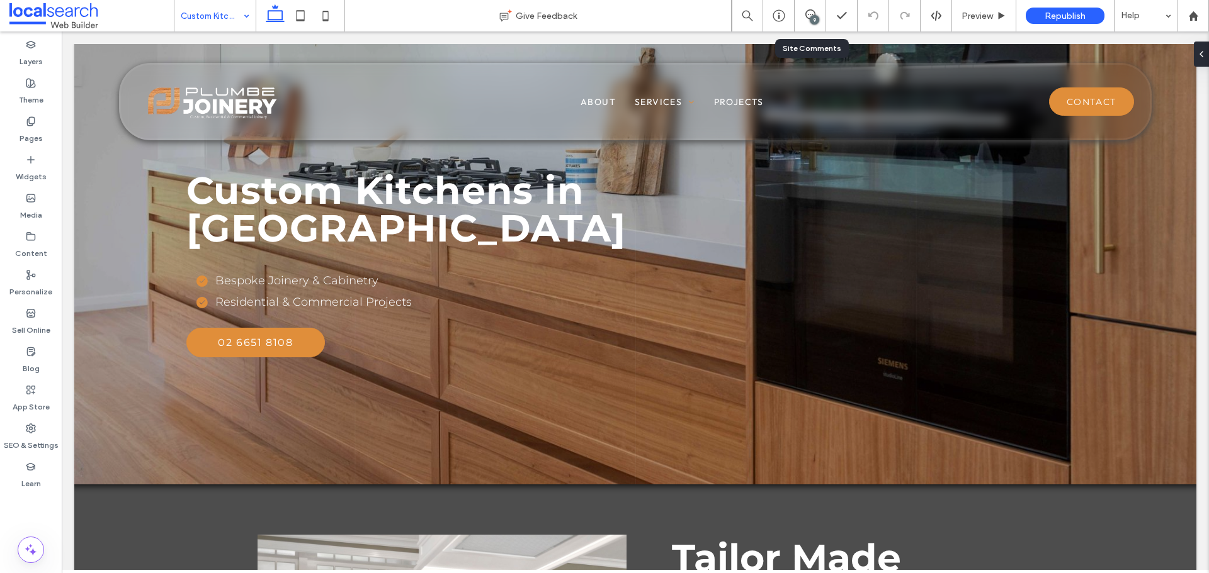
click at [824, 21] on div "9" at bounding box center [809, 15] width 31 height 13
click at [818, 23] on div "9" at bounding box center [813, 19] width 9 height 9
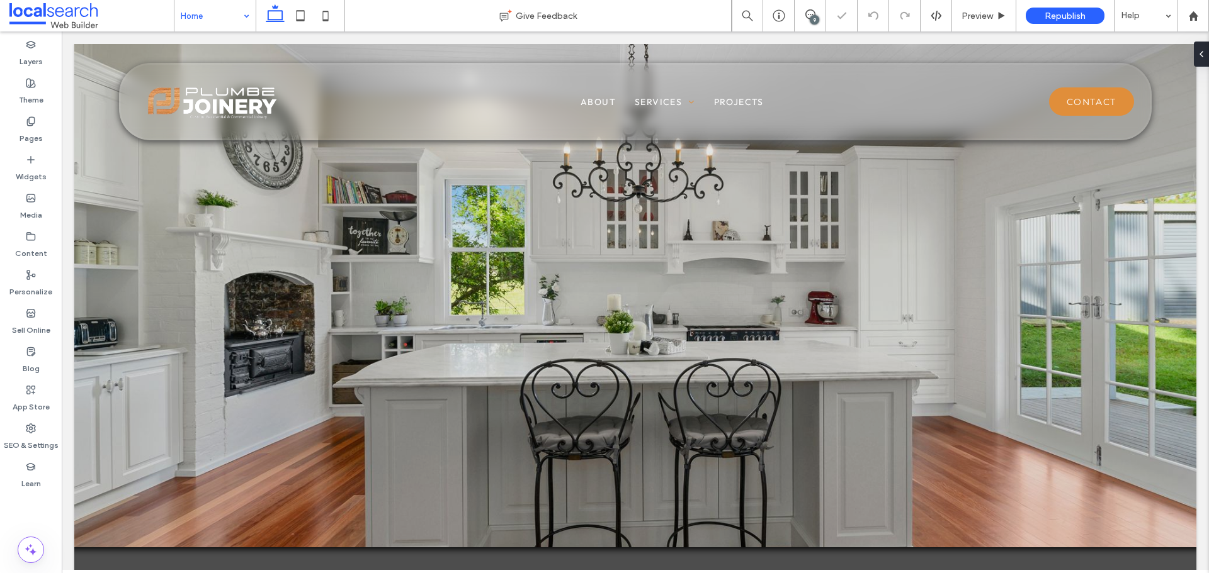
click at [193, 13] on input at bounding box center [212, 15] width 62 height 31
click at [213, 16] on input at bounding box center [212, 15] width 62 height 31
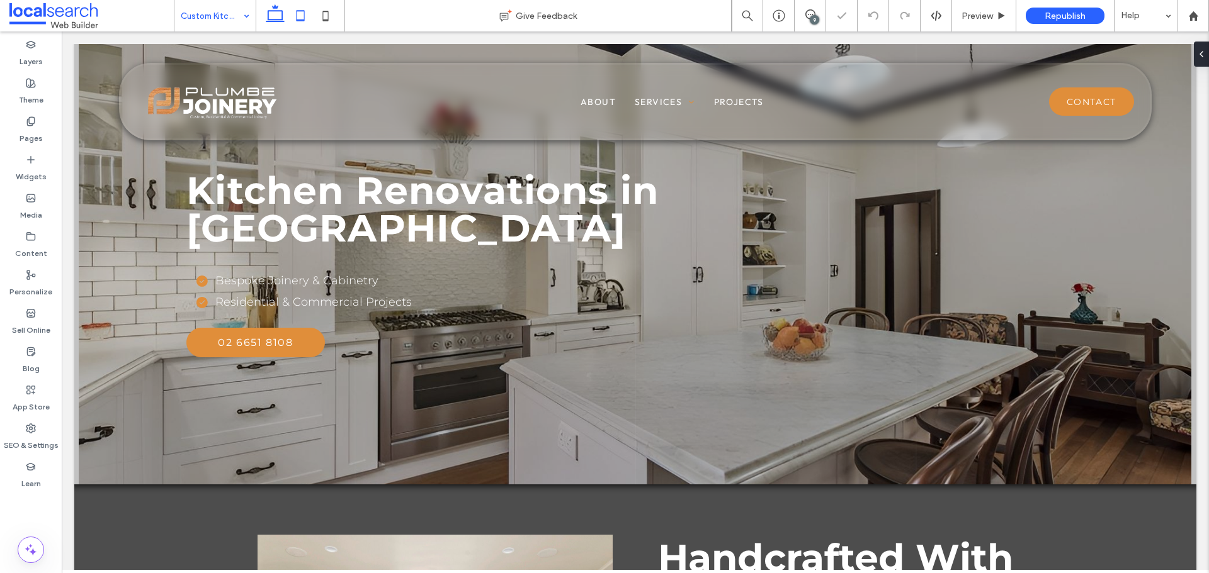
click at [302, 20] on use at bounding box center [300, 15] width 8 height 11
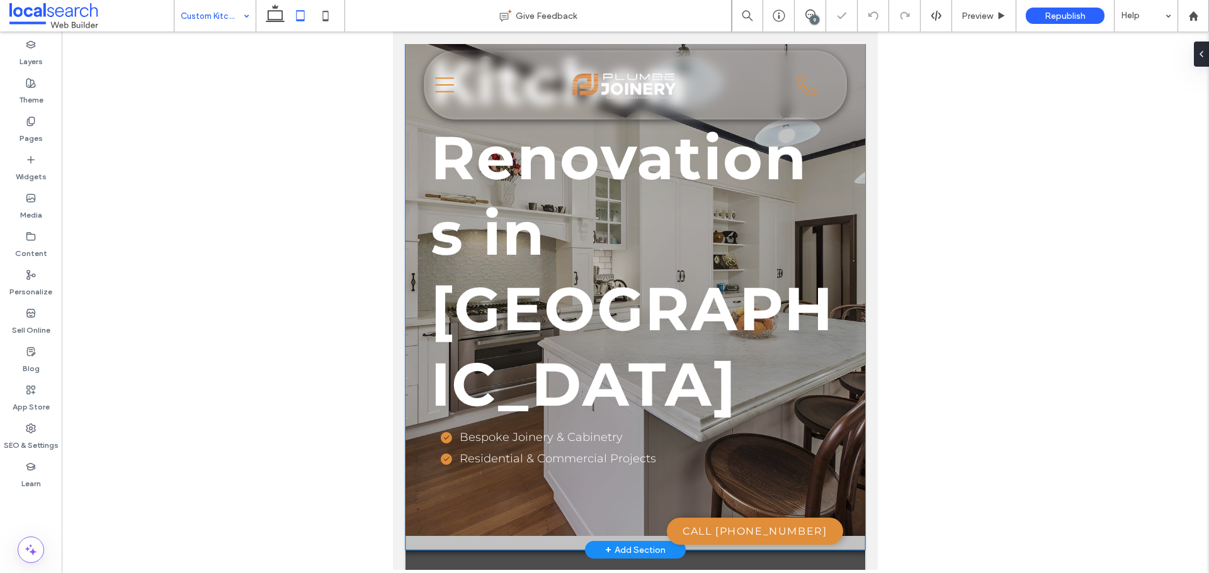
scroll to position [126, 0]
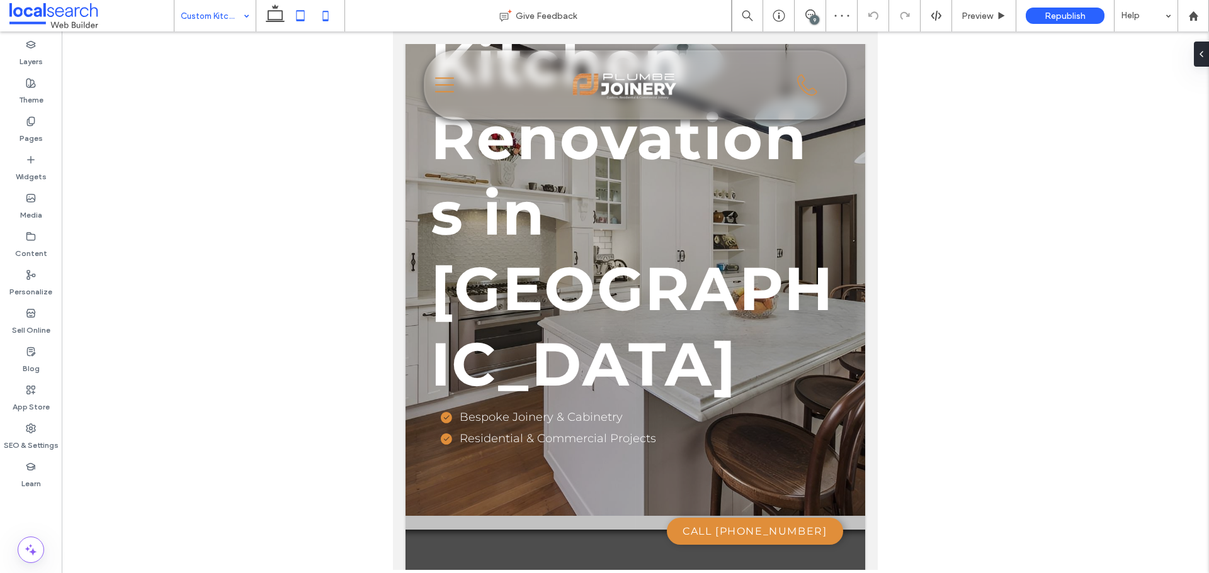
click at [324, 19] on icon at bounding box center [325, 15] width 25 height 25
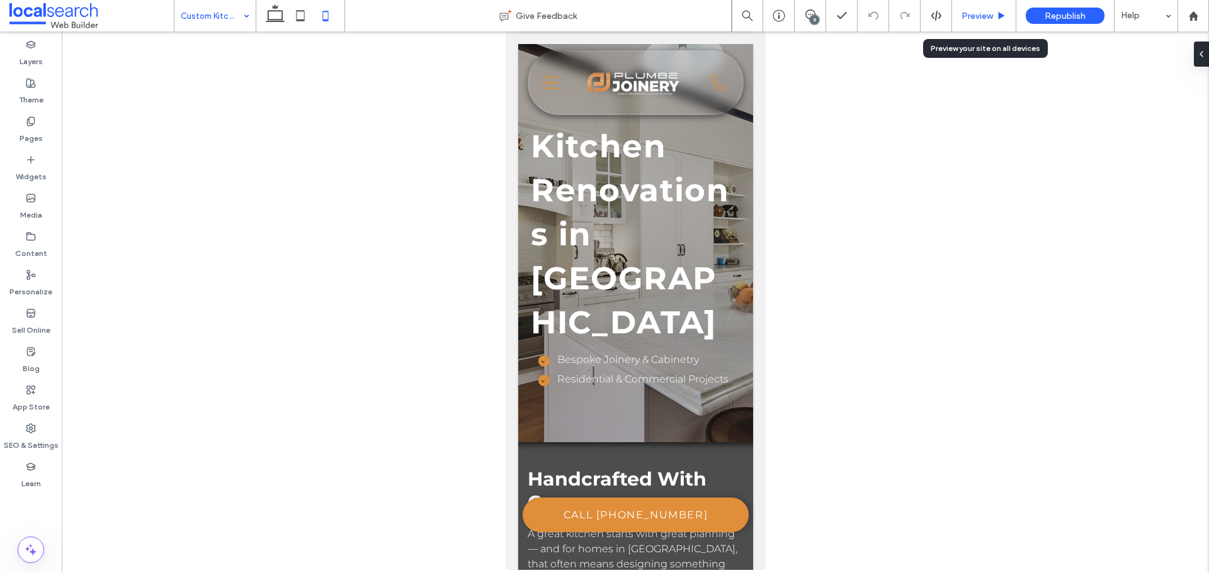
click at [961, 16] on span "Preview" at bounding box center [976, 16] width 31 height 11
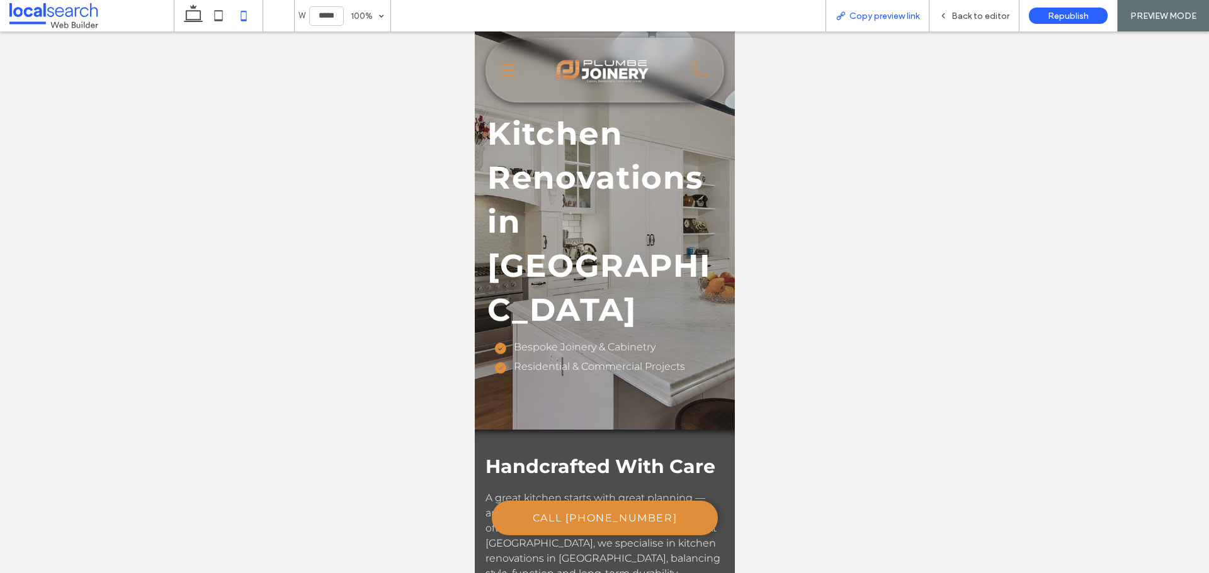
click at [910, 17] on span "Copy preview link" at bounding box center [884, 16] width 70 height 11
click at [946, 11] on div "Back to editor" at bounding box center [973, 16] width 89 height 11
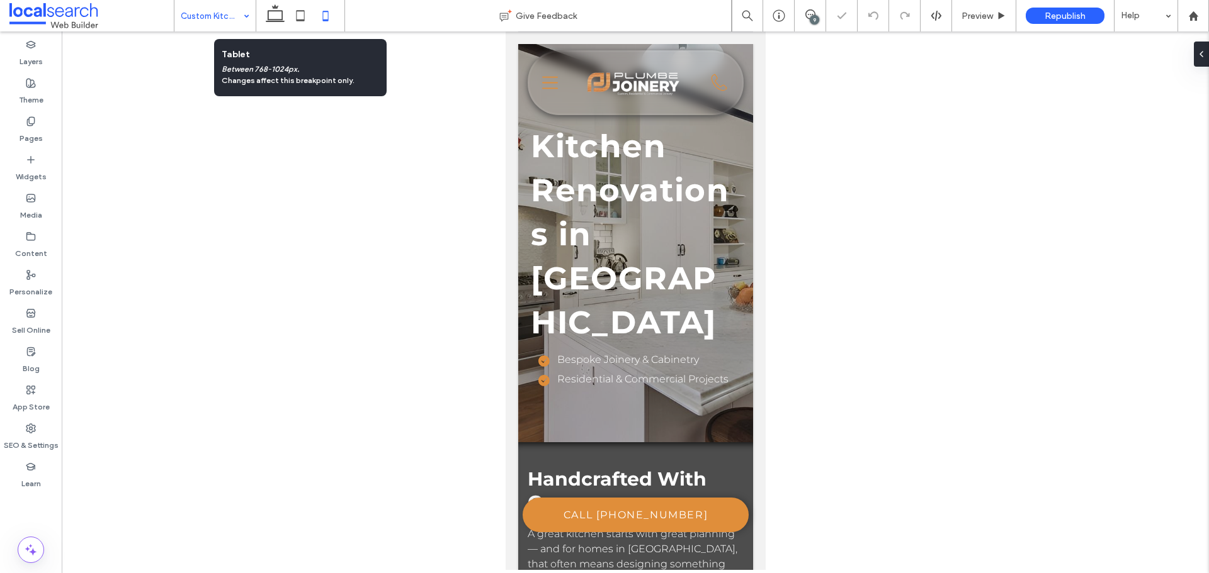
click at [301, 15] on icon at bounding box center [300, 15] width 25 height 25
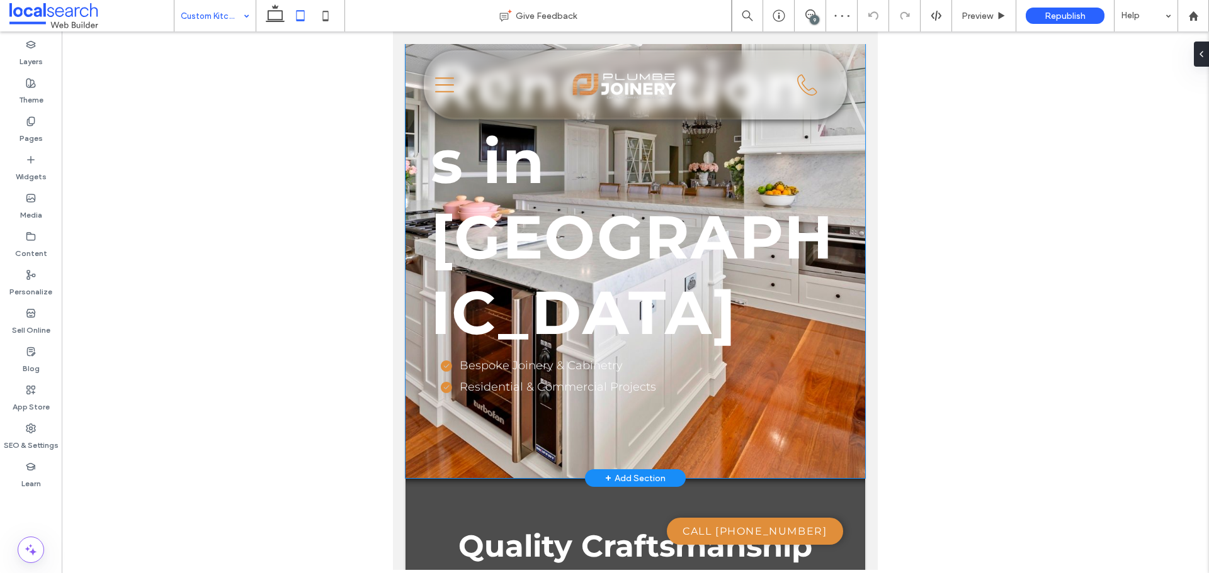
scroll to position [189, 0]
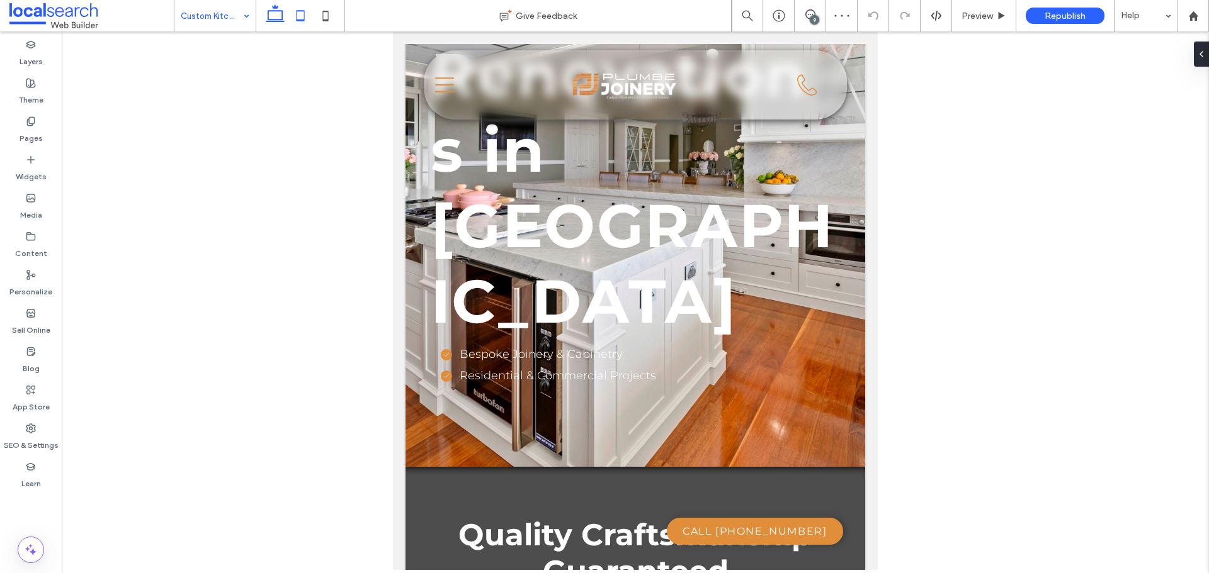
click at [268, 17] on use at bounding box center [275, 13] width 19 height 18
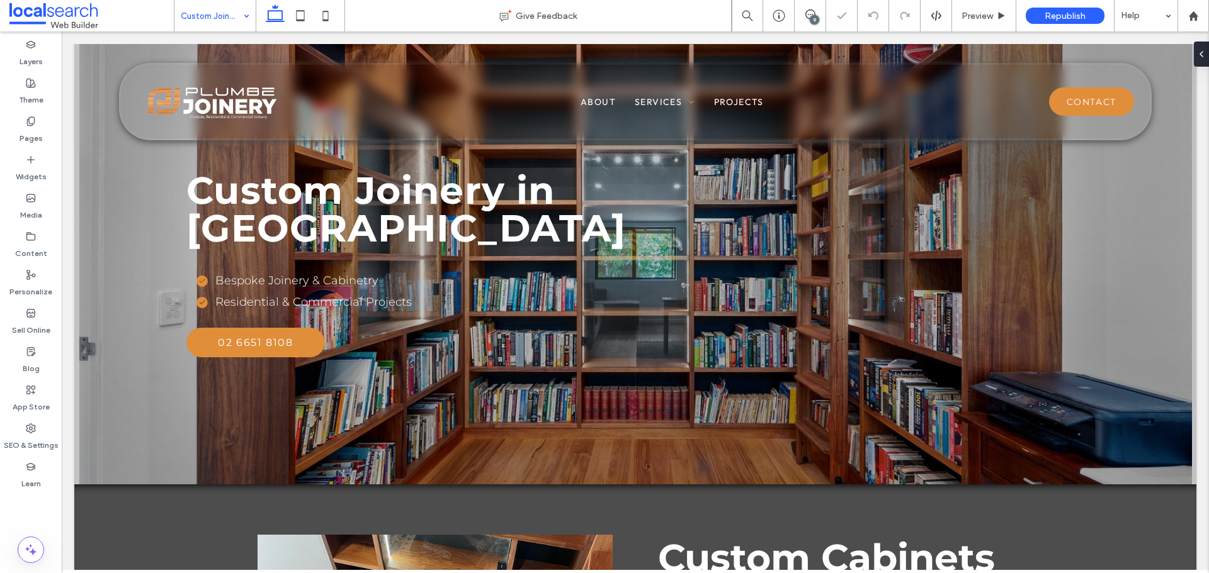
click at [301, 16] on icon at bounding box center [300, 15] width 25 height 25
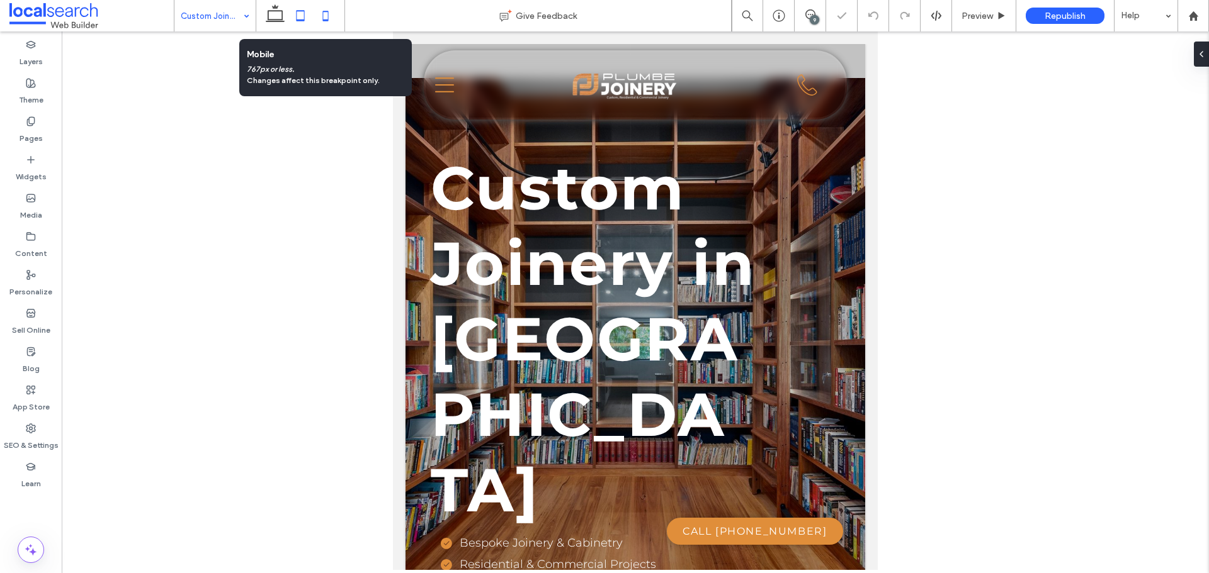
click at [325, 14] on icon at bounding box center [325, 15] width 25 height 25
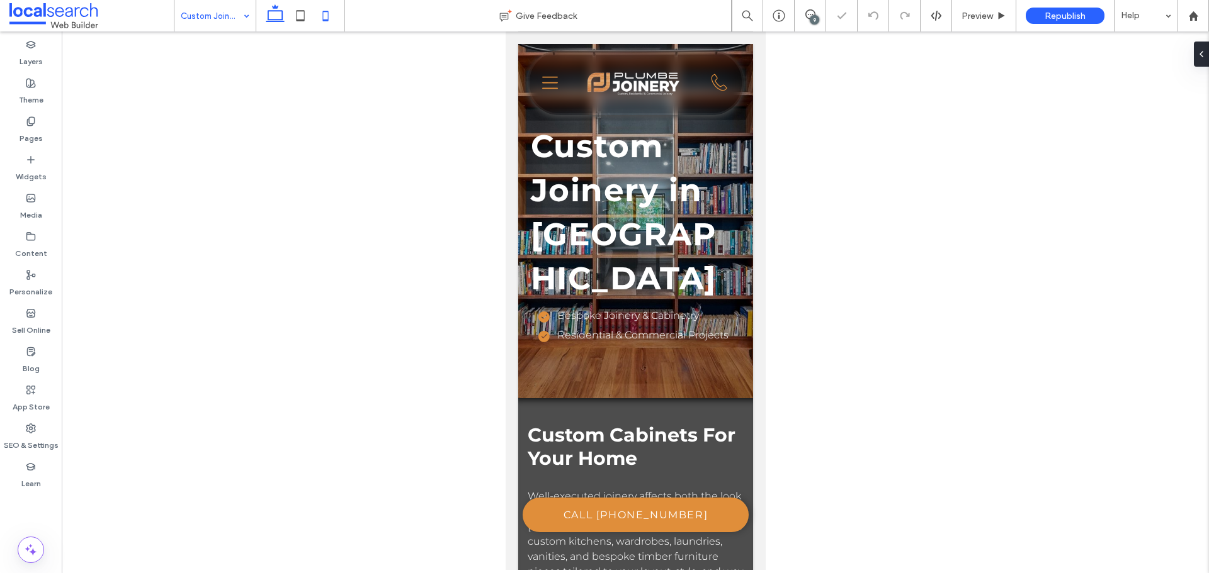
click at [278, 13] on icon at bounding box center [274, 15] width 25 height 25
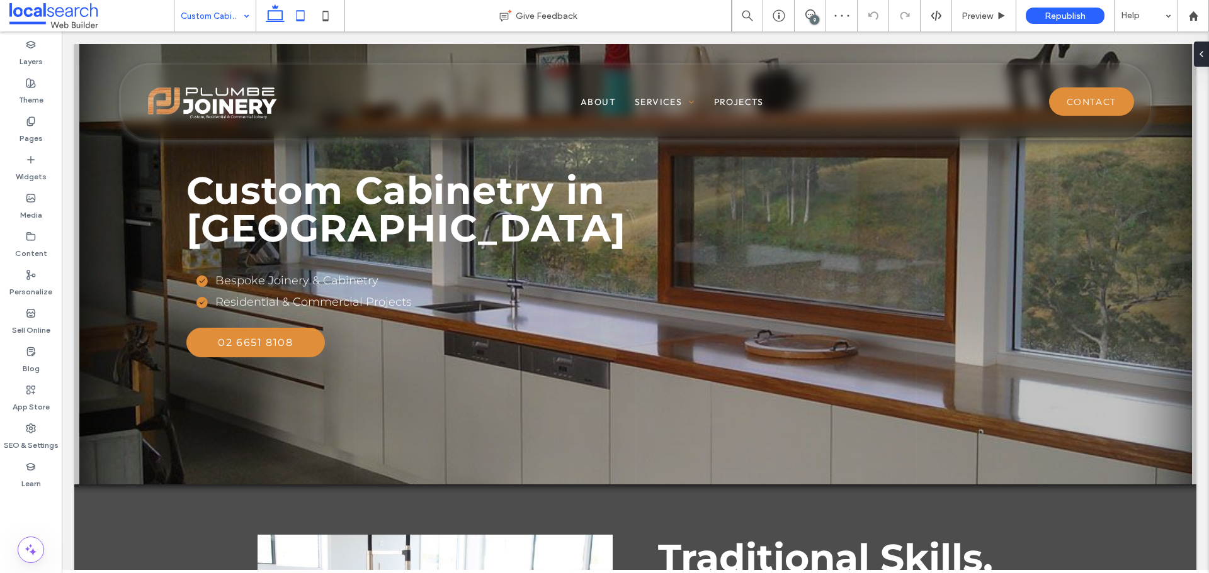
click at [302, 6] on icon at bounding box center [300, 15] width 25 height 25
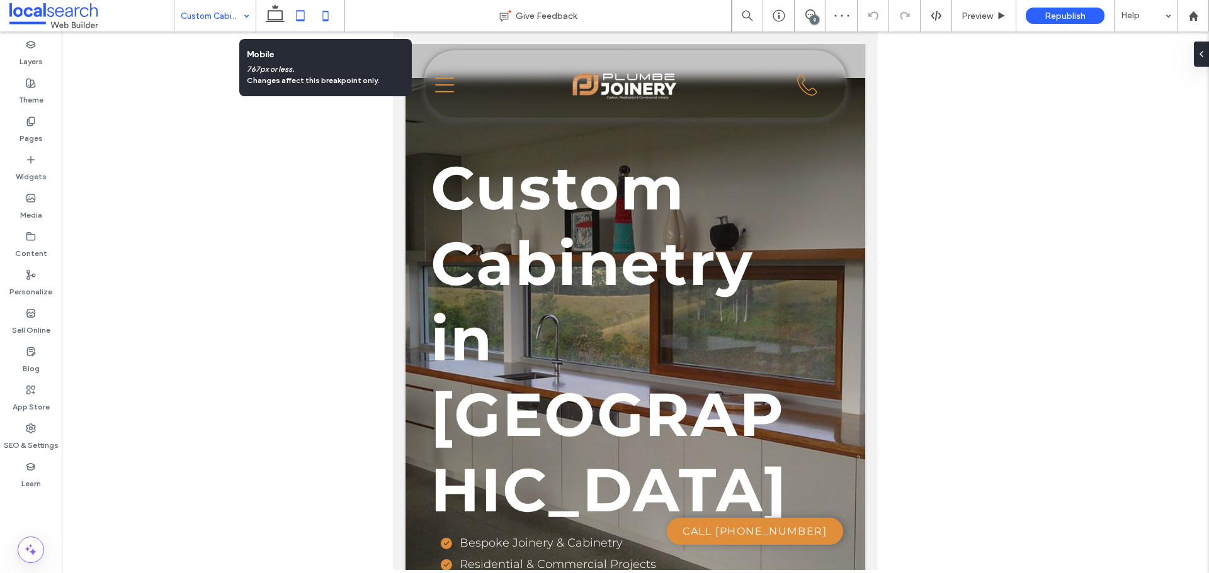
click at [327, 15] on icon at bounding box center [325, 15] width 25 height 25
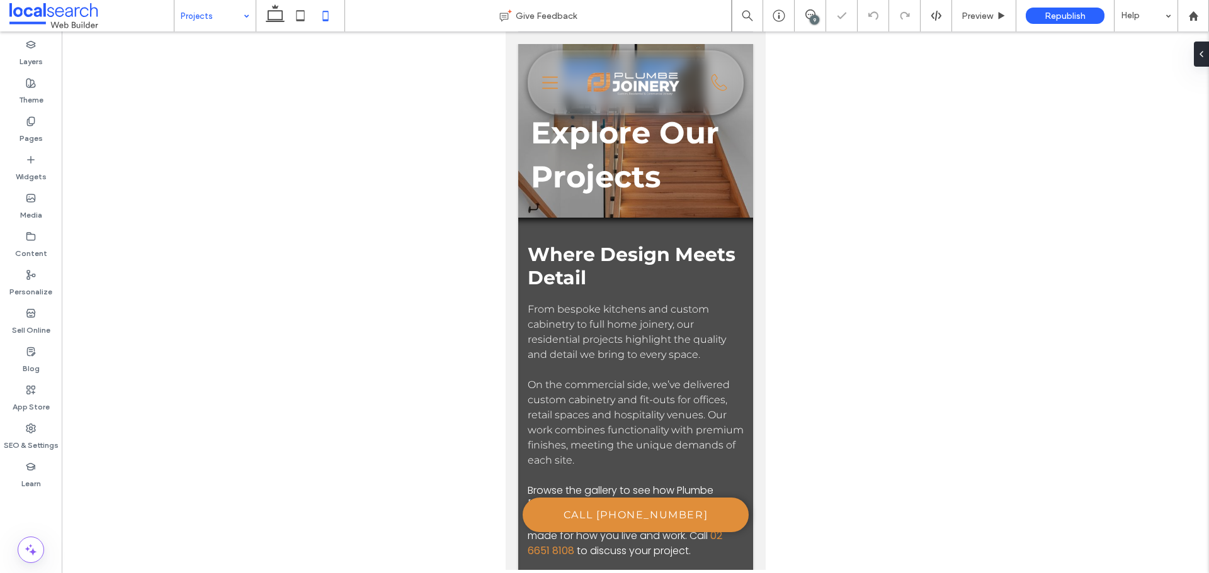
click at [217, 13] on input at bounding box center [212, 15] width 62 height 31
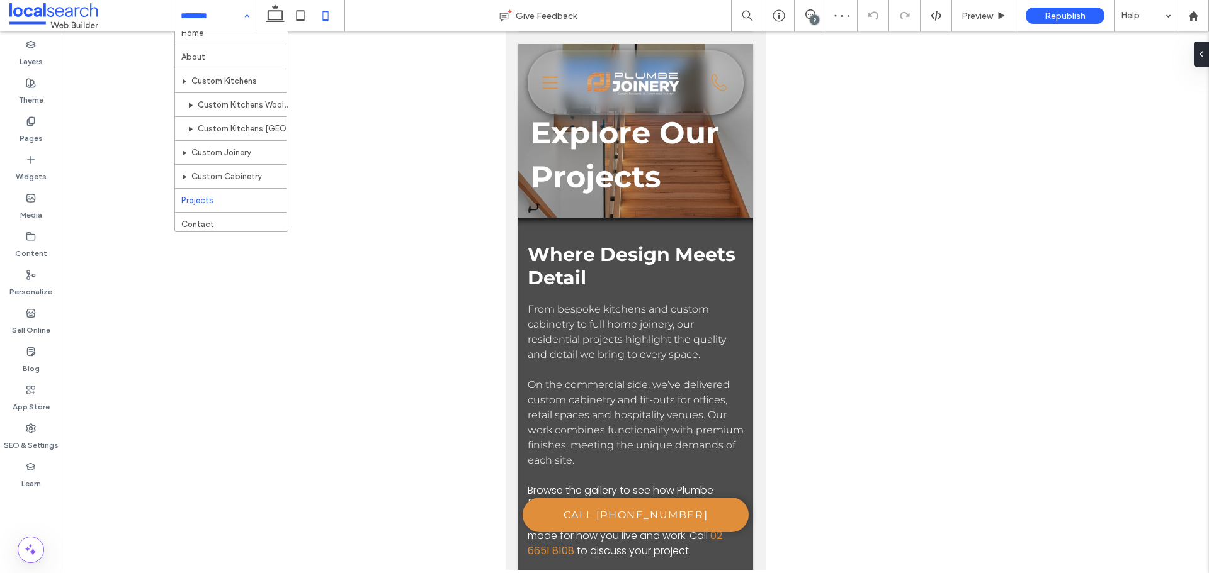
scroll to position [13, 0]
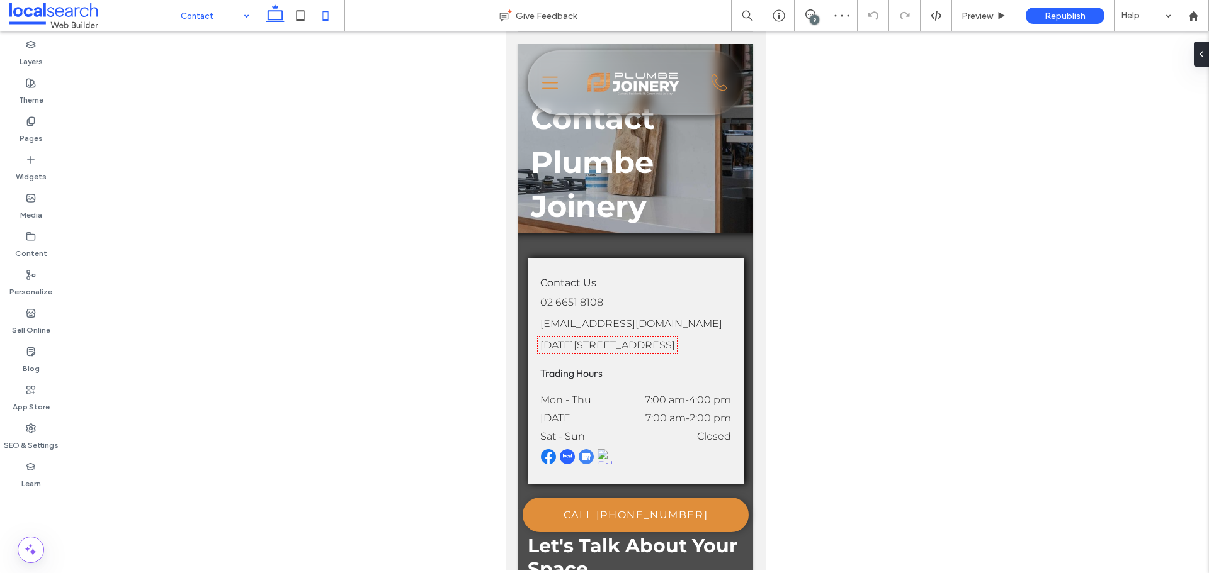
click at [265, 17] on icon at bounding box center [274, 15] width 25 height 25
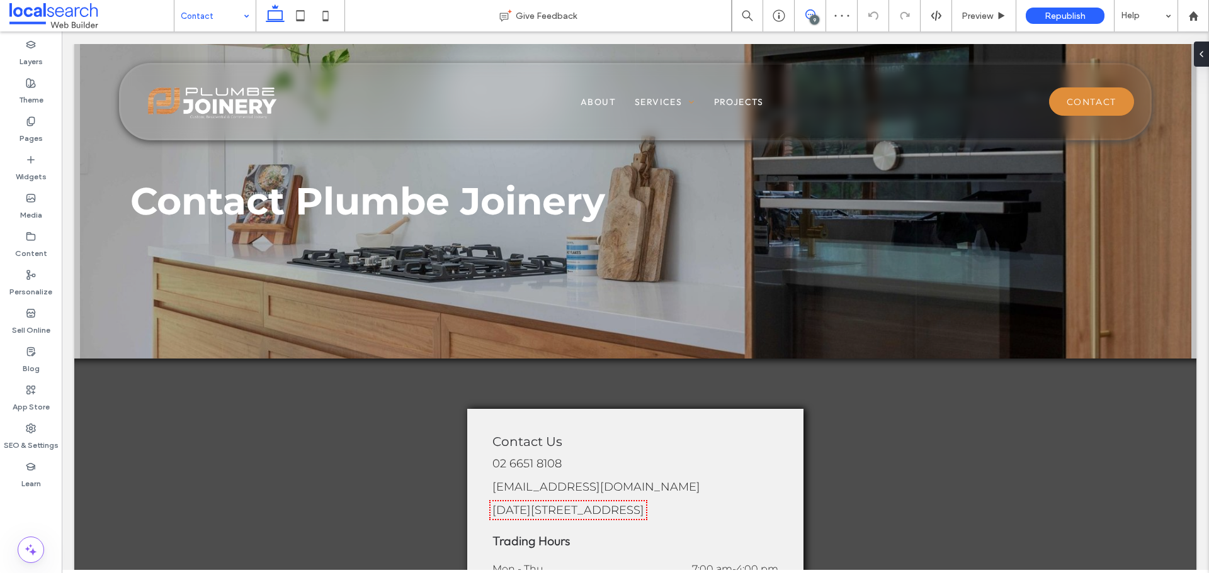
click at [806, 10] on icon at bounding box center [810, 14] width 10 height 10
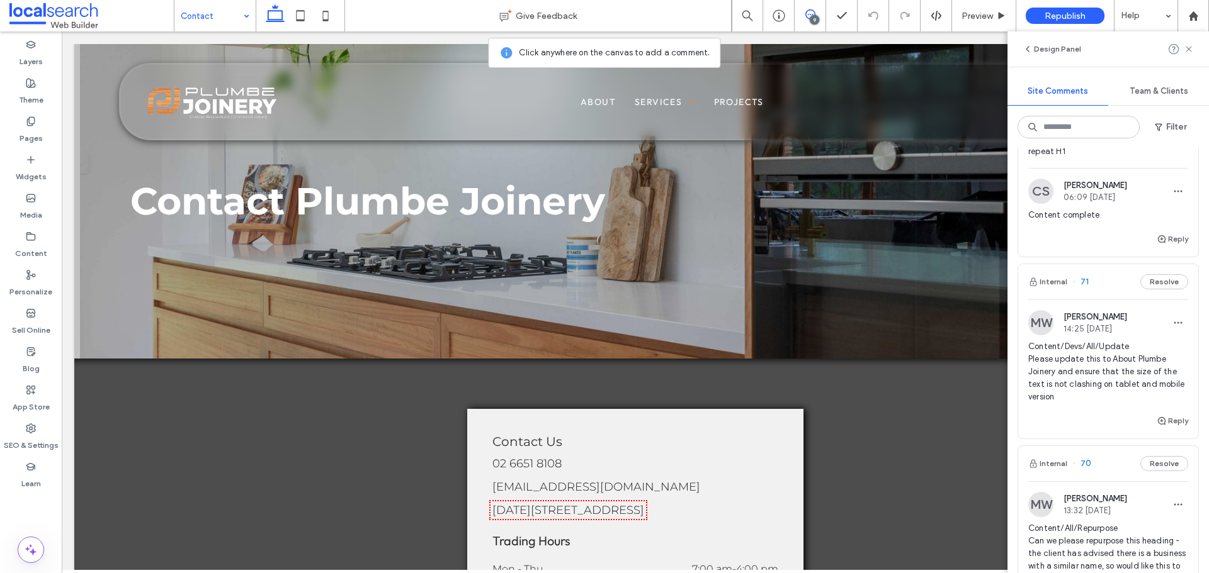
scroll to position [126, 0]
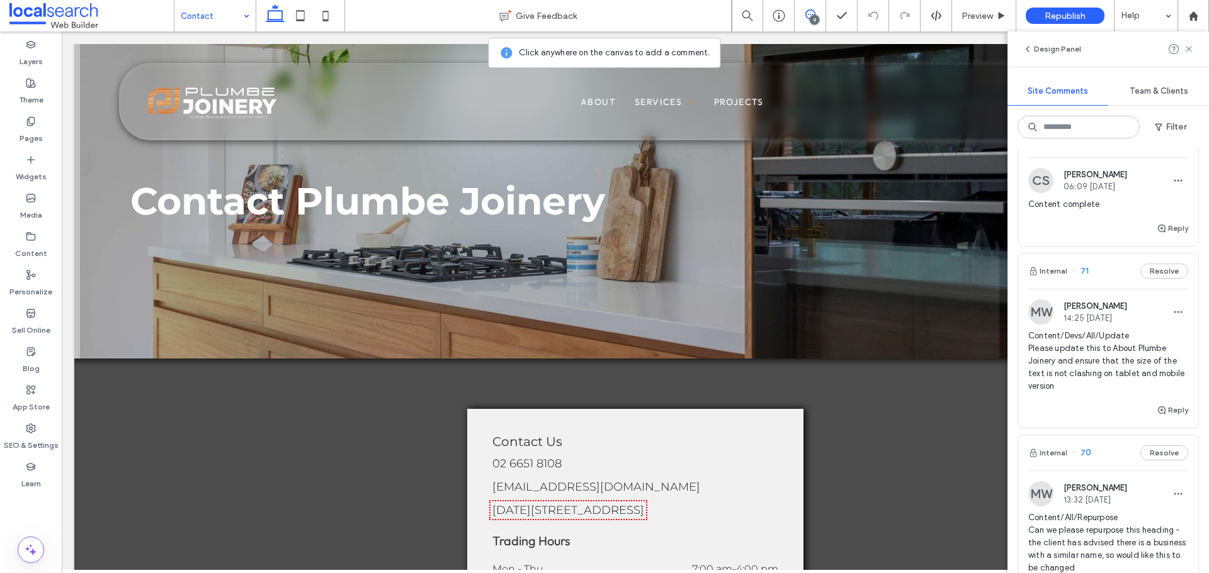
click at [1091, 349] on span "Content/Devs/All/Update Please update this to About Plumbe Joinery and ensure t…" at bounding box center [1108, 361] width 160 height 63
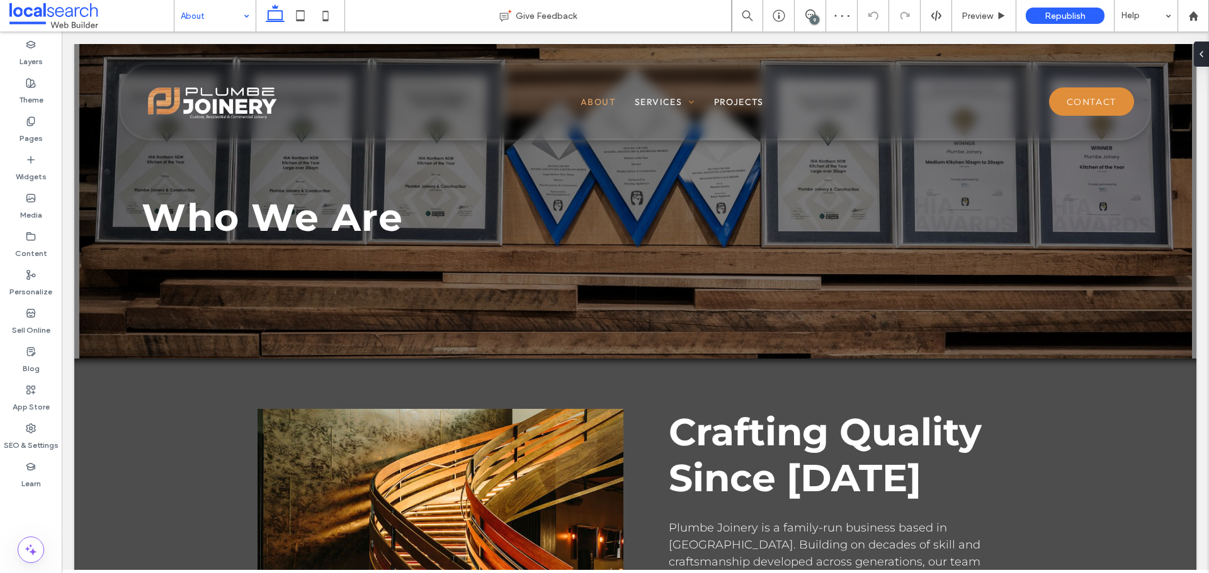
click at [815, 20] on div "9" at bounding box center [813, 19] width 9 height 9
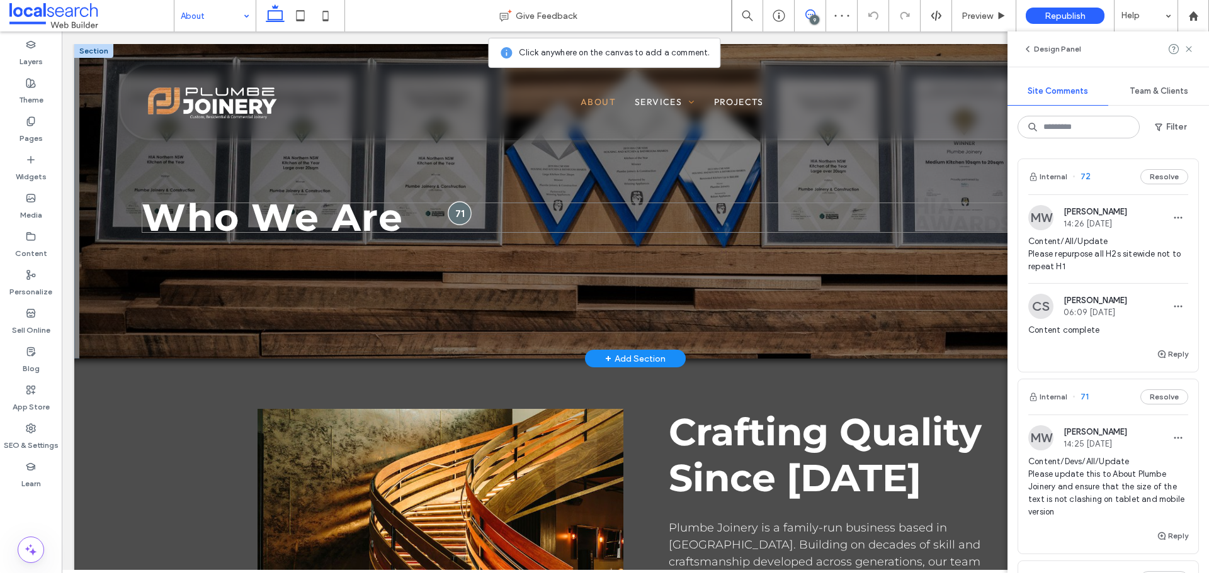
click at [460, 209] on div at bounding box center [459, 212] width 23 height 23
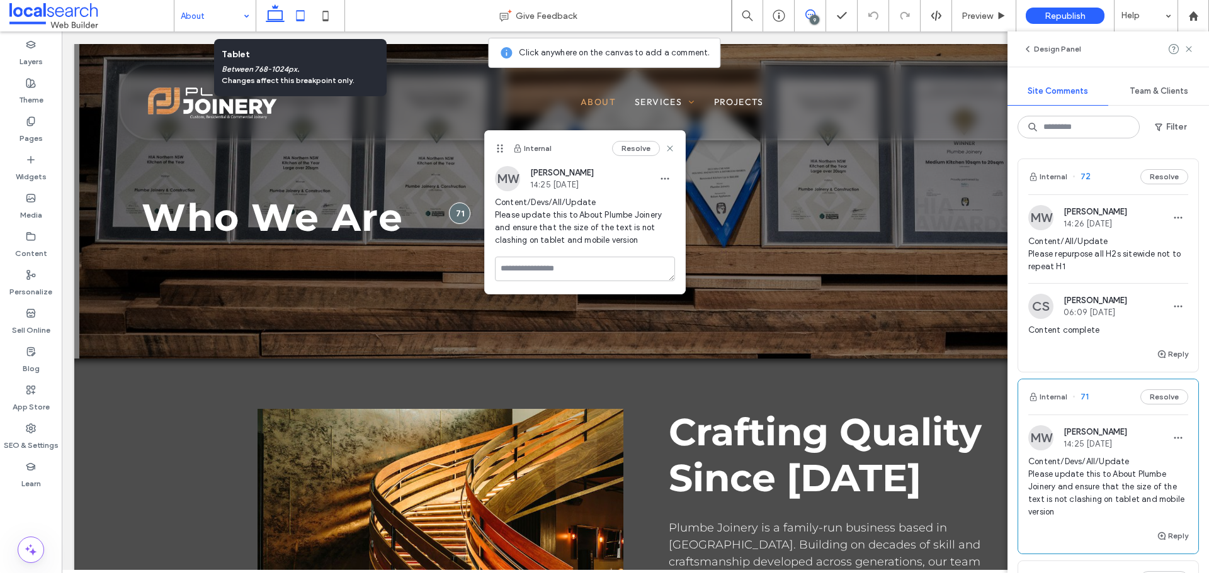
click at [295, 11] on icon at bounding box center [300, 15] width 25 height 25
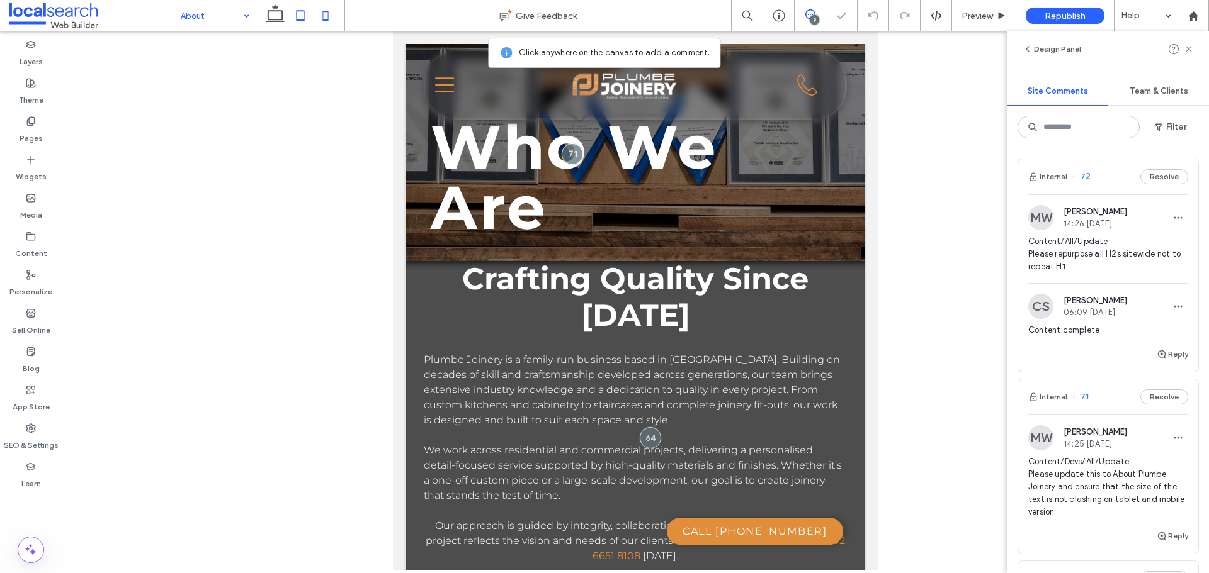
click at [328, 14] on icon at bounding box center [325, 15] width 25 height 25
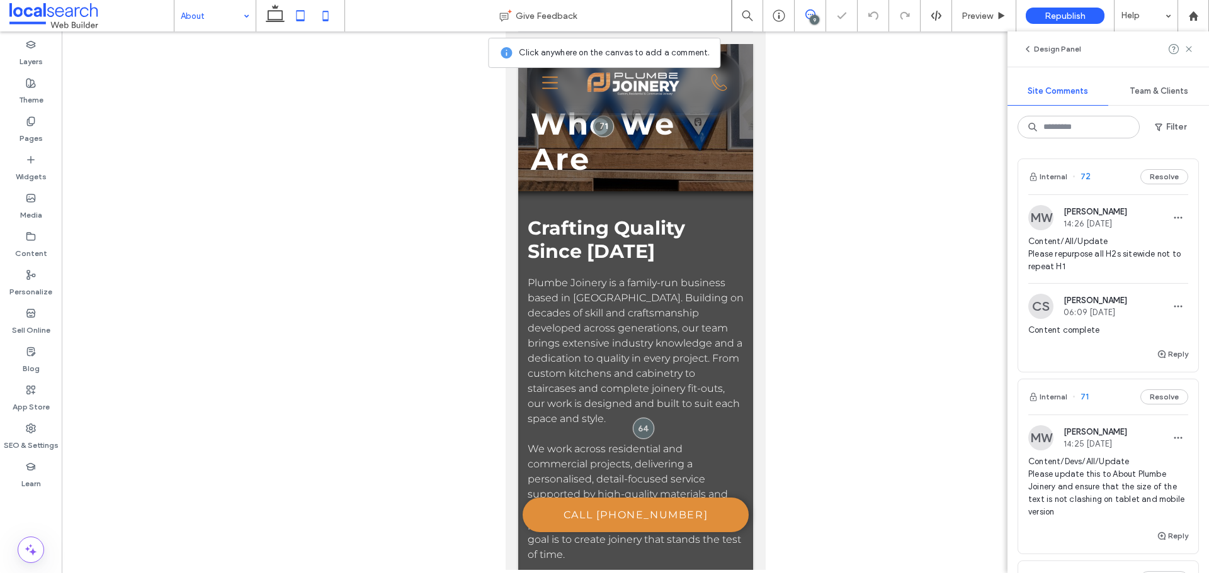
click at [305, 24] on icon at bounding box center [300, 15] width 25 height 25
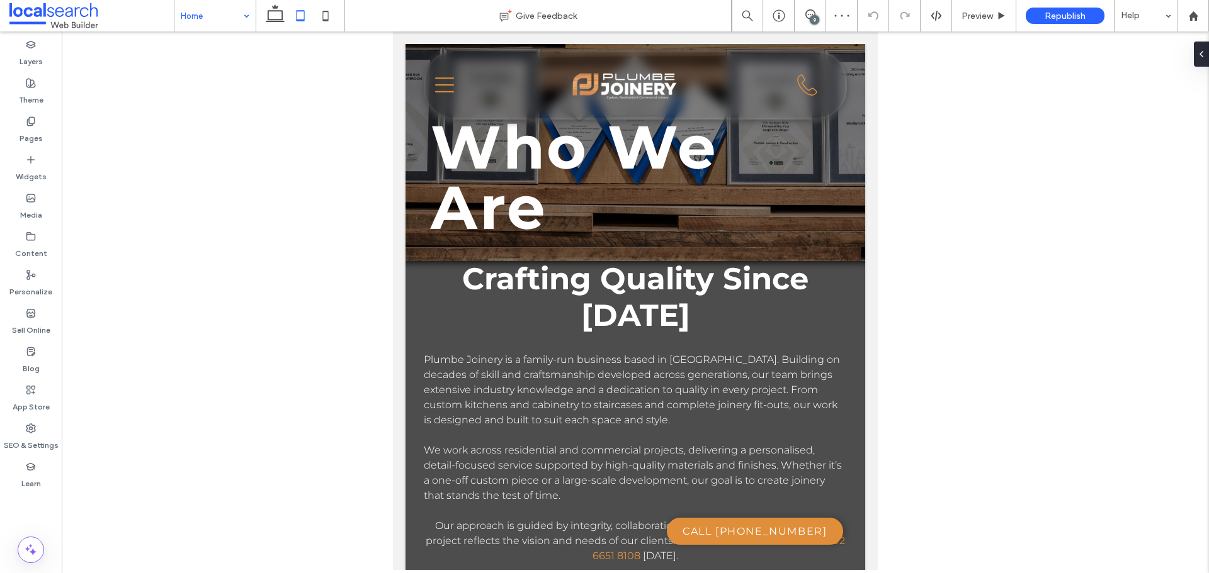
click at [238, 20] on div "Home" at bounding box center [214, 15] width 81 height 31
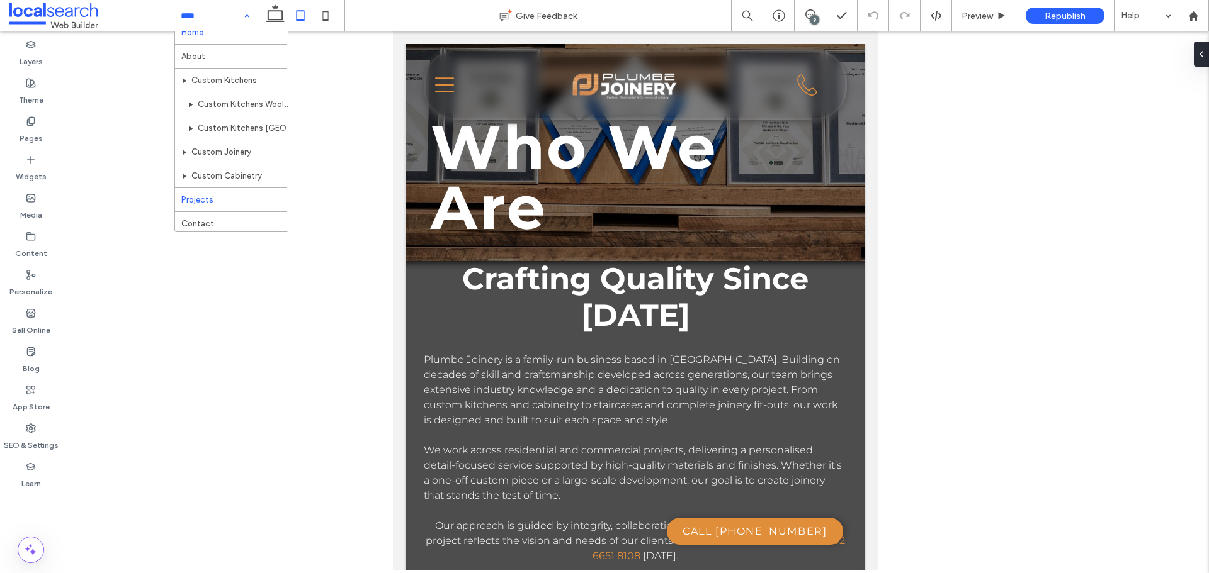
scroll to position [13, 0]
click at [218, 18] on input at bounding box center [212, 15] width 62 height 31
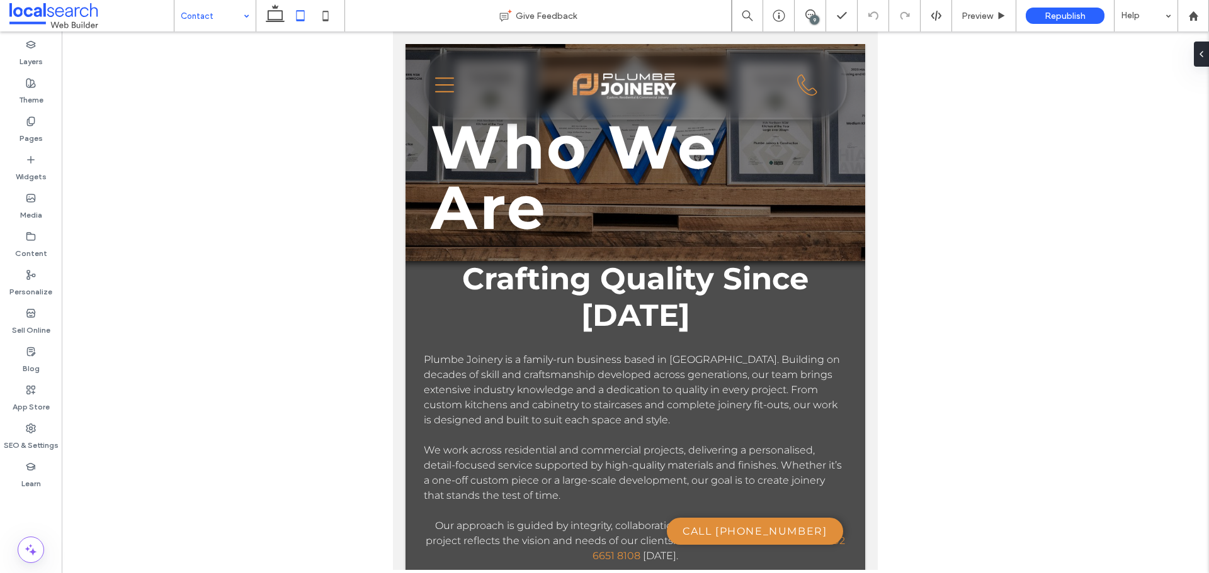
click at [297, 21] on use at bounding box center [300, 15] width 8 height 11
click at [273, 12] on icon at bounding box center [274, 15] width 25 height 25
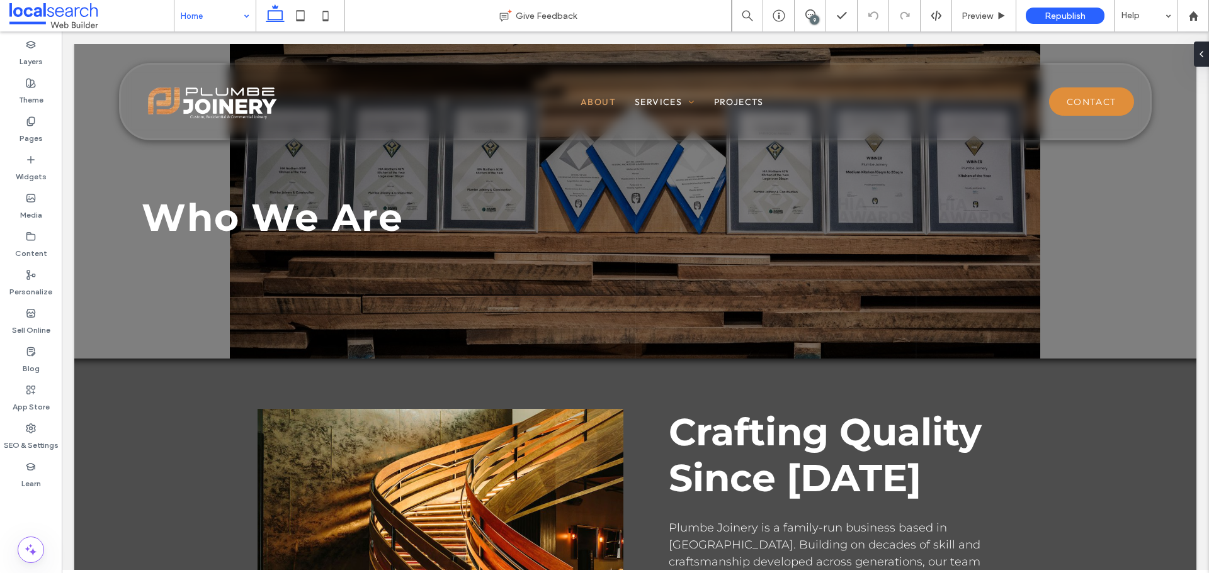
click at [207, 18] on input at bounding box center [212, 15] width 62 height 31
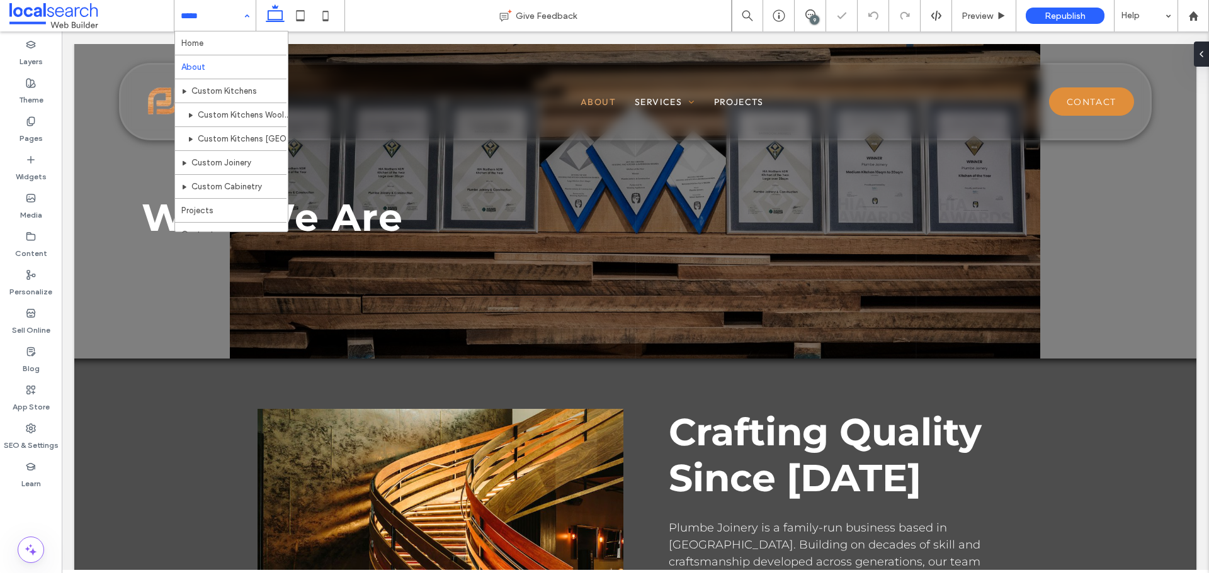
click at [214, 20] on input at bounding box center [212, 15] width 62 height 31
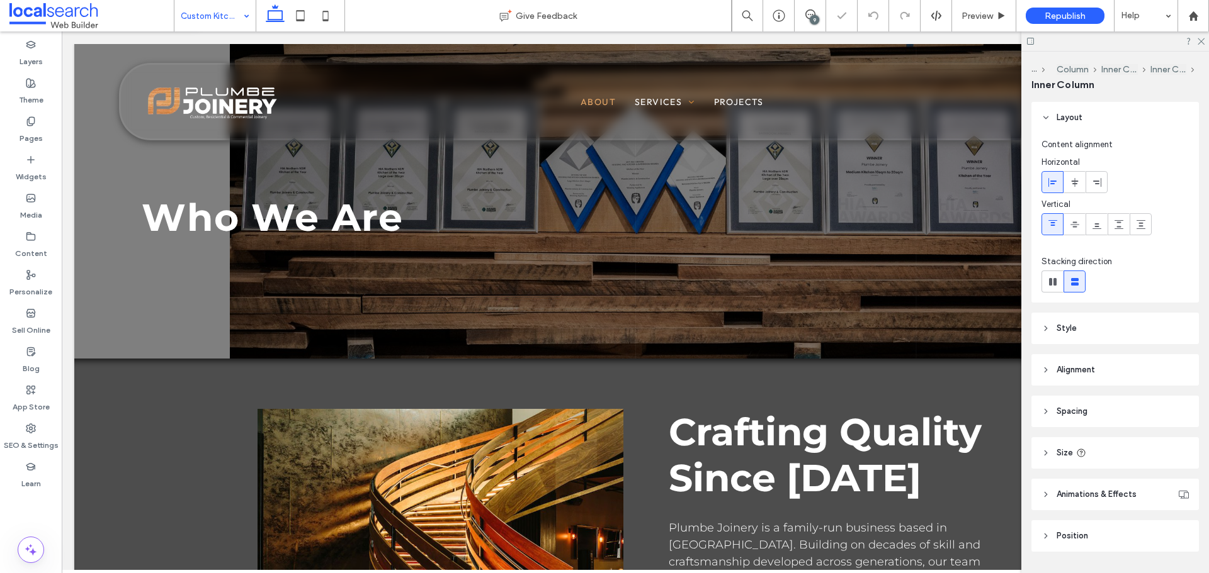
scroll to position [34, 0]
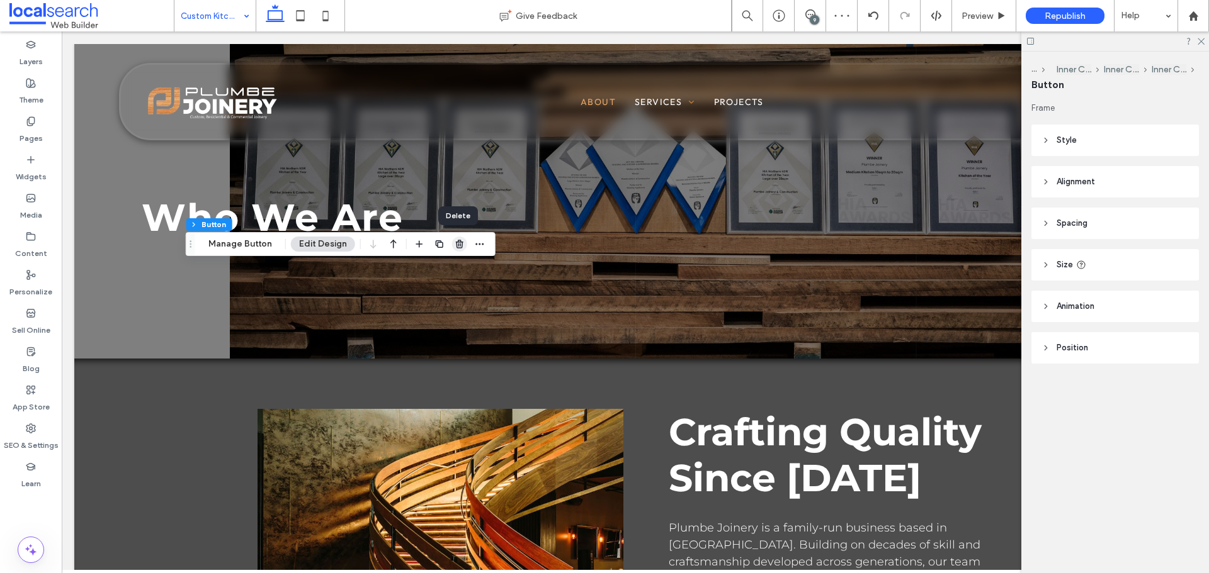
click at [458, 242] on use "button" at bounding box center [460, 244] width 8 height 8
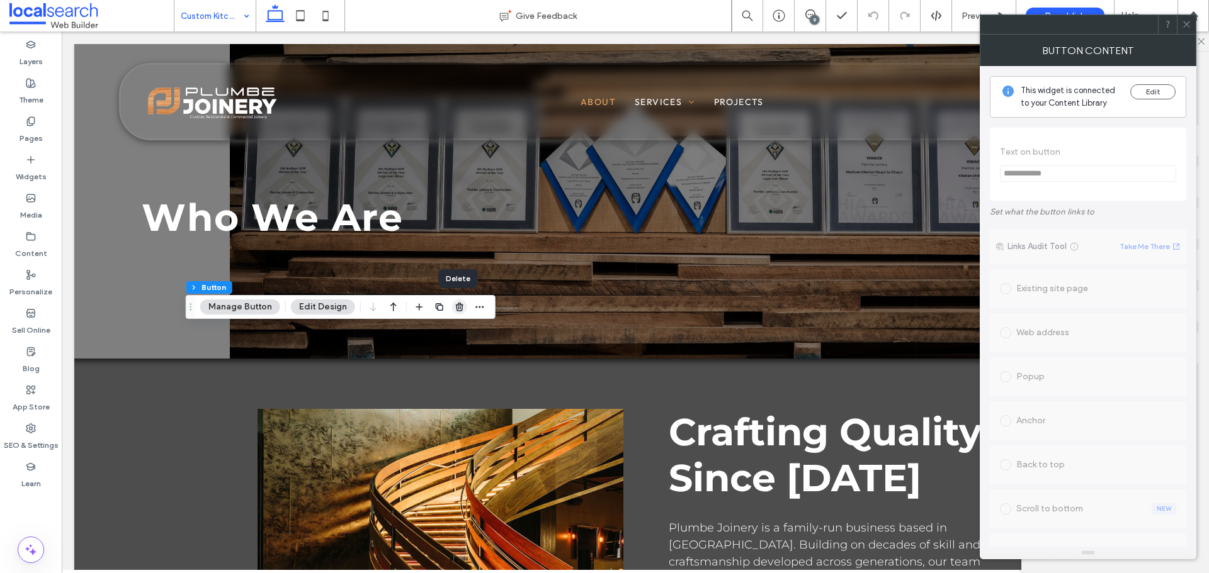
click at [456, 313] on span "button" at bounding box center [459, 307] width 15 height 15
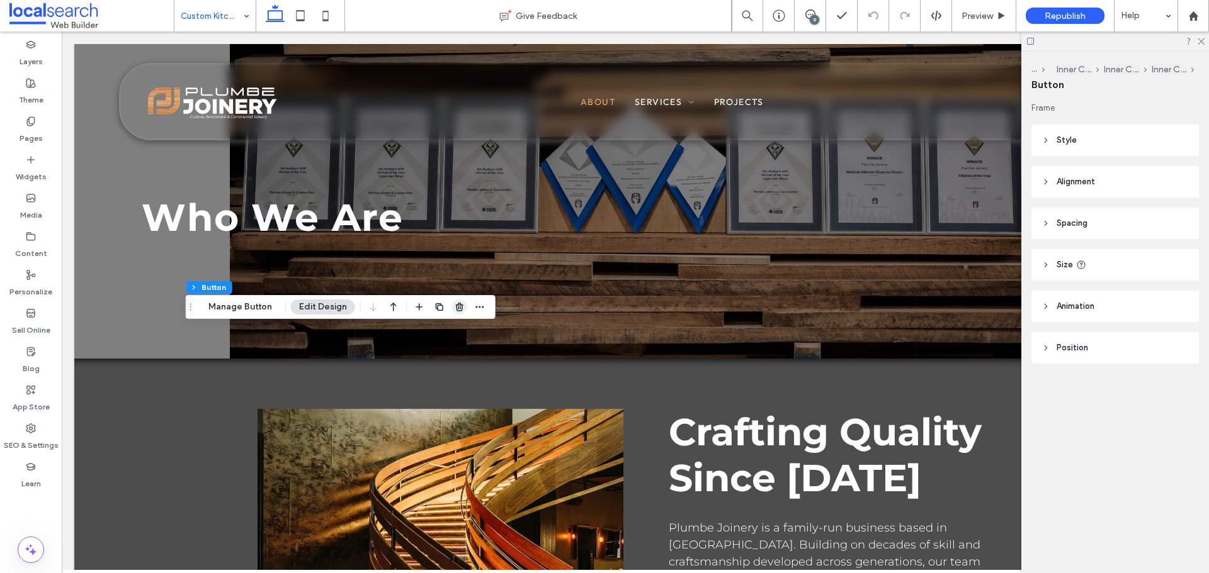
click at [456, 308] on use "button" at bounding box center [460, 307] width 8 height 8
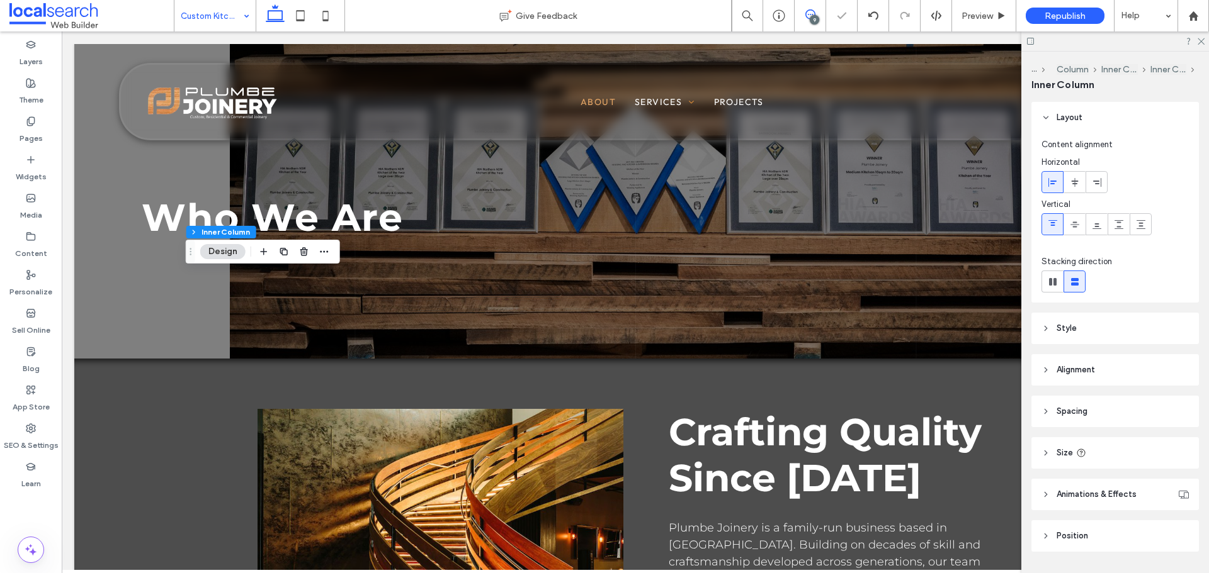
click at [802, 15] on span at bounding box center [809, 14] width 31 height 10
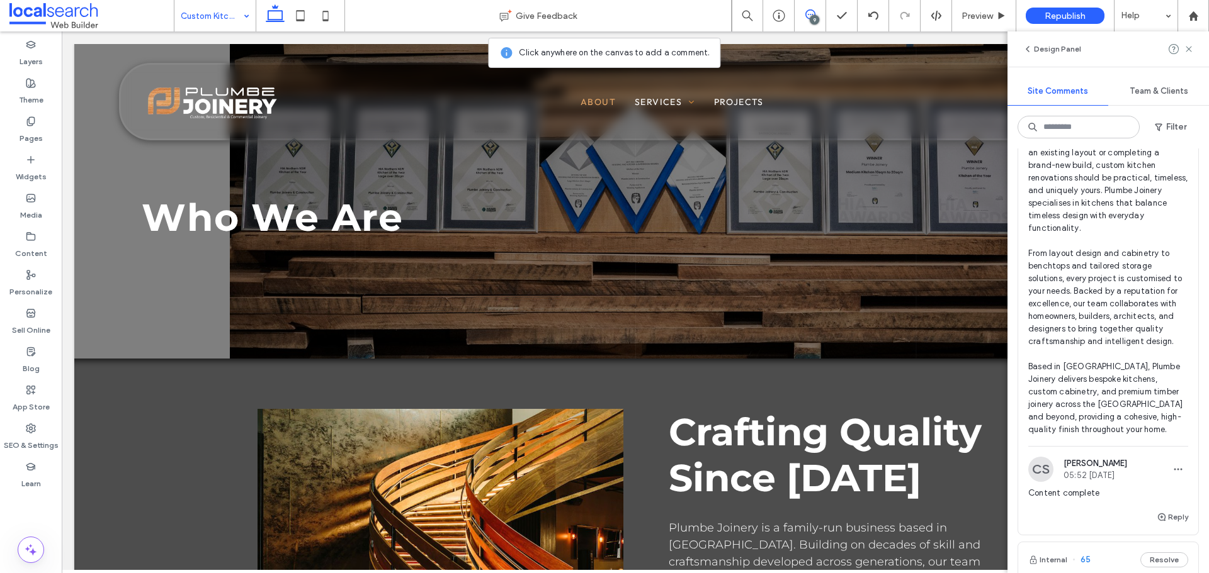
scroll to position [2581, 0]
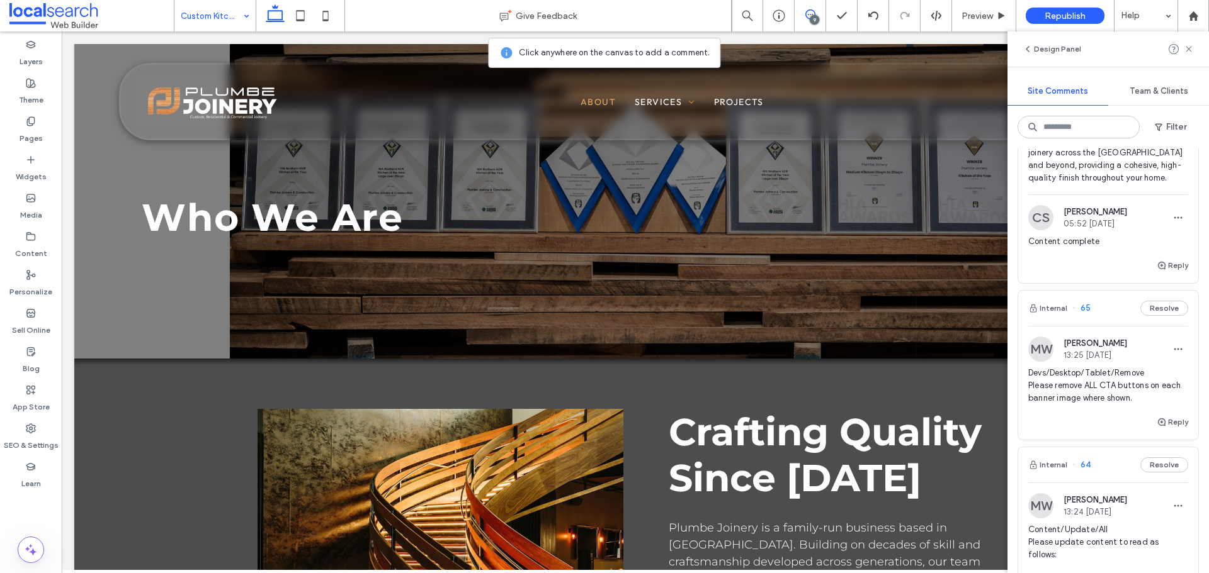
click at [1098, 405] on span "Devs/Desktop/Tablet/Remove Please remove ALL CTA buttons on each banner image w…" at bounding box center [1108, 386] width 160 height 38
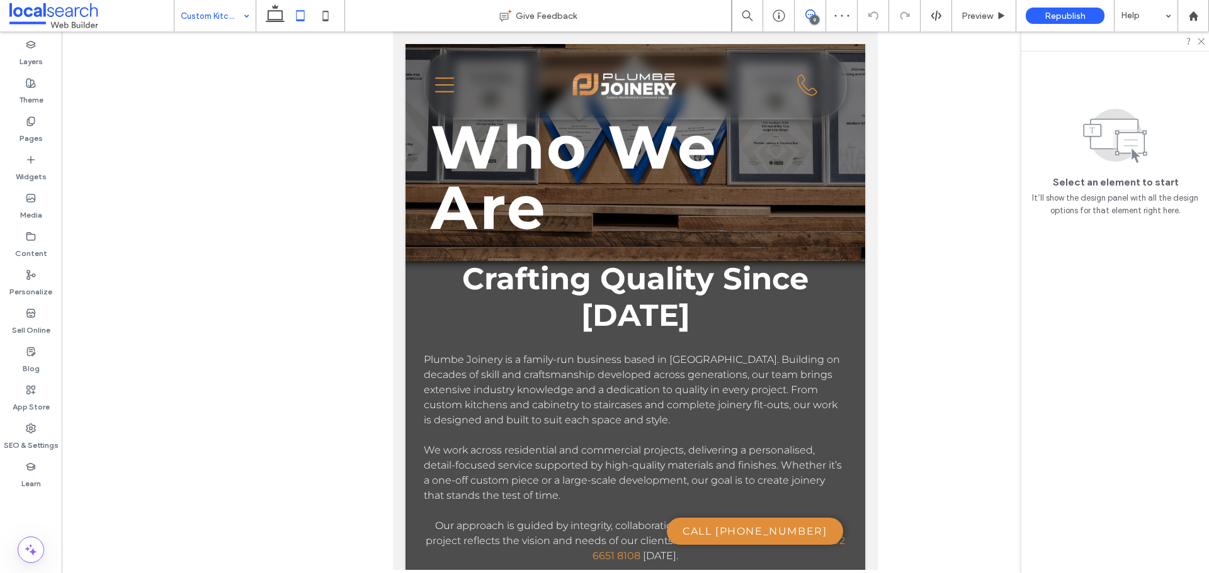
click at [808, 14] on use at bounding box center [810, 14] width 10 height 10
